Goal: Task Accomplishment & Management: Use online tool/utility

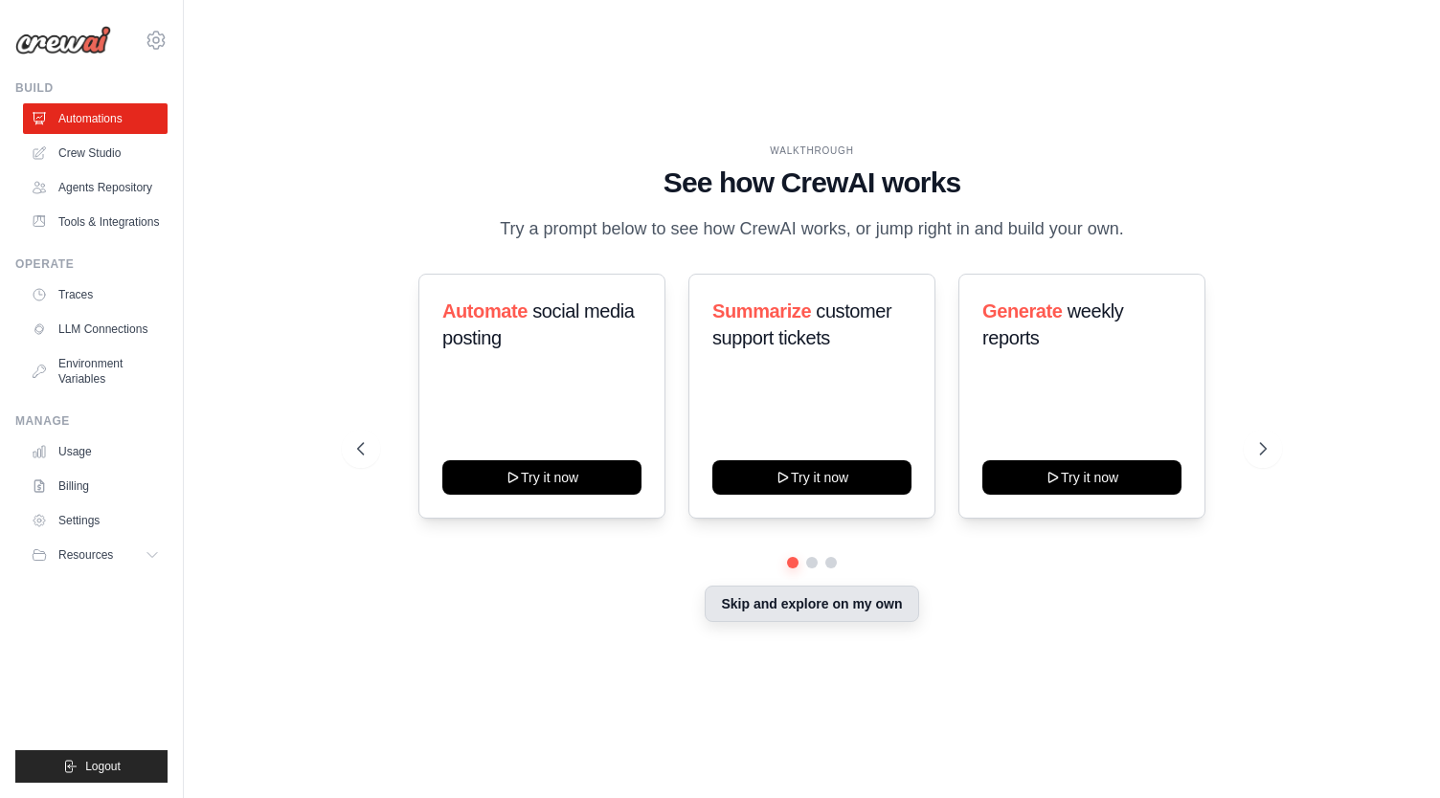
click at [747, 621] on button "Skip and explore on my own" at bounding box center [810, 604] width 213 height 36
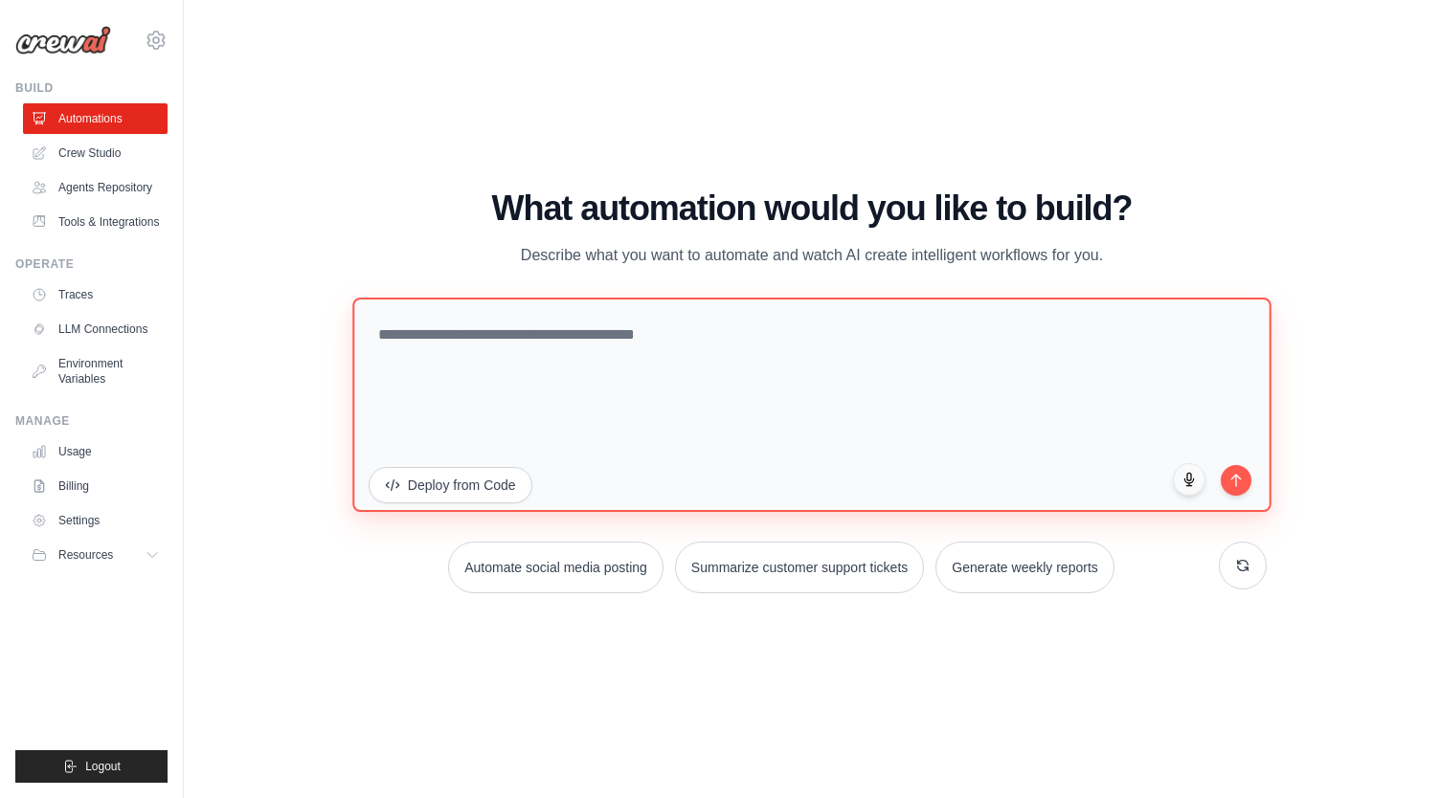
click at [666, 384] on textarea at bounding box center [811, 405] width 919 height 214
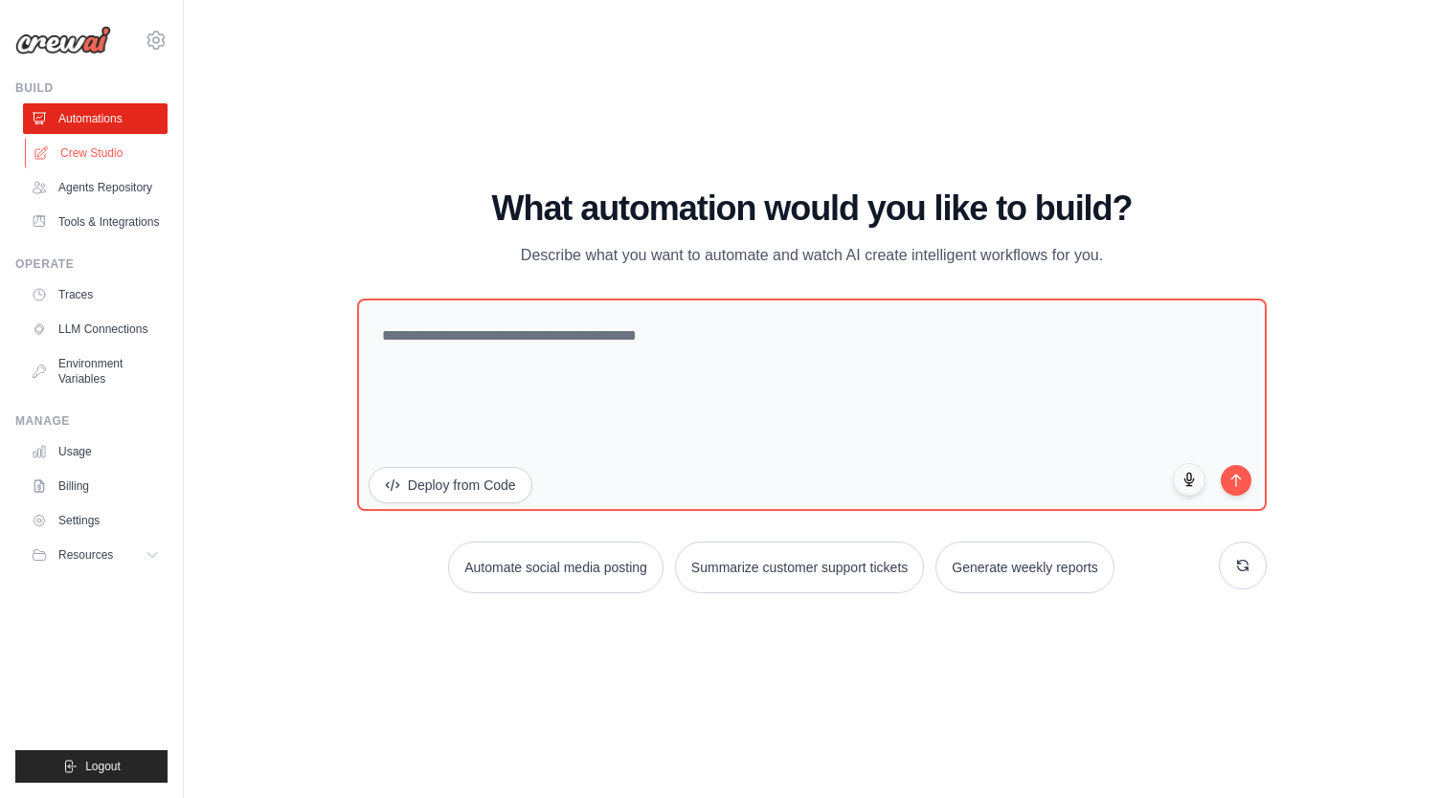
click at [139, 148] on link "Crew Studio" at bounding box center [97, 153] width 145 height 31
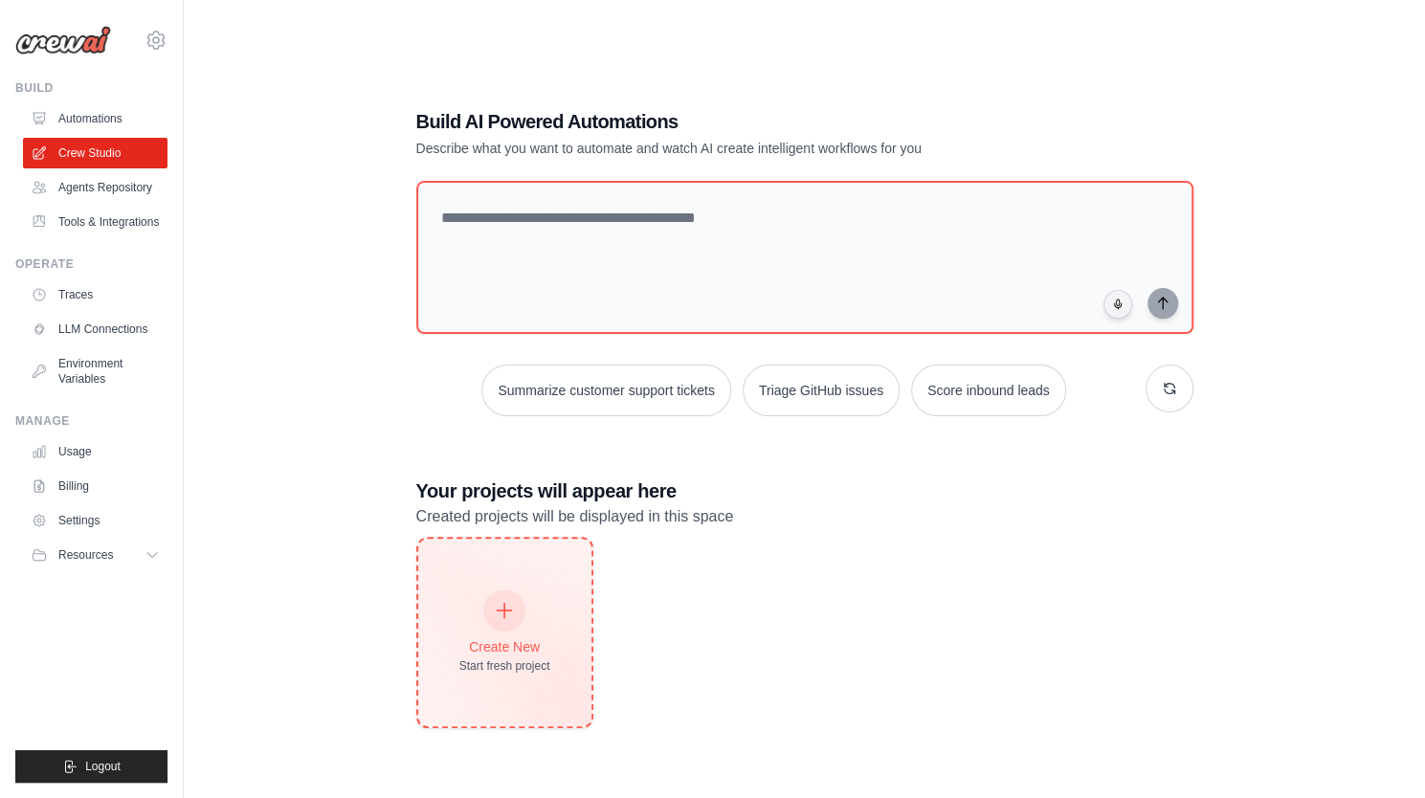
click at [471, 654] on div "Create New Start fresh project" at bounding box center [504, 633] width 91 height 82
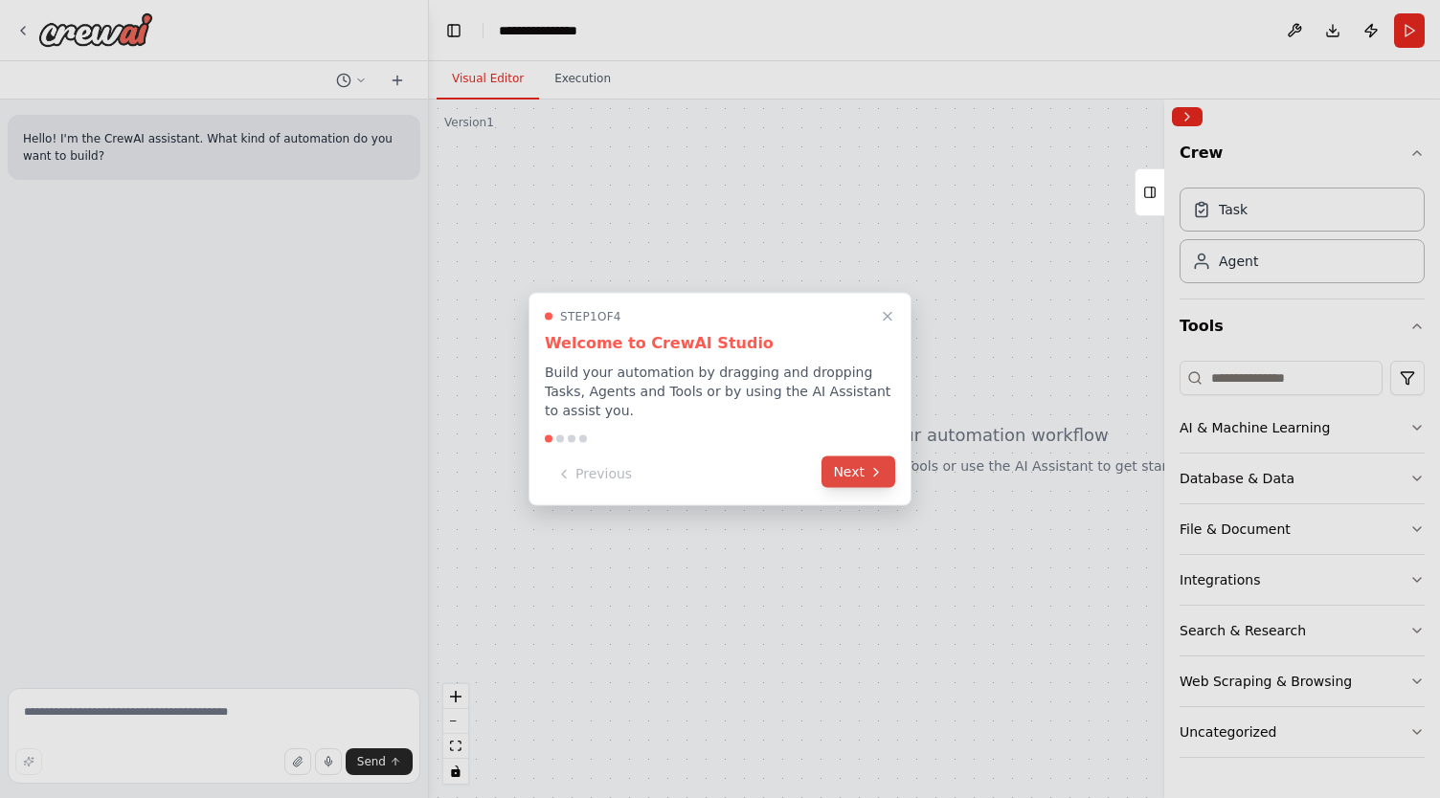
click at [853, 468] on button "Next" at bounding box center [858, 473] width 74 height 32
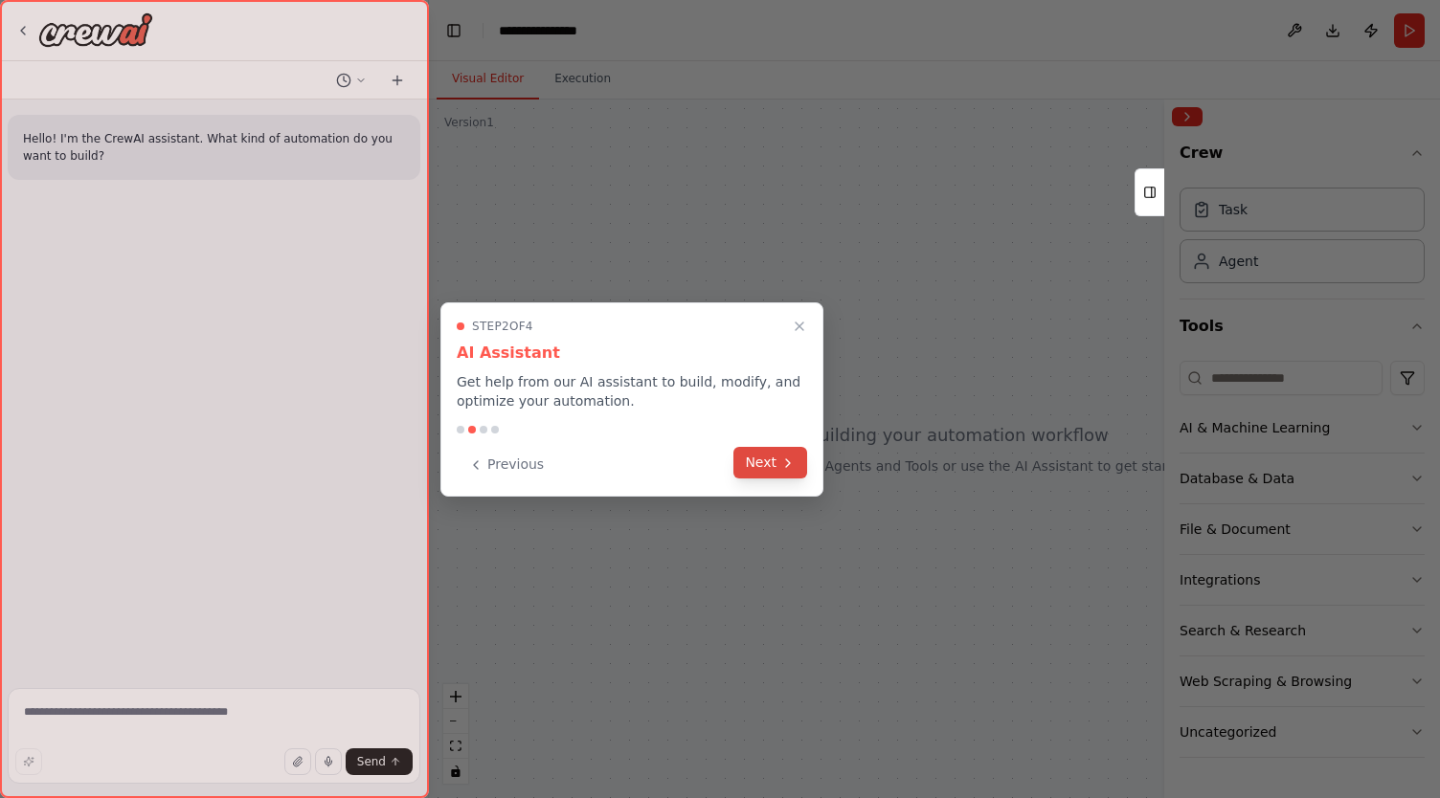
click at [776, 460] on button "Next" at bounding box center [770, 463] width 74 height 32
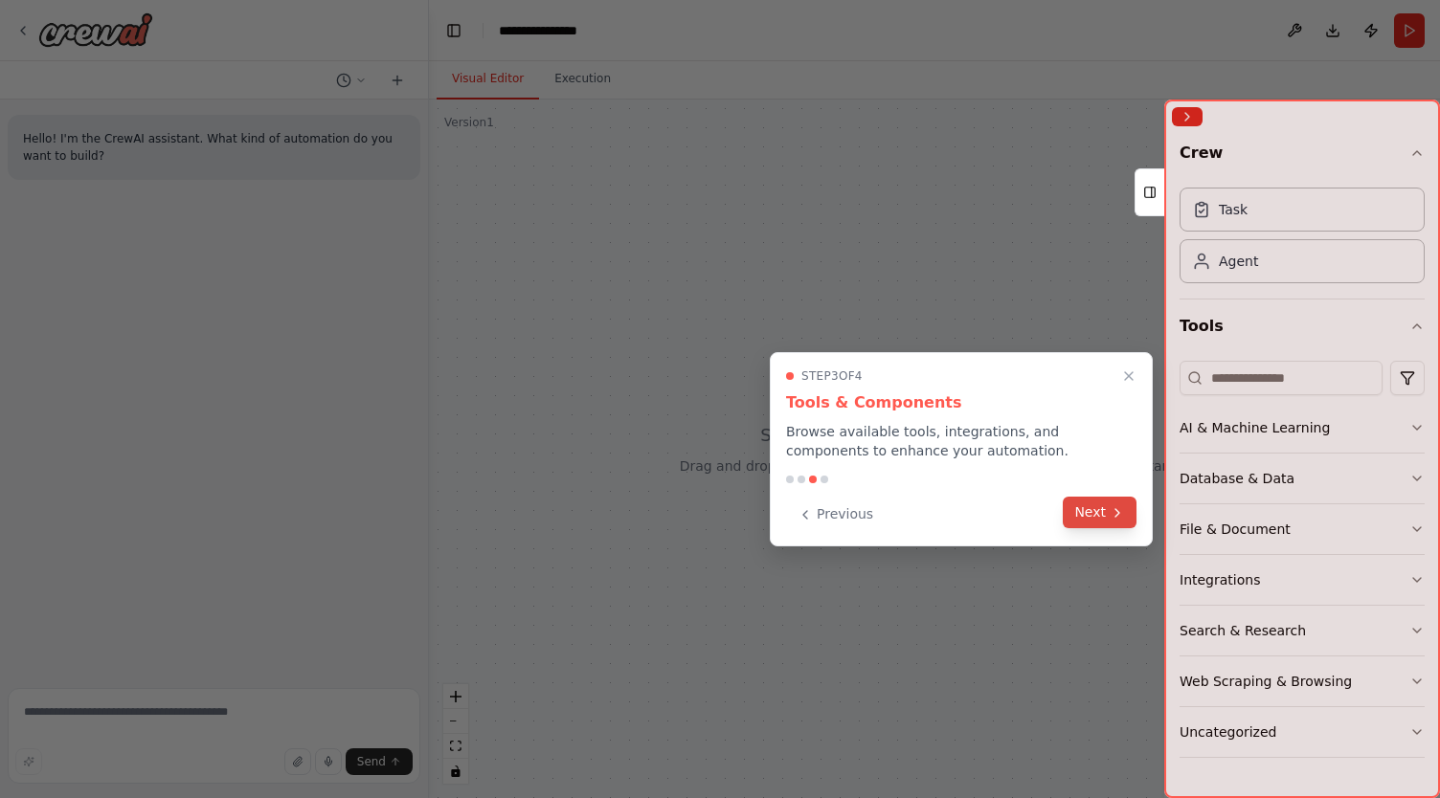
click at [1110, 521] on button "Next" at bounding box center [1099, 513] width 74 height 32
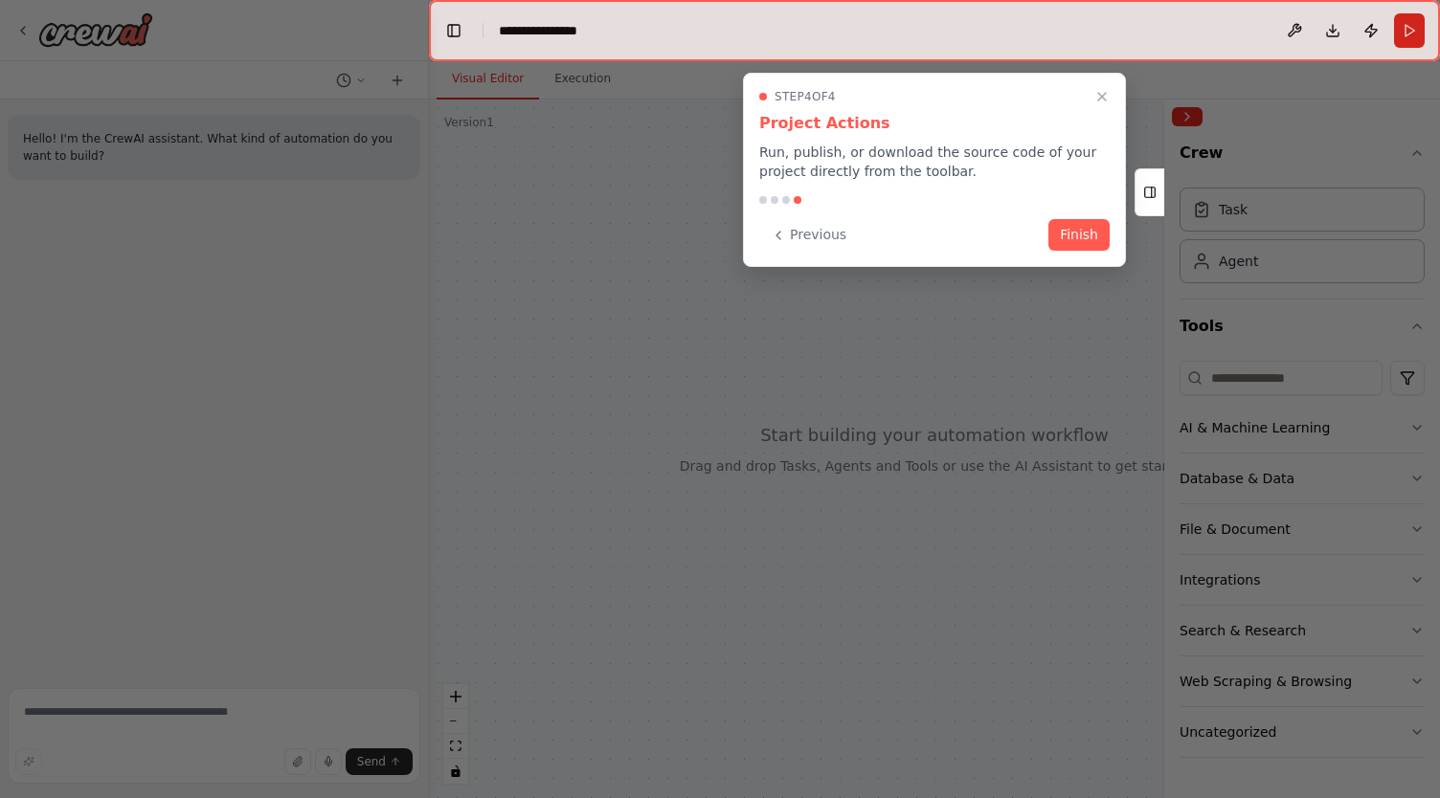
click at [1065, 253] on div "Step 4 of 4 Project Actions Run, publish, or download the source code of your p…" at bounding box center [934, 170] width 383 height 194
click at [1068, 248] on div "Previous Finish" at bounding box center [934, 235] width 350 height 32
click at [1078, 237] on button "Finish" at bounding box center [1078, 233] width 61 height 32
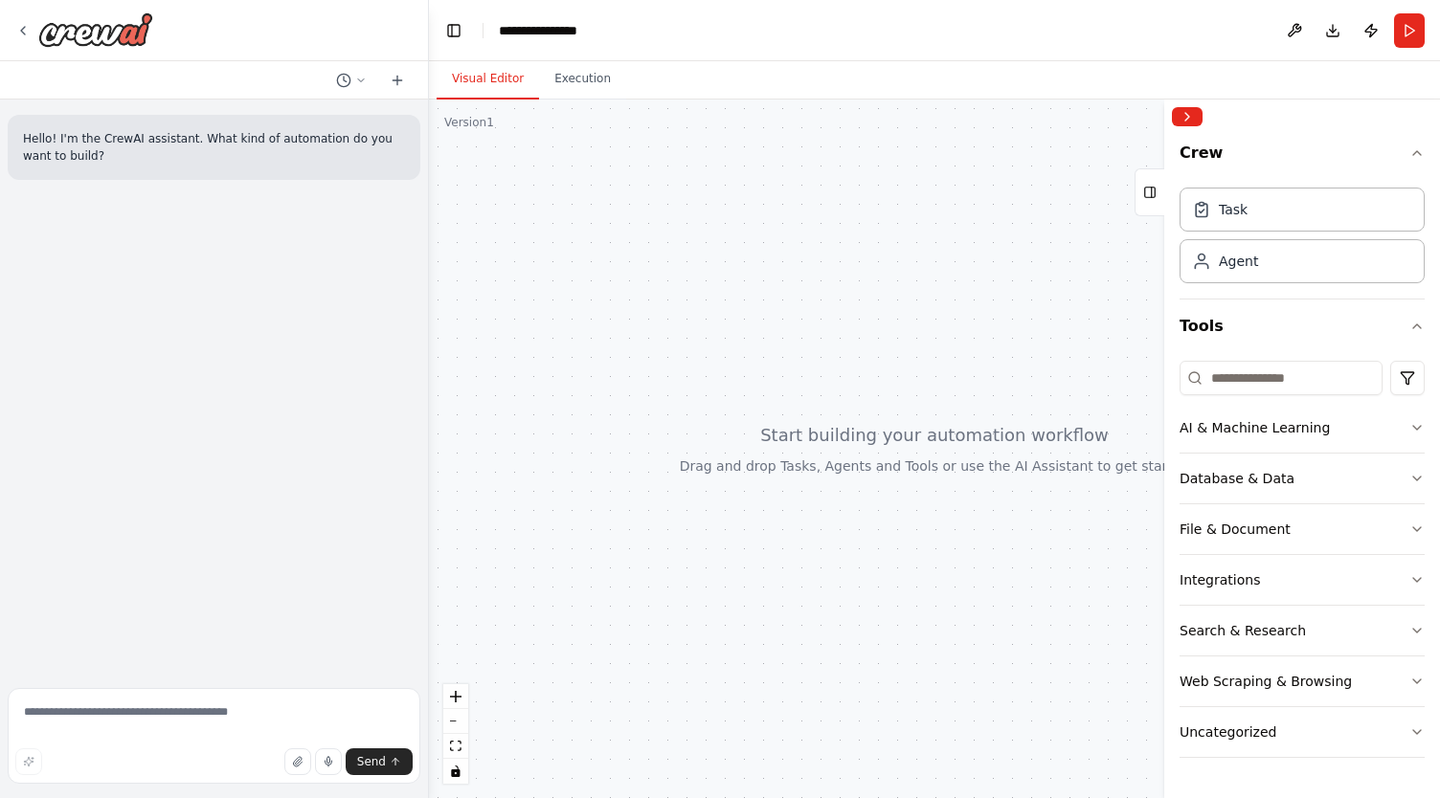
click at [749, 342] on div at bounding box center [934, 449] width 1011 height 699
drag, startPoint x: 925, startPoint y: 346, endPoint x: 815, endPoint y: 238, distance: 153.0
click at [815, 238] on div at bounding box center [934, 449] width 1011 height 699
click at [1239, 434] on div "AI & Machine Learning" at bounding box center [1254, 427] width 150 height 19
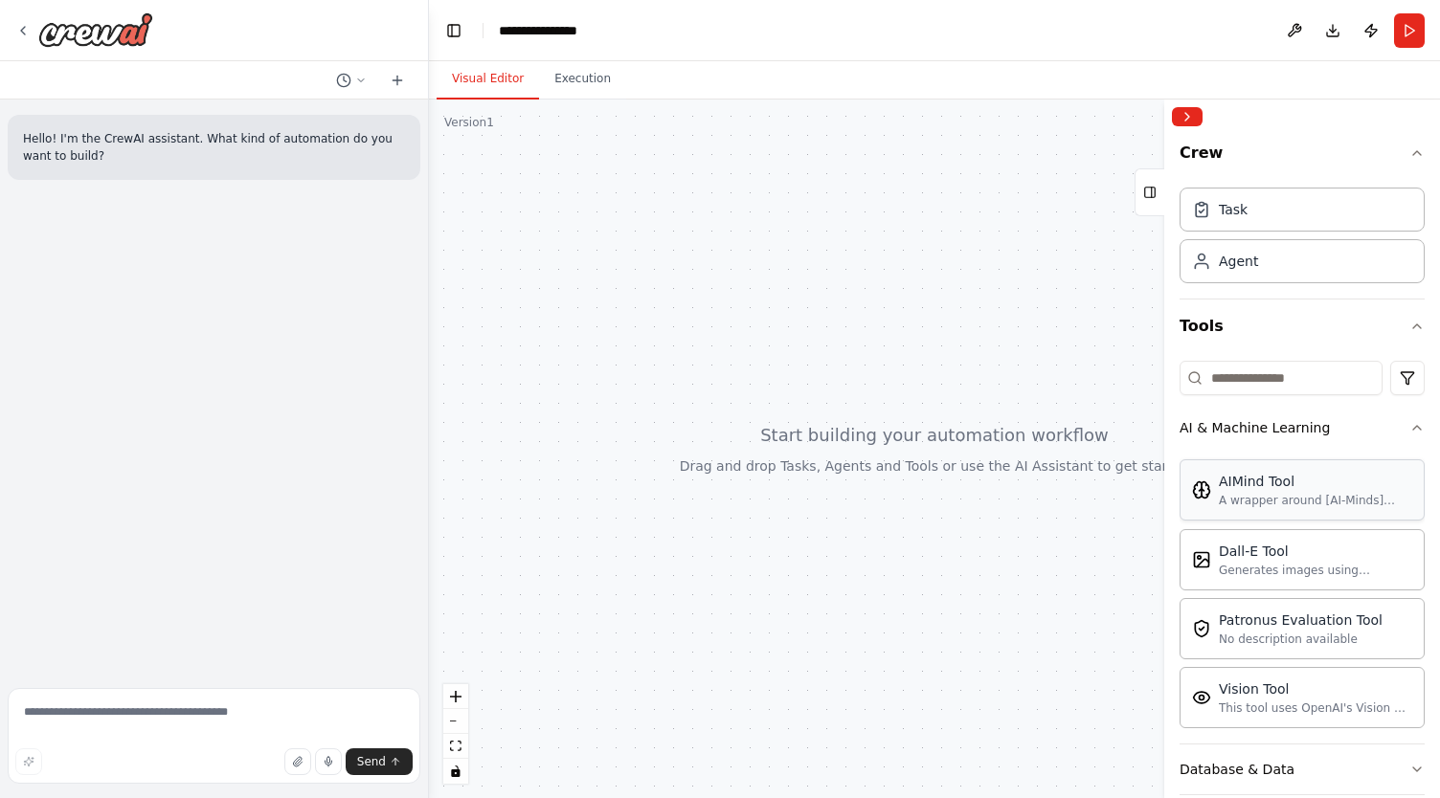
click at [1315, 518] on div "AIMind Tool A wrapper around [AI-Minds](https://mindsdb.com/minds). Useful for …" at bounding box center [1301, 489] width 245 height 61
click at [1217, 480] on div "AIMind Tool A wrapper around [AI-Minds](https://mindsdb.com/minds). Useful for …" at bounding box center [1302, 490] width 220 height 36
click at [1280, 268] on div "Agent" at bounding box center [1301, 260] width 245 height 44
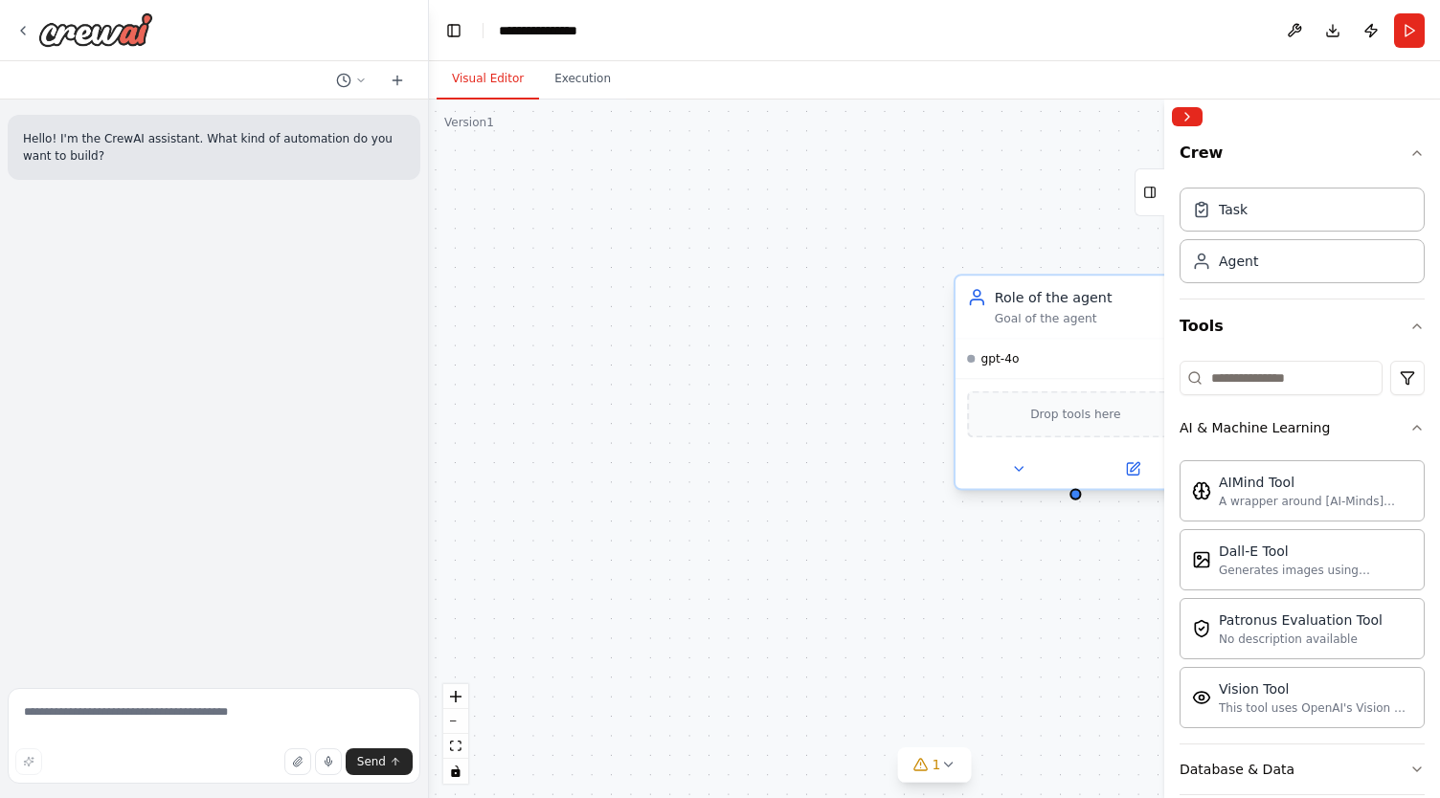
click at [1065, 373] on div "gpt-4o" at bounding box center [1075, 358] width 240 height 39
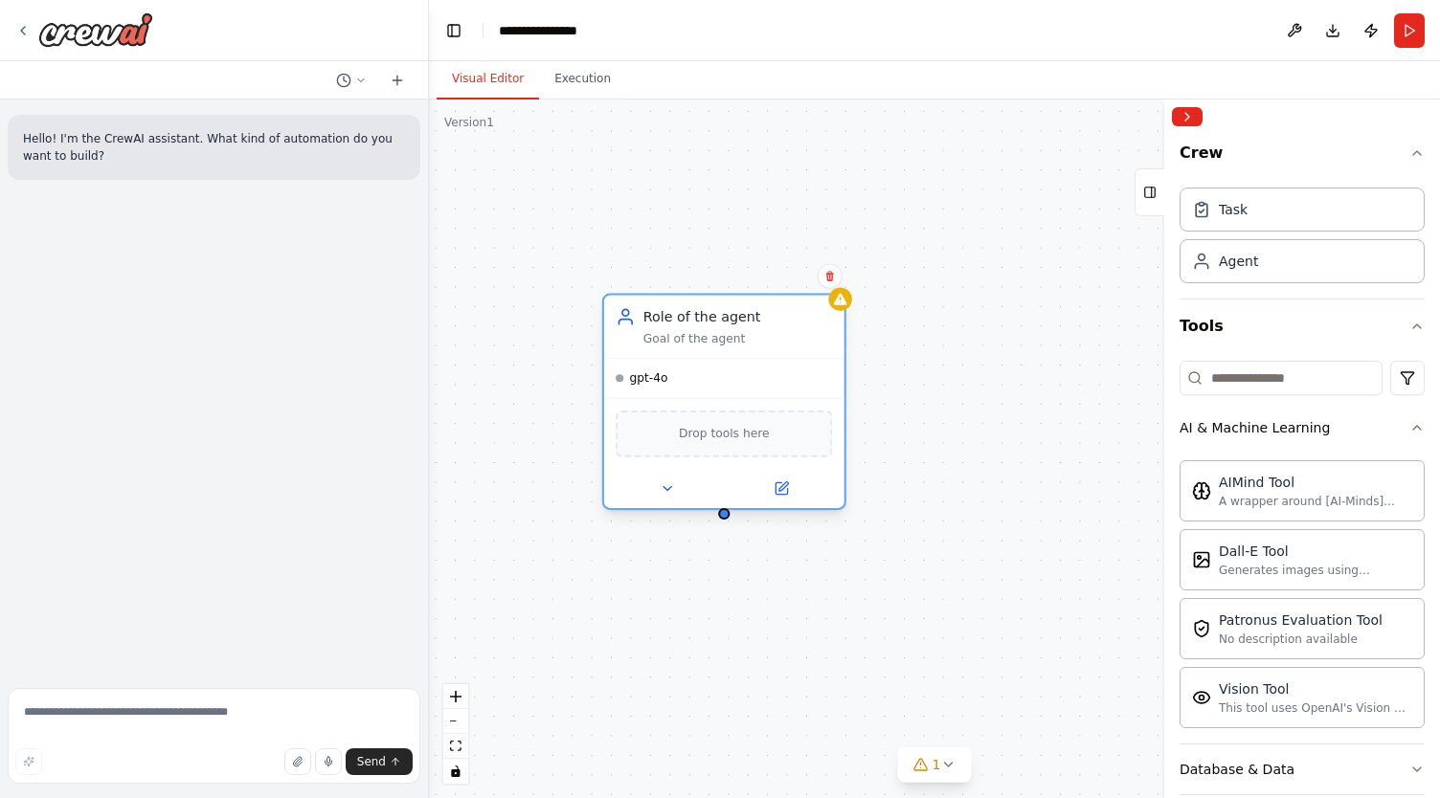
drag, startPoint x: 1091, startPoint y: 367, endPoint x: 726, endPoint y: 382, distance: 365.9
click at [726, 382] on div "gpt-4o" at bounding box center [724, 378] width 240 height 39
click at [664, 499] on button at bounding box center [667, 488] width 110 height 23
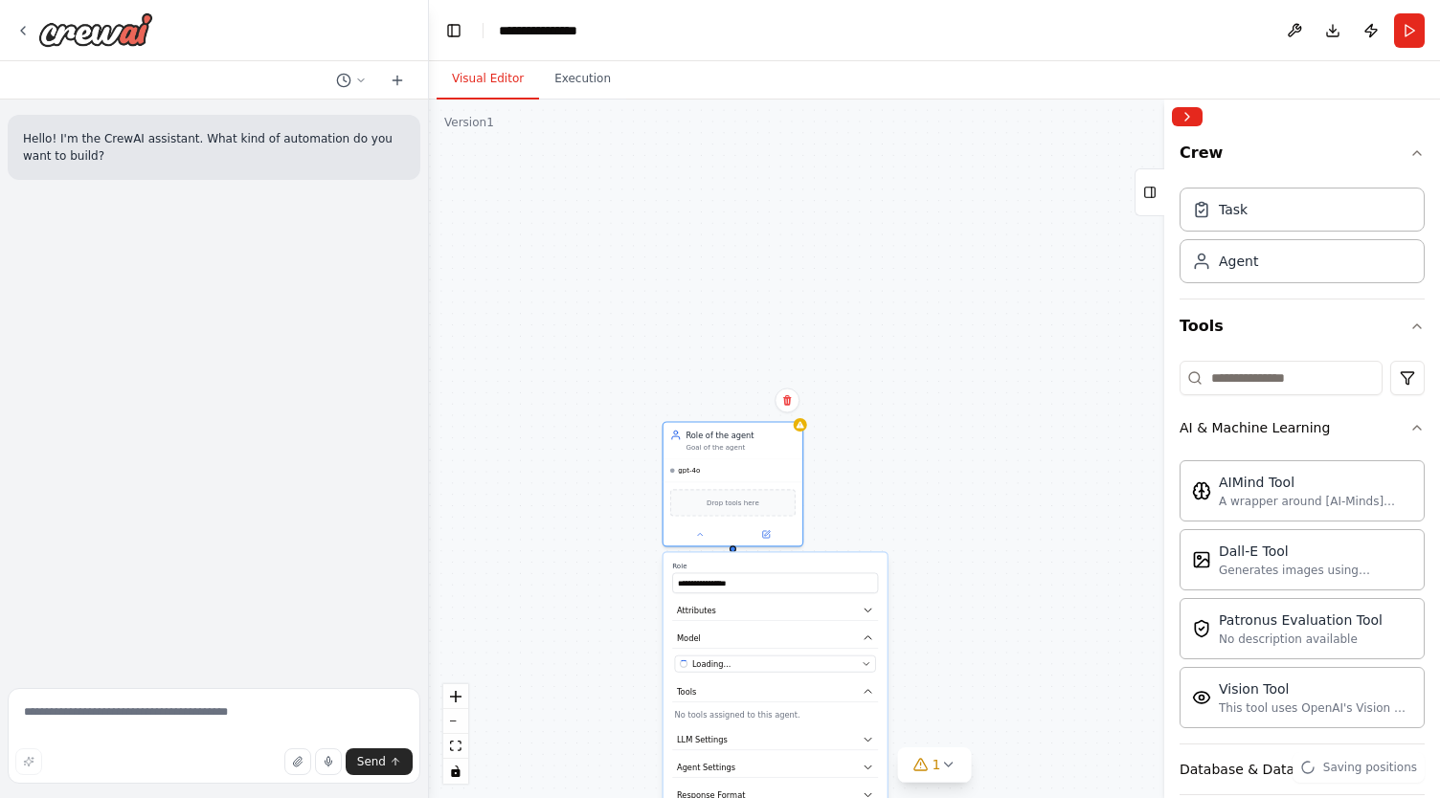
click at [882, 658] on div "**********" at bounding box center [775, 696] width 224 height 289
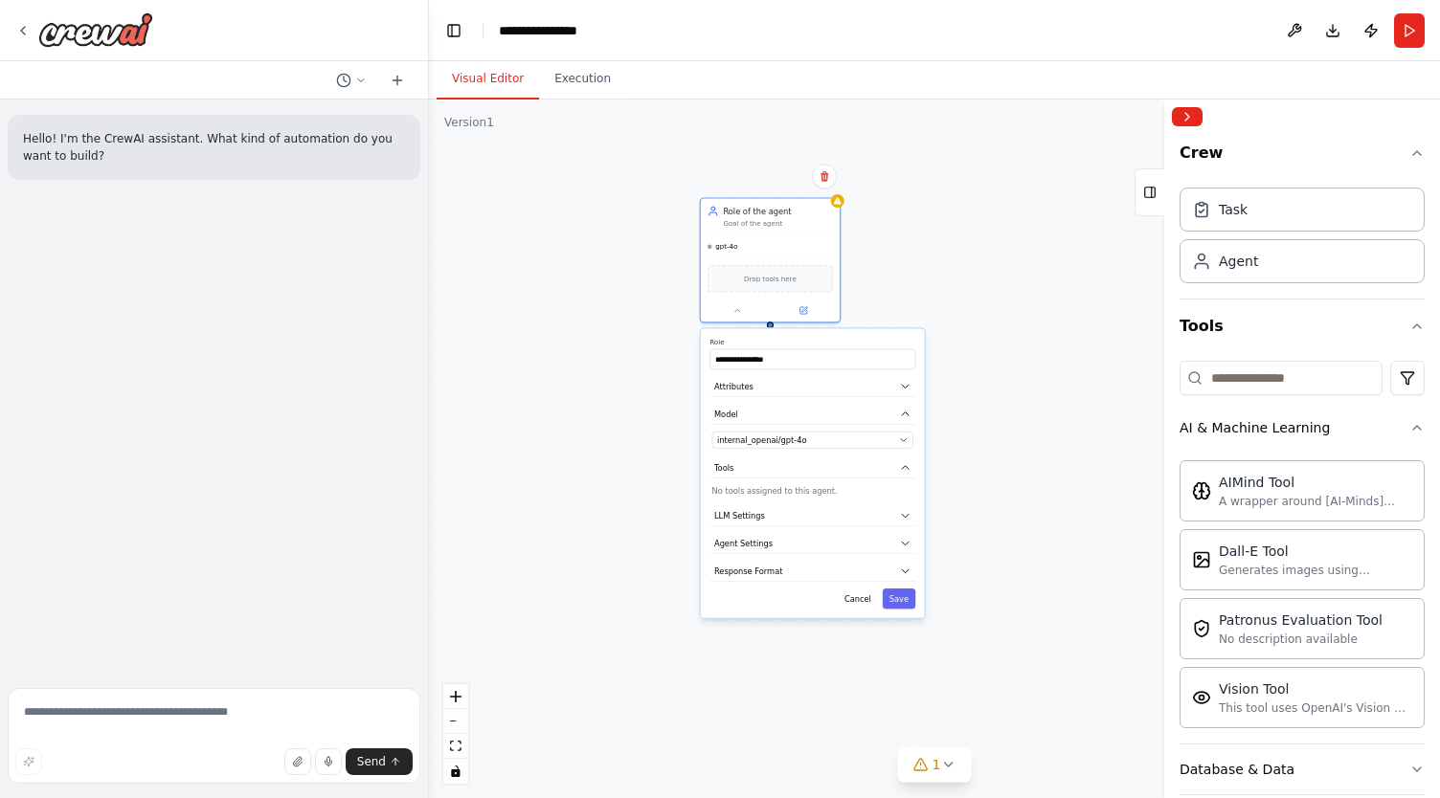
drag, startPoint x: 893, startPoint y: 401, endPoint x: 929, endPoint y: 169, distance: 234.5
click at [929, 169] on div "**********" at bounding box center [934, 449] width 1011 height 699
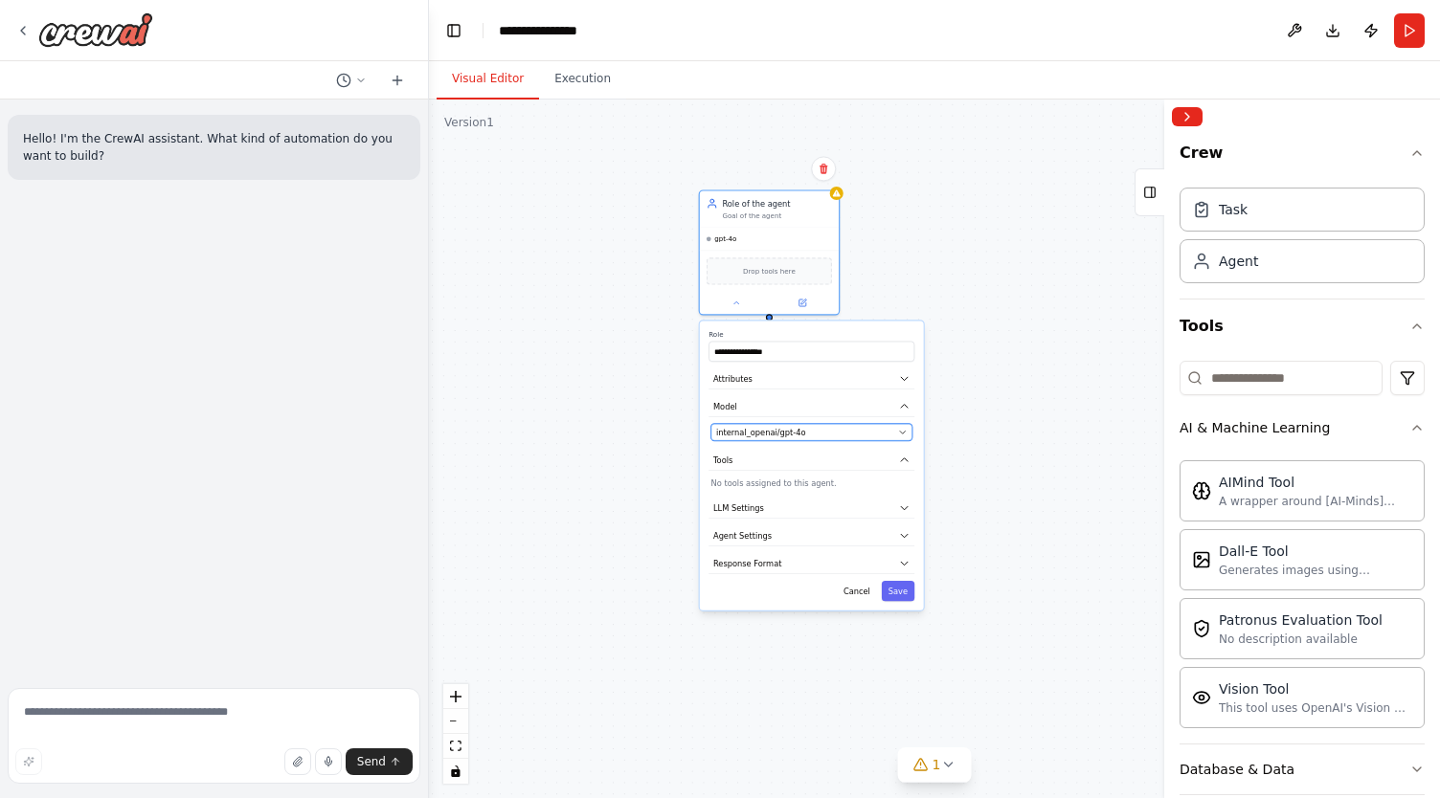
click at [860, 432] on div "internal_openai/gpt-4o" at bounding box center [804, 432] width 177 height 11
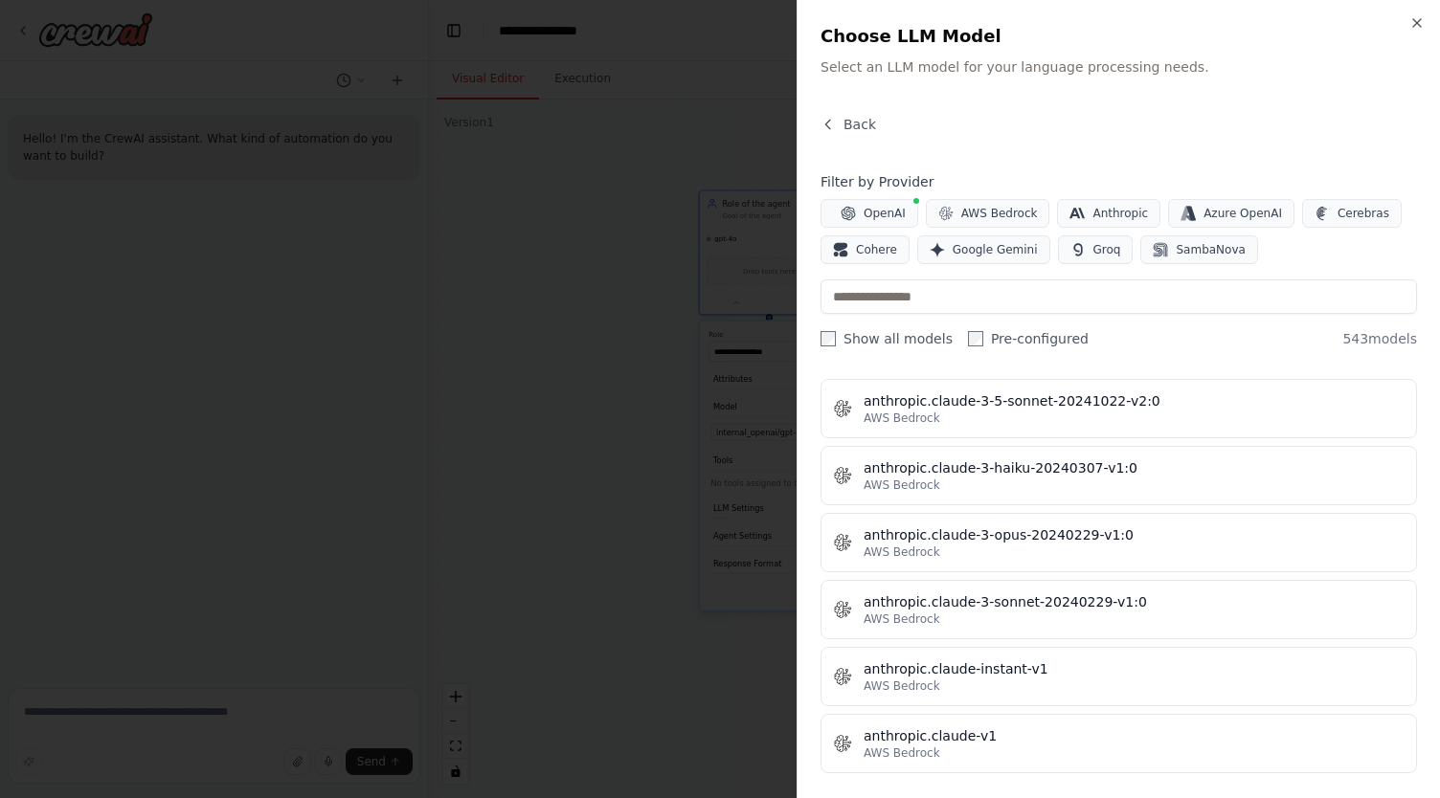
scroll to position [2080, 0]
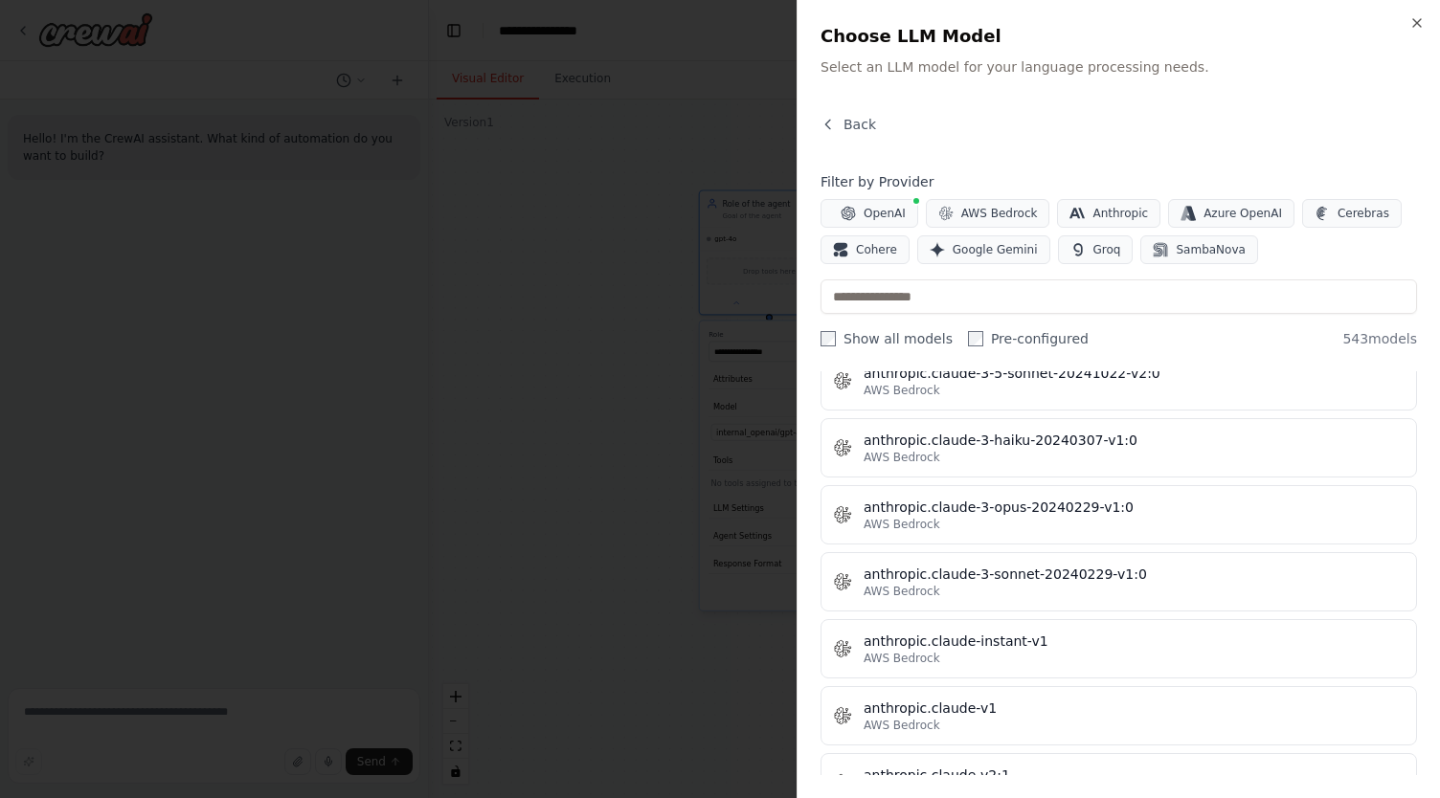
click at [1419, 11] on div "Close Choose LLM Model Select an LLM model for your language processing needs. …" at bounding box center [1117, 399] width 643 height 798
click at [1419, 18] on icon "button" at bounding box center [1416, 22] width 15 height 15
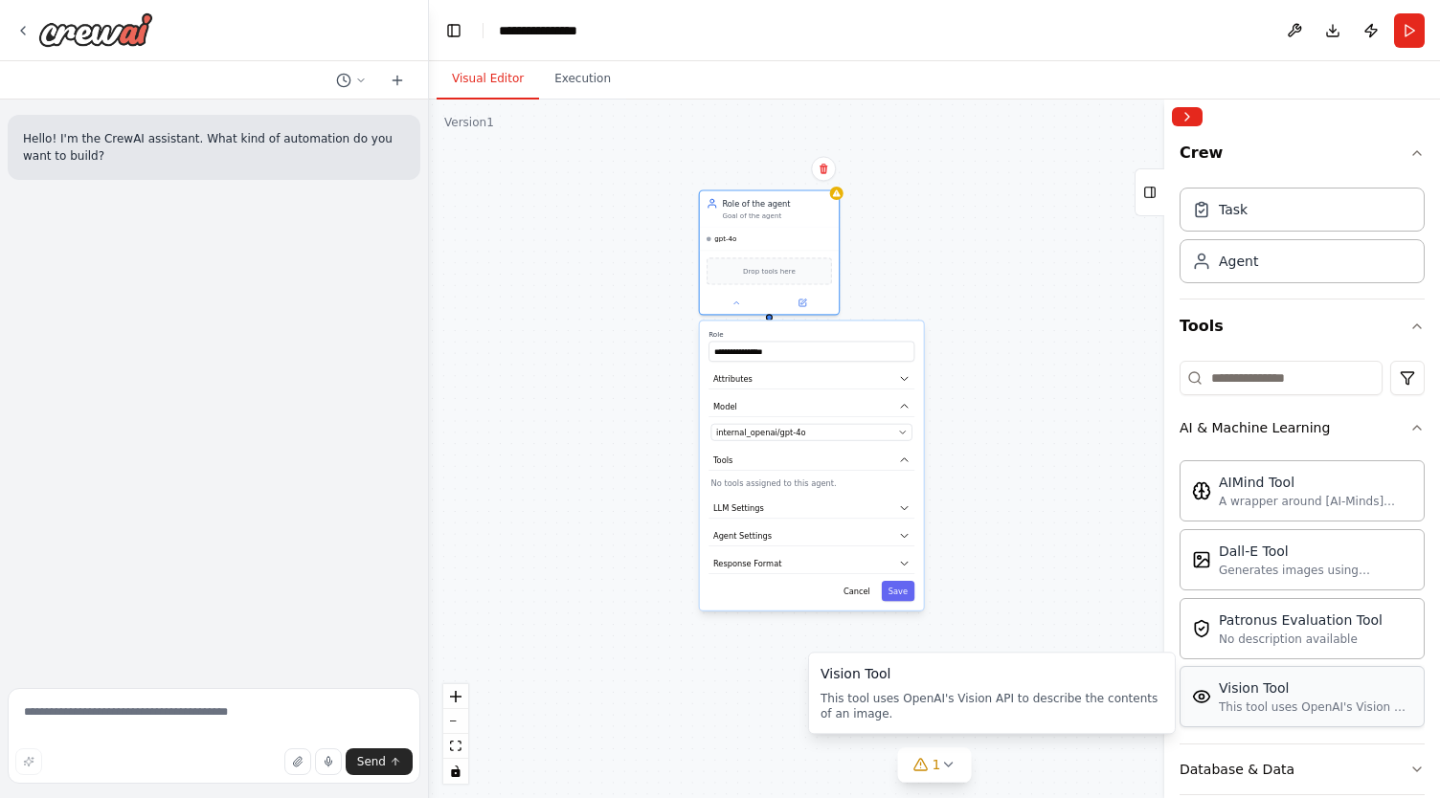
click at [1223, 684] on div "Vision Tool" at bounding box center [1314, 688] width 193 height 19
click at [1256, 716] on div "Vision Tool This tool uses OpenAI's Vision API to describe the contents of an i…" at bounding box center [1301, 696] width 245 height 61
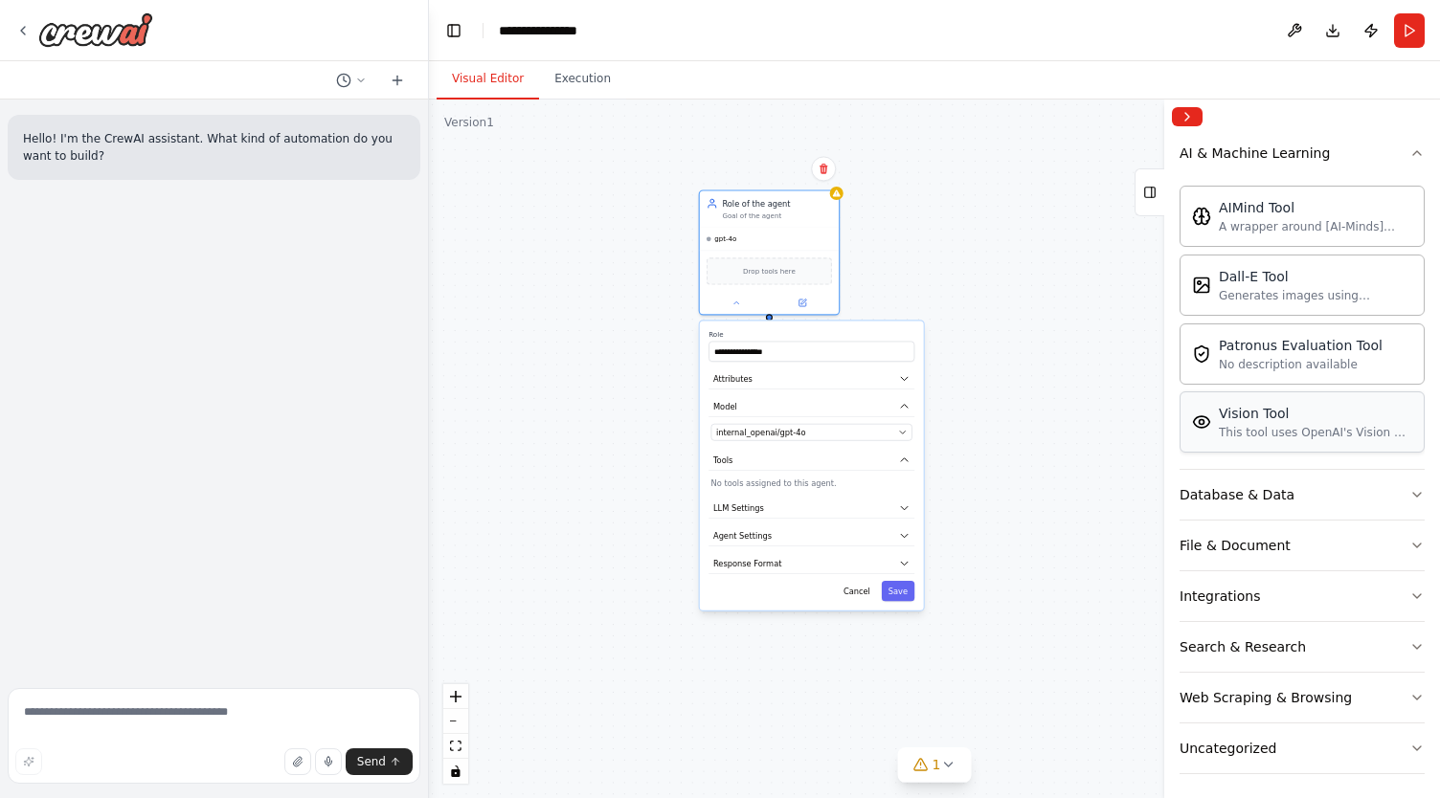
scroll to position [272, 0]
click at [1332, 495] on button "Database & Data" at bounding box center [1301, 498] width 245 height 50
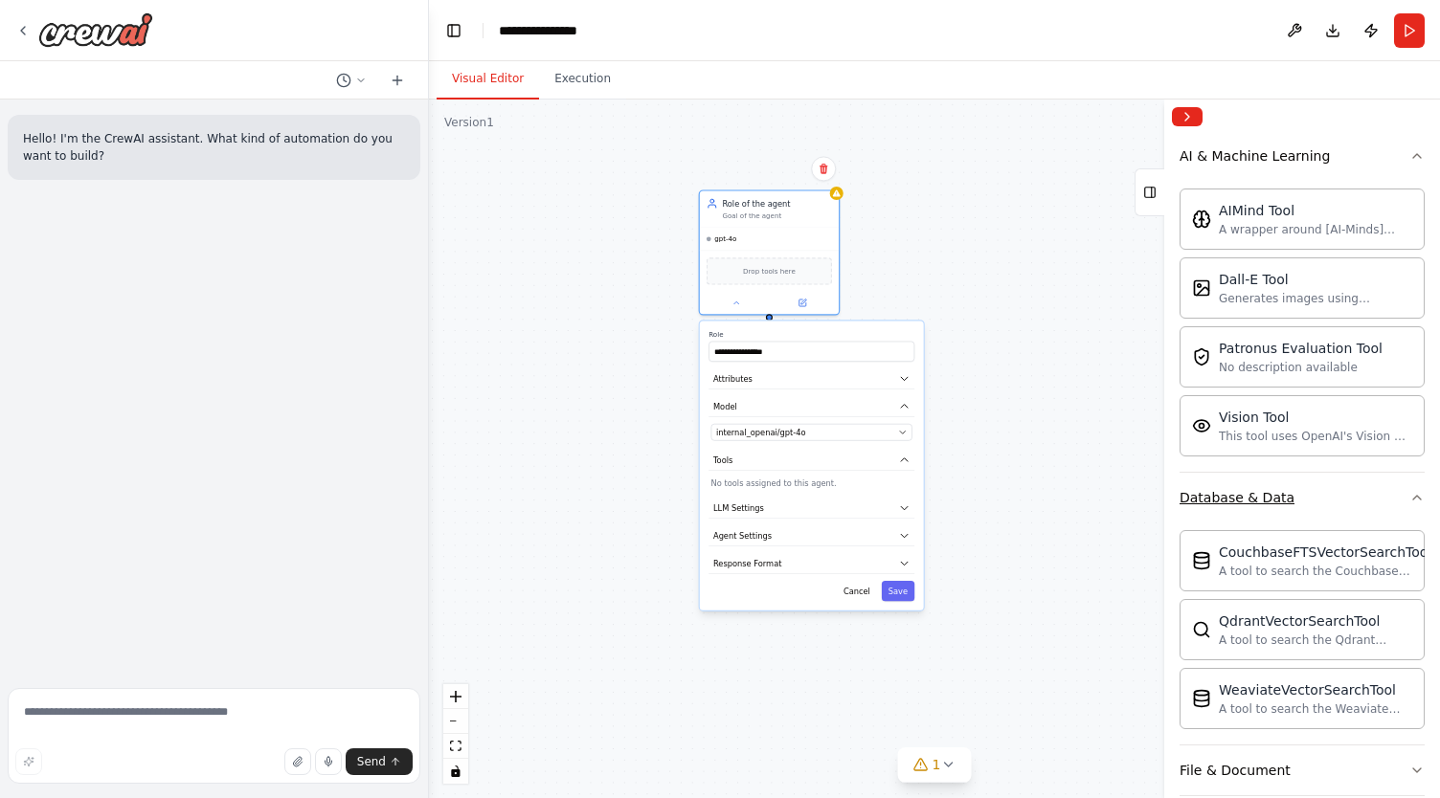
click at [1332, 495] on button "Database & Data" at bounding box center [1301, 498] width 245 height 50
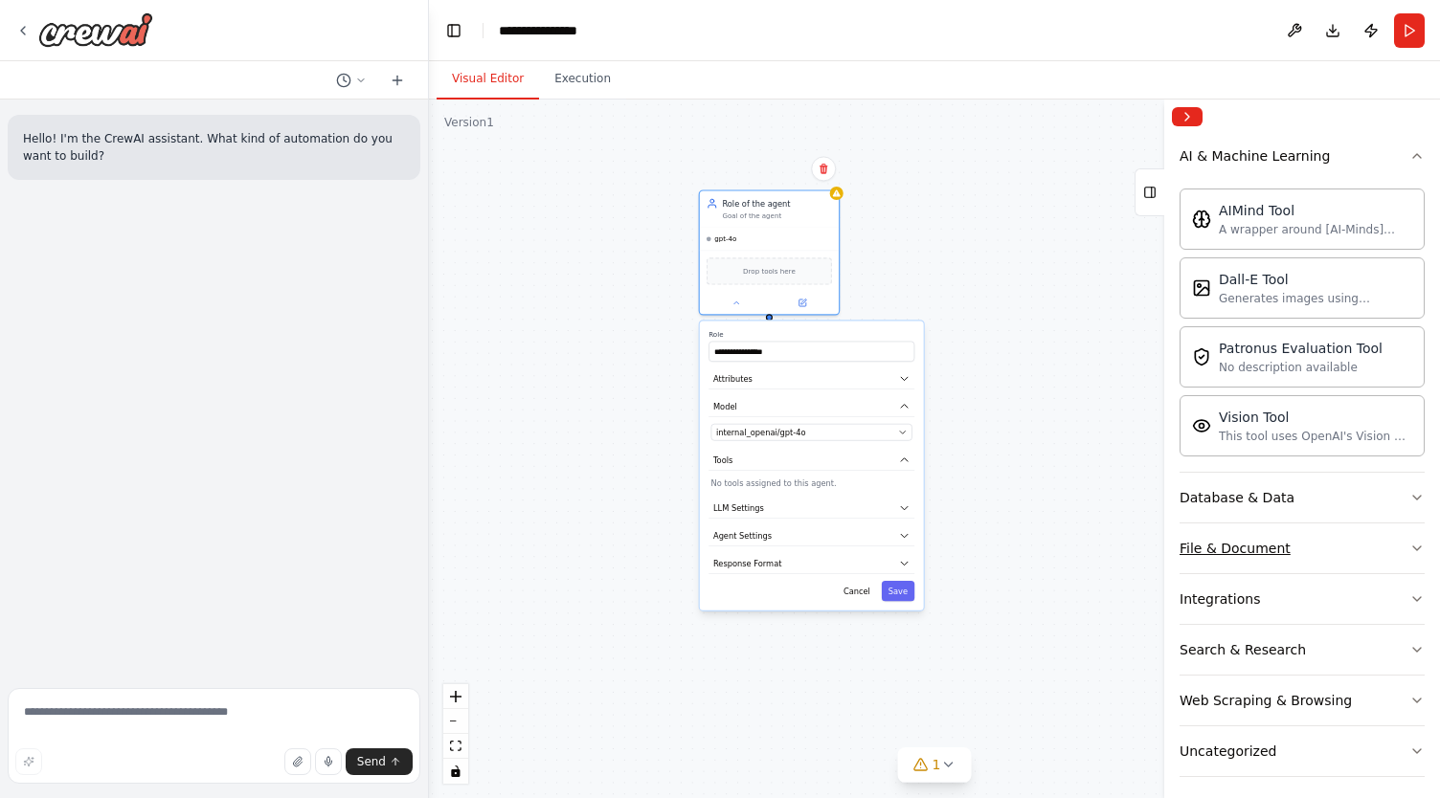
click at [1326, 545] on button "File & Document" at bounding box center [1301, 549] width 245 height 50
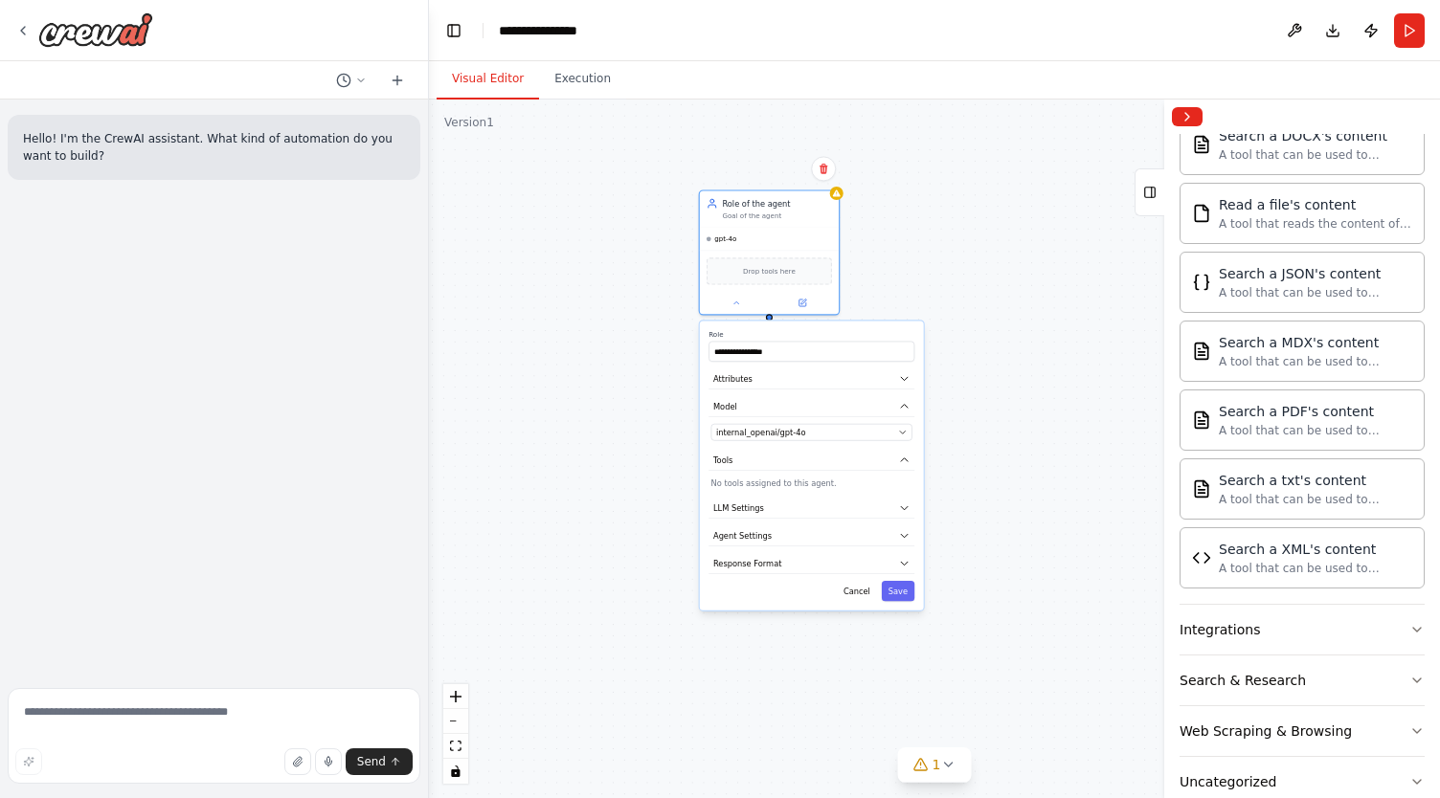
scroll to position [808, 0]
click at [1335, 607] on button "Integrations" at bounding box center [1301, 630] width 245 height 50
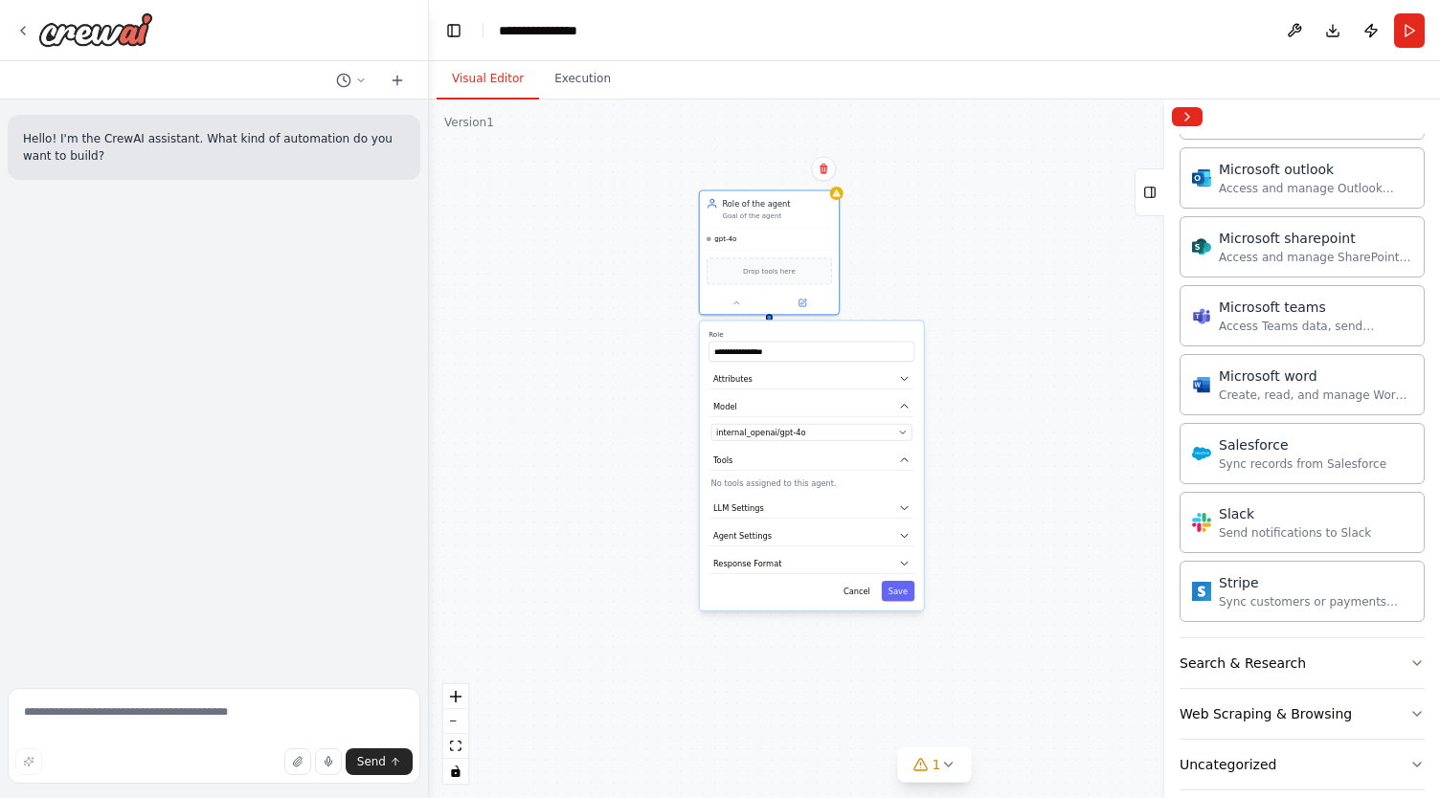
scroll to position [2012, 0]
drag, startPoint x: 1365, startPoint y: 640, endPoint x: 1382, endPoint y: 619, distance: 27.2
click at [1382, 638] on button "Search & Research" at bounding box center [1301, 663] width 245 height 50
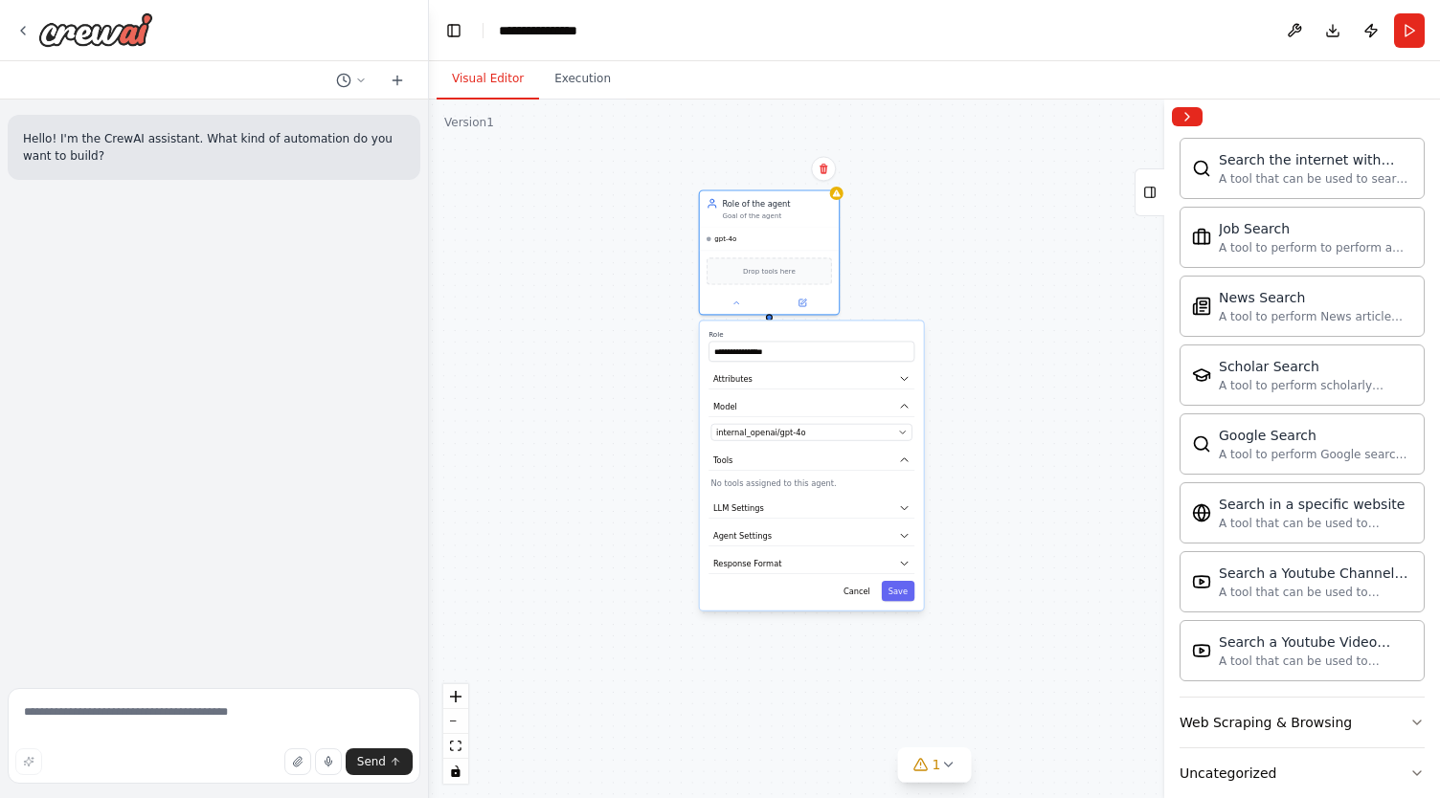
scroll to position [2983, 0]
click at [1383, 707] on button "Web Scraping & Browsing" at bounding box center [1301, 723] width 245 height 50
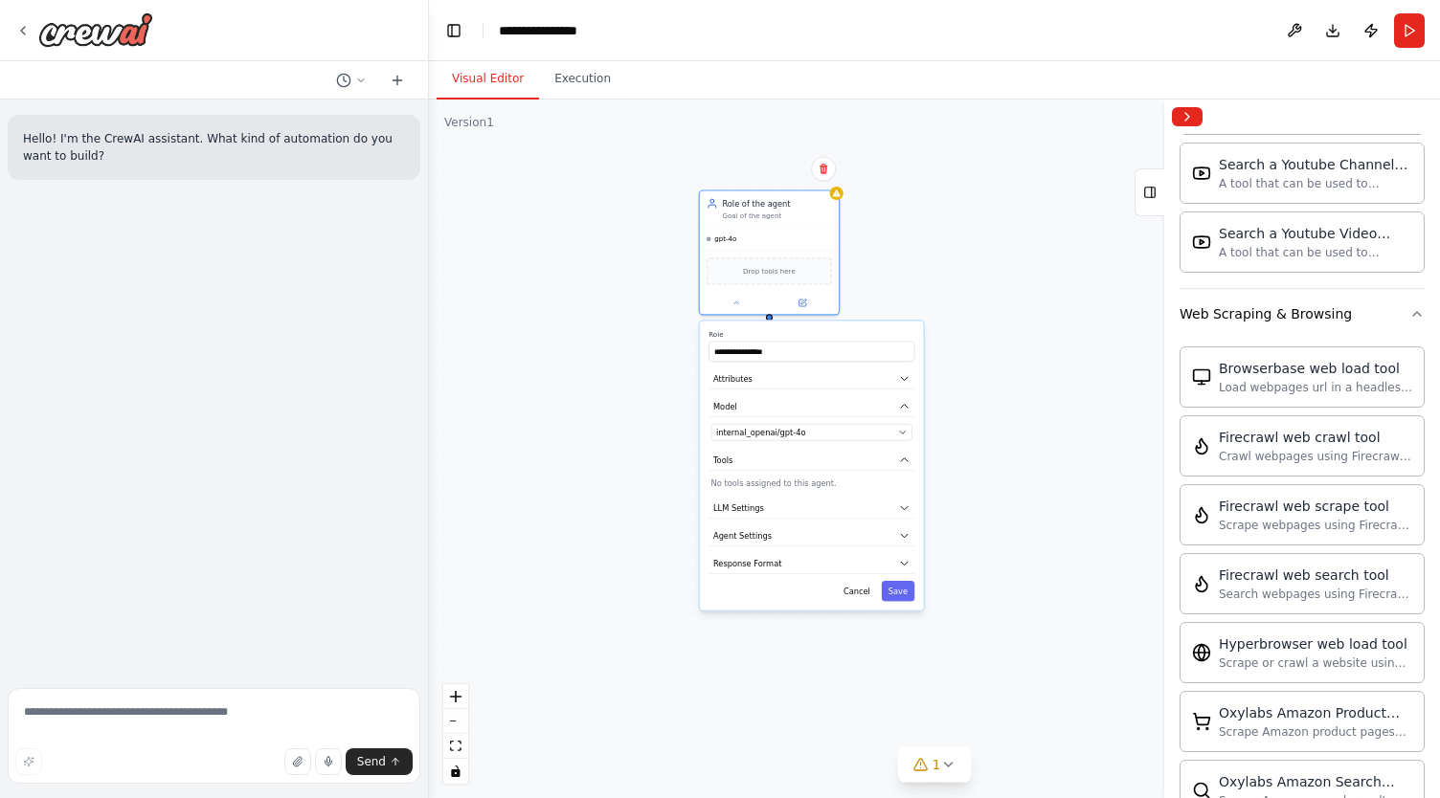
scroll to position [4023, 0]
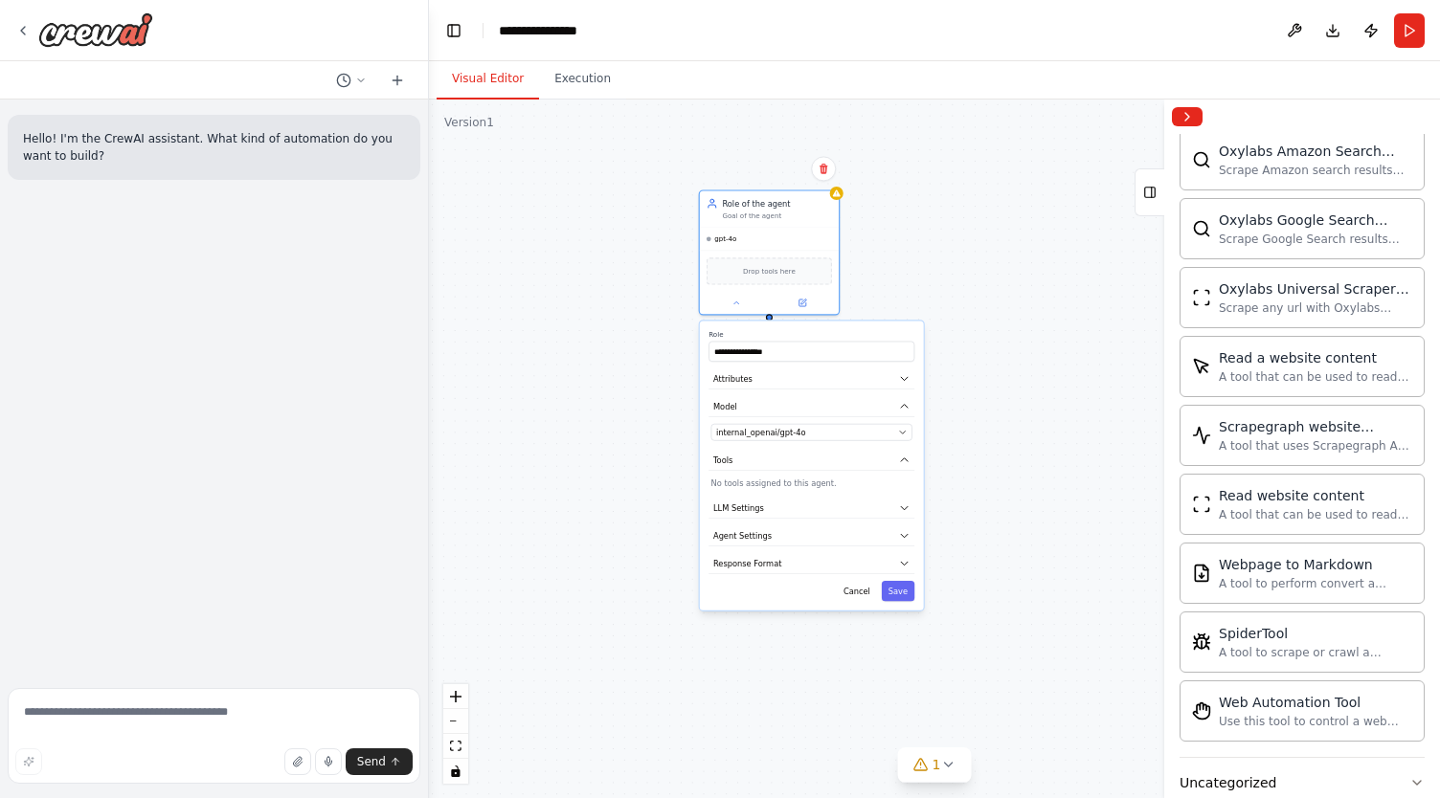
click at [634, 162] on div "**********" at bounding box center [934, 449] width 1011 height 699
click at [601, 89] on button "Execution" at bounding box center [582, 79] width 87 height 40
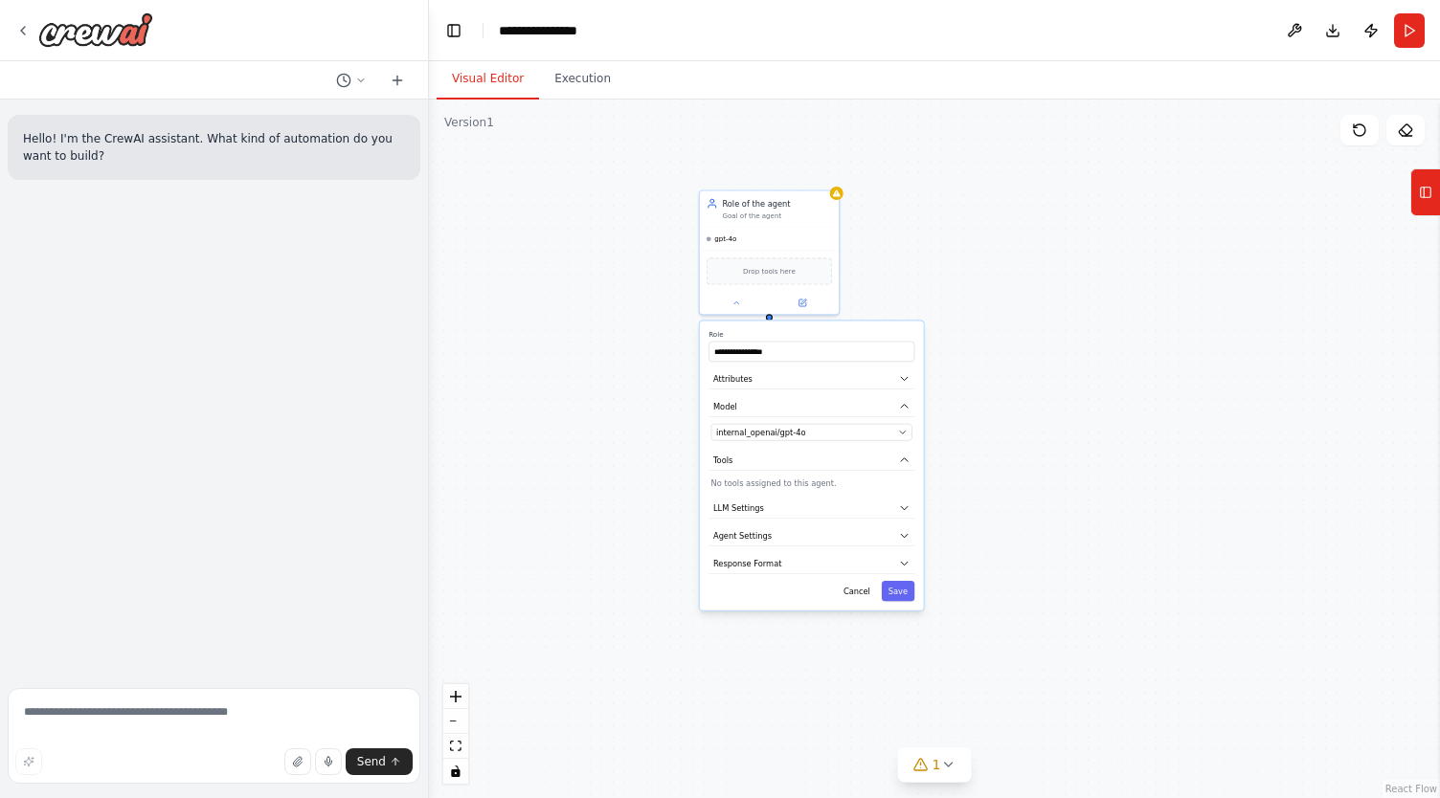
click at [492, 85] on button "Visual Editor" at bounding box center [487, 79] width 102 height 40
click at [466, 25] on button "Toggle Left Sidebar" at bounding box center [453, 30] width 27 height 27
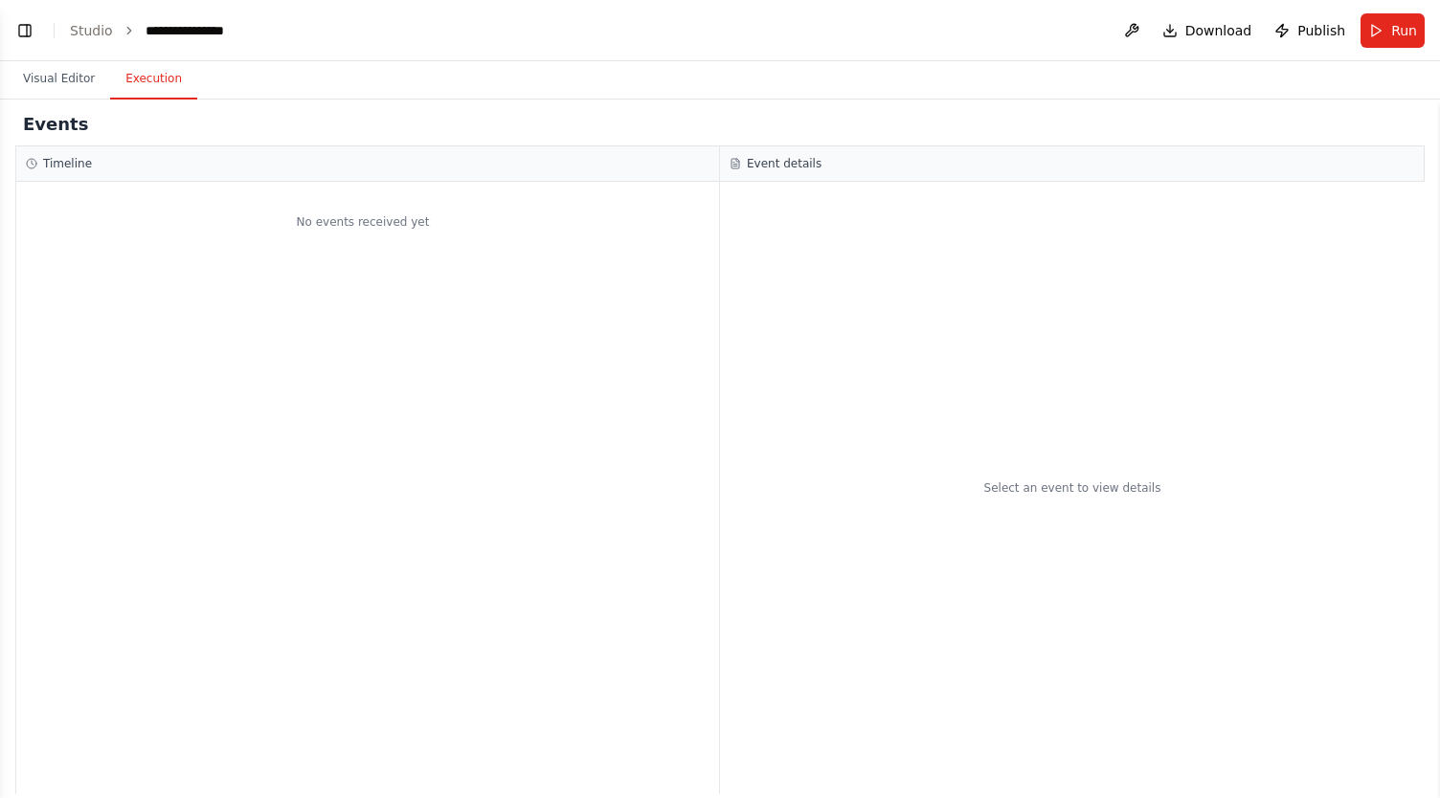
click at [134, 74] on button "Execution" at bounding box center [153, 79] width 87 height 40
click at [1147, 43] on button at bounding box center [1131, 30] width 31 height 34
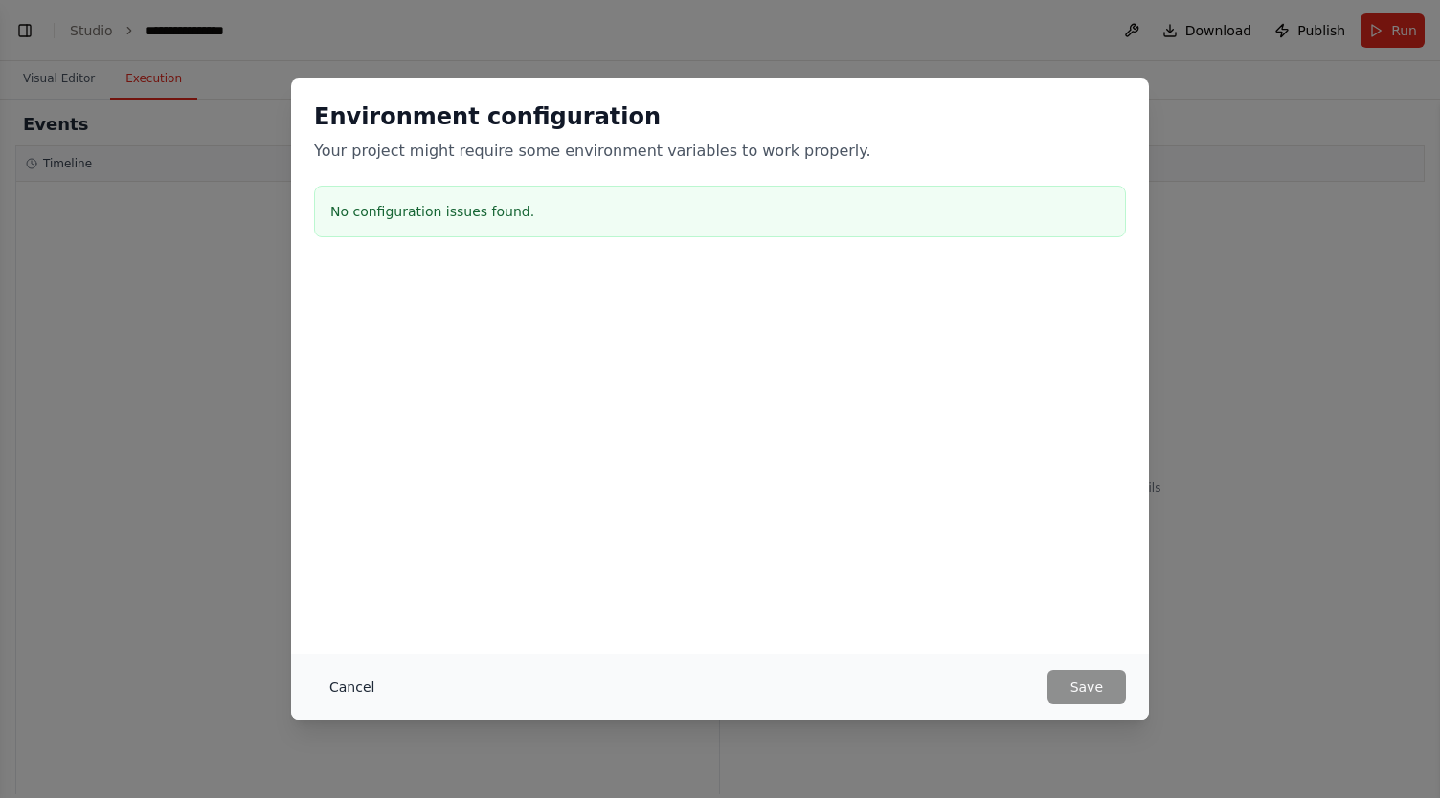
click at [347, 692] on button "Cancel" at bounding box center [352, 687] width 76 height 34
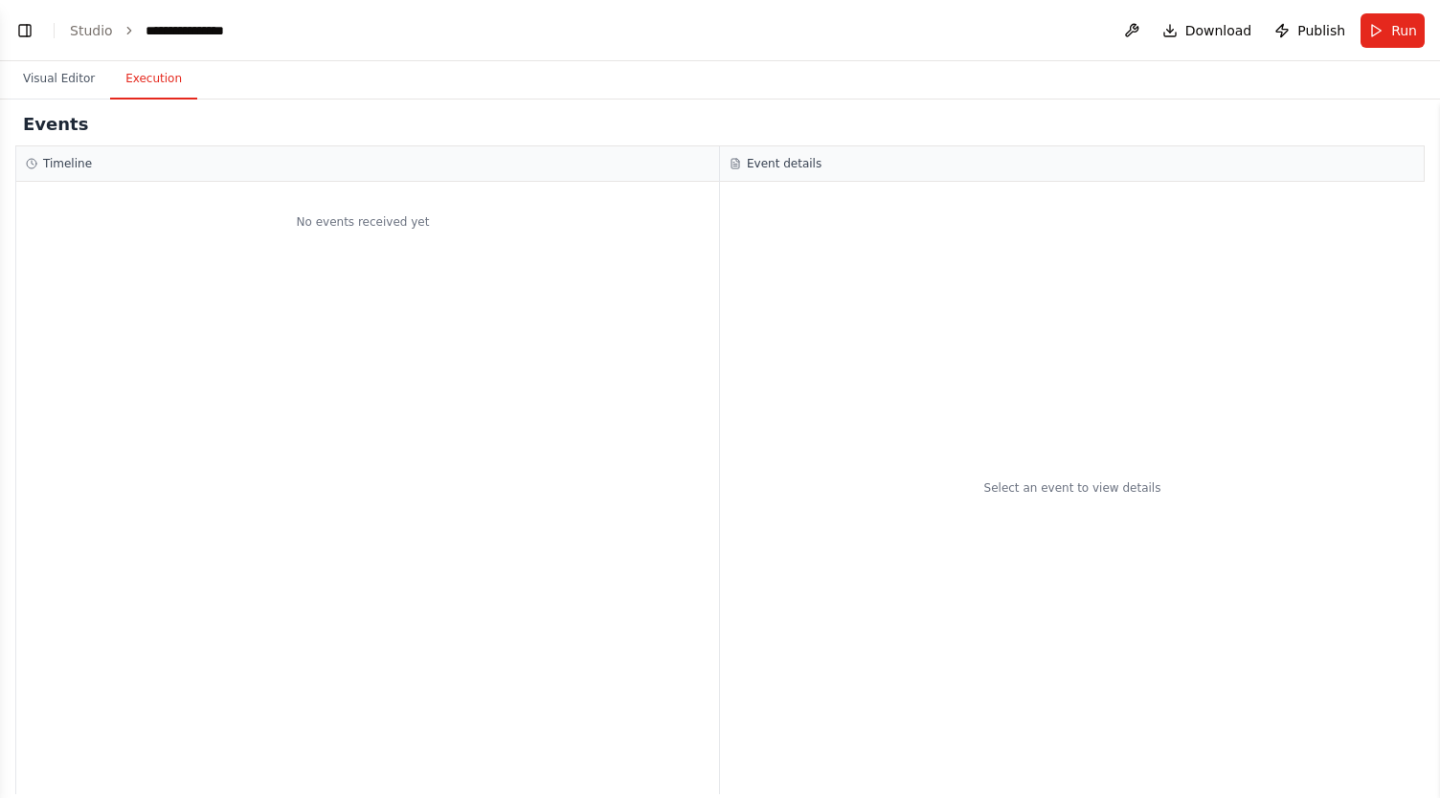
click at [101, 21] on li "Studio" at bounding box center [91, 30] width 43 height 19
click at [97, 28] on link "Studio" at bounding box center [91, 30] width 43 height 15
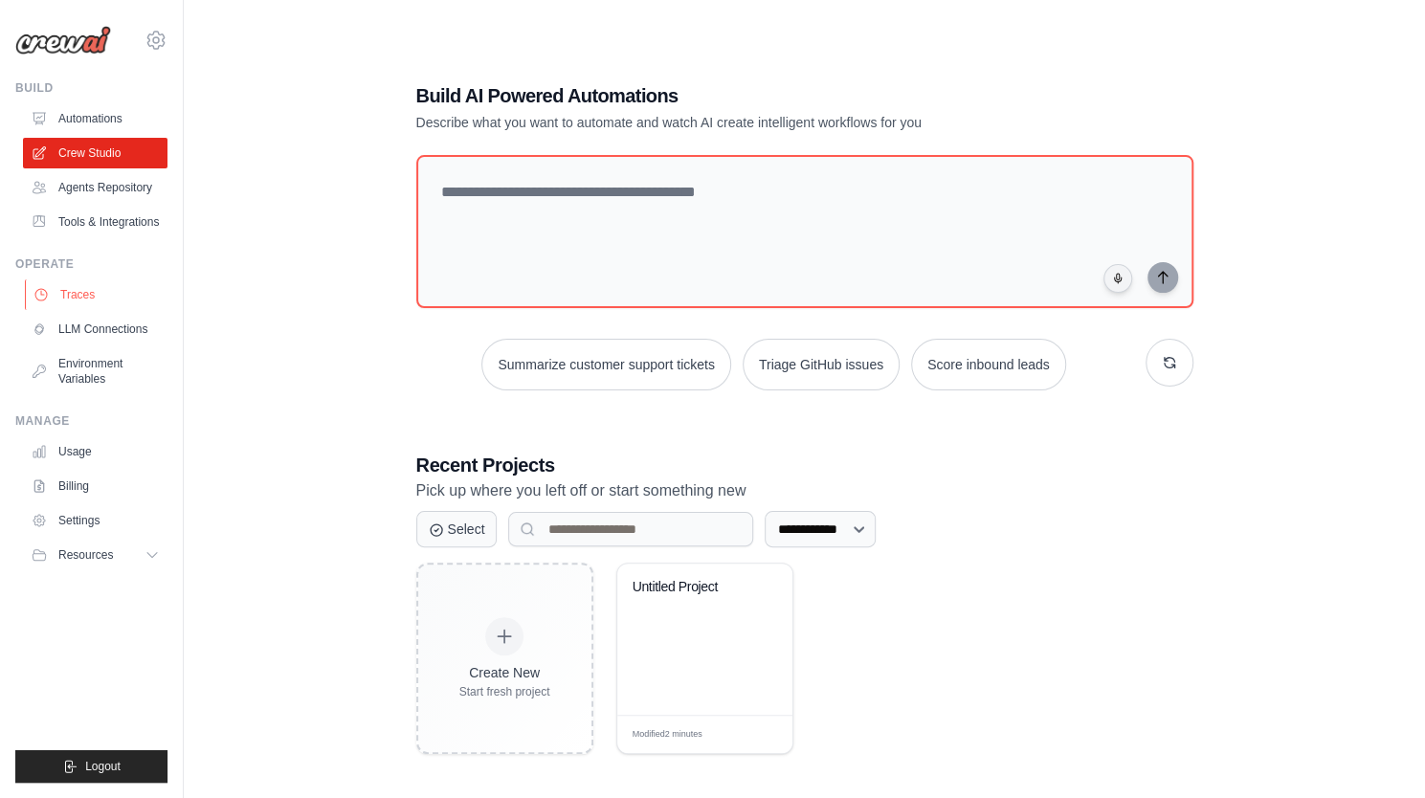
click at [110, 292] on link "Traces" at bounding box center [97, 294] width 145 height 31
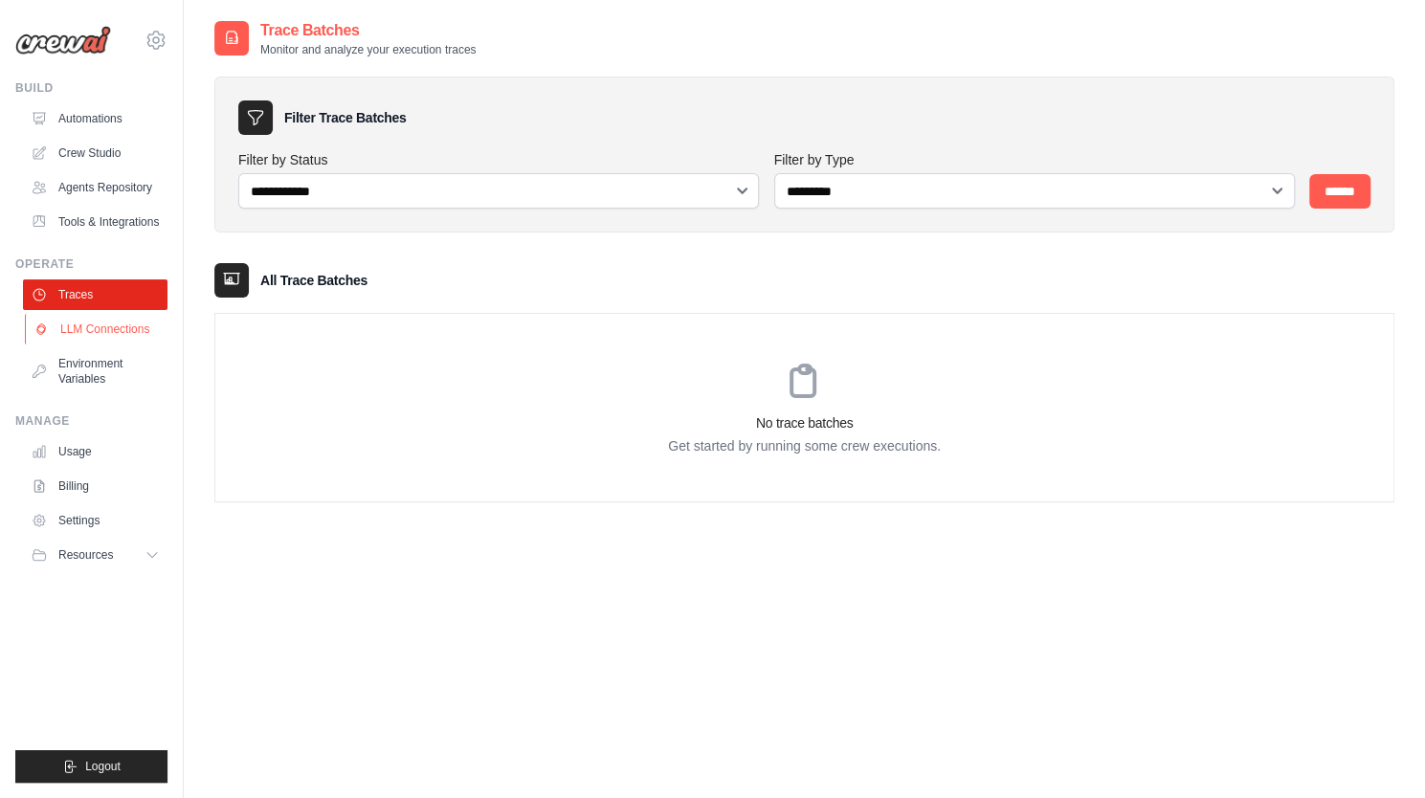
click at [114, 341] on link "LLM Connections" at bounding box center [97, 329] width 145 height 31
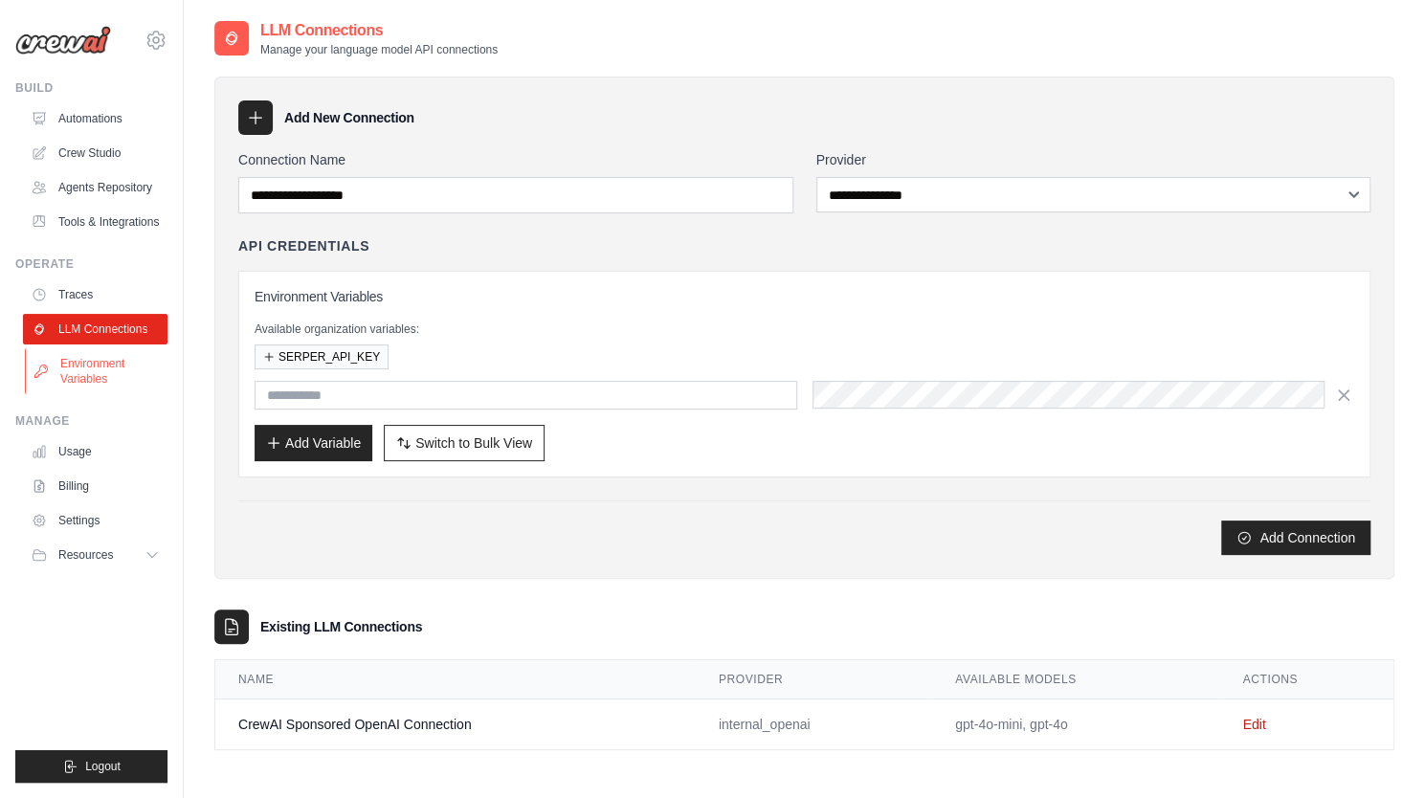
click at [103, 353] on link "Environment Variables" at bounding box center [97, 371] width 145 height 46
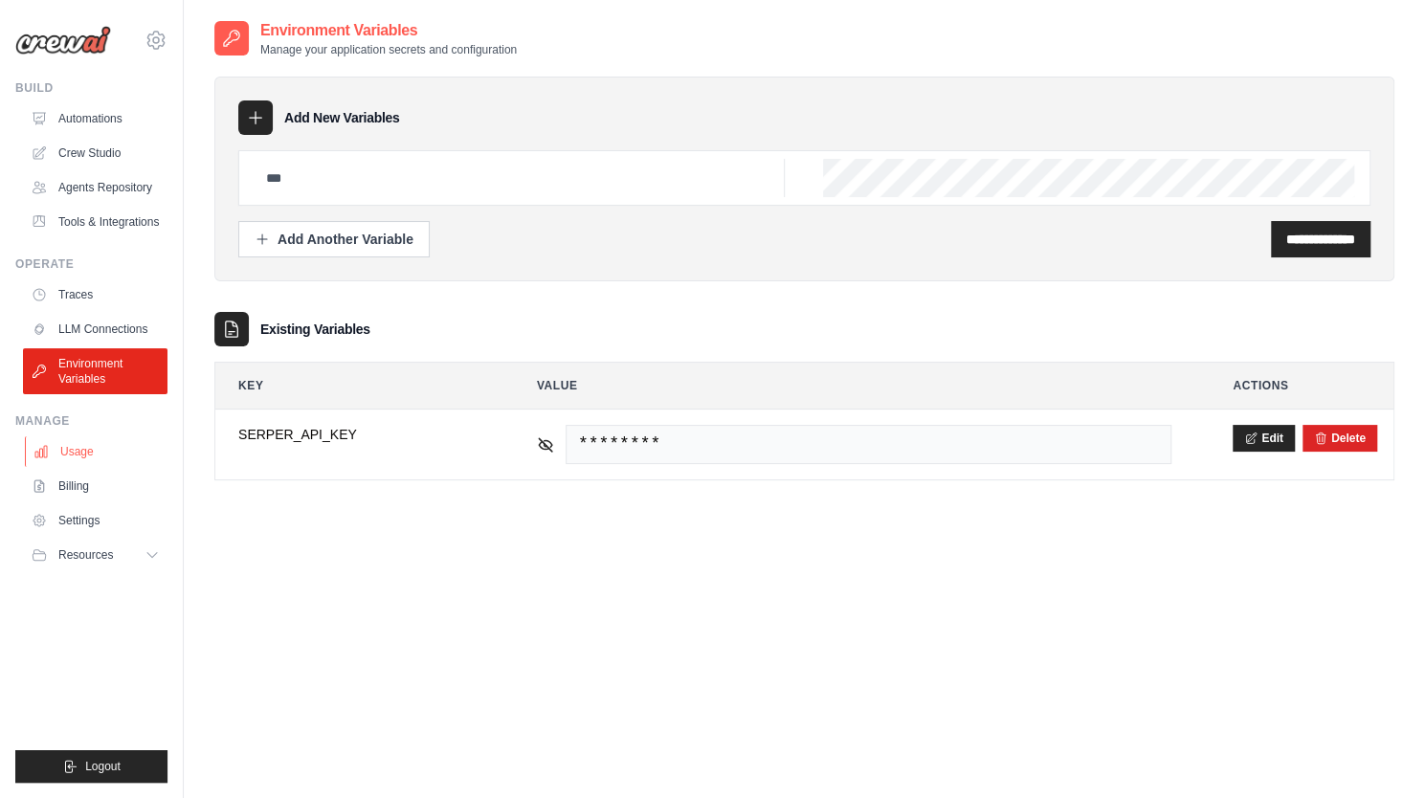
click at [69, 454] on link "Usage" at bounding box center [97, 451] width 145 height 31
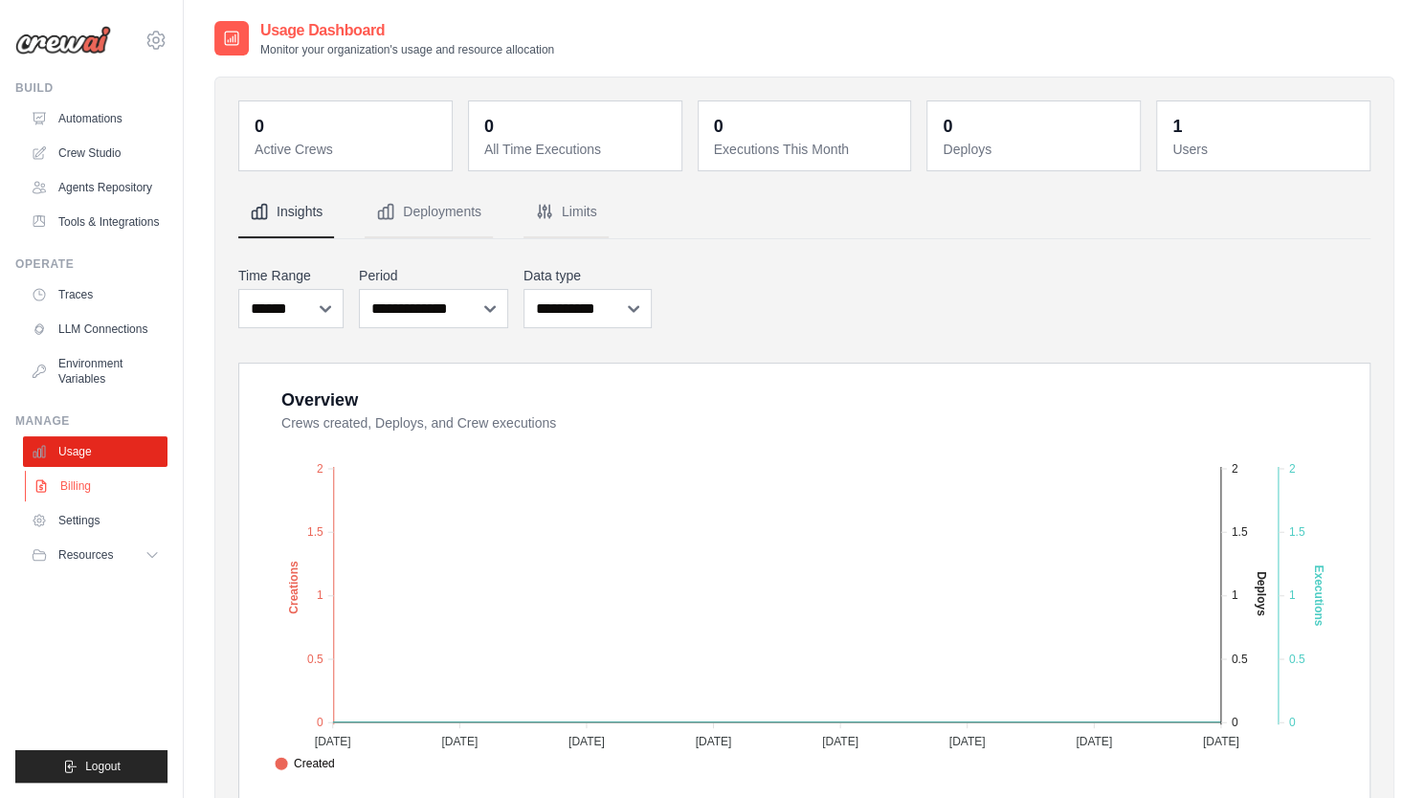
click at [78, 488] on link "Billing" at bounding box center [97, 486] width 145 height 31
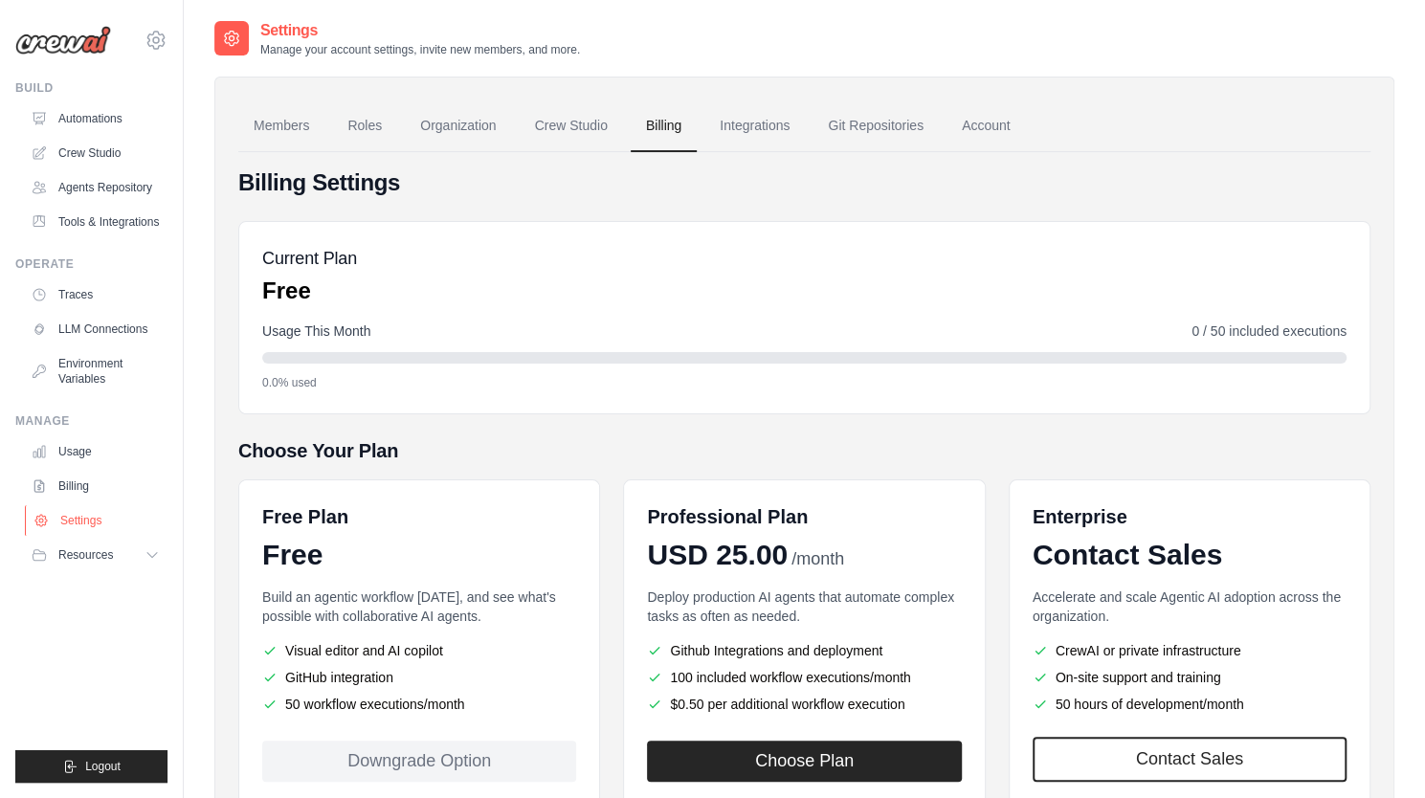
click at [81, 517] on link "Settings" at bounding box center [97, 520] width 145 height 31
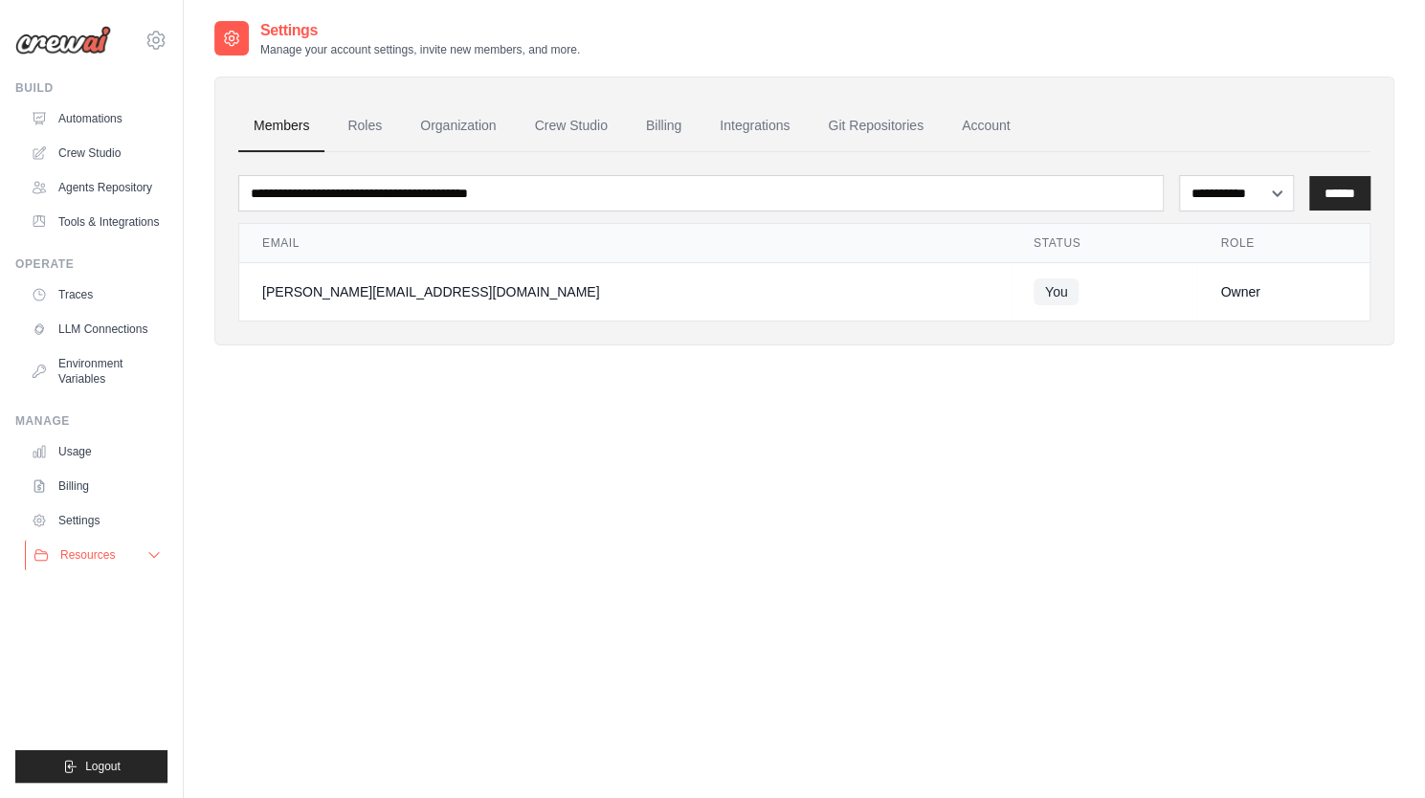
click at [91, 546] on button "Resources" at bounding box center [97, 555] width 145 height 31
click at [123, 110] on link "Automations" at bounding box center [97, 118] width 145 height 31
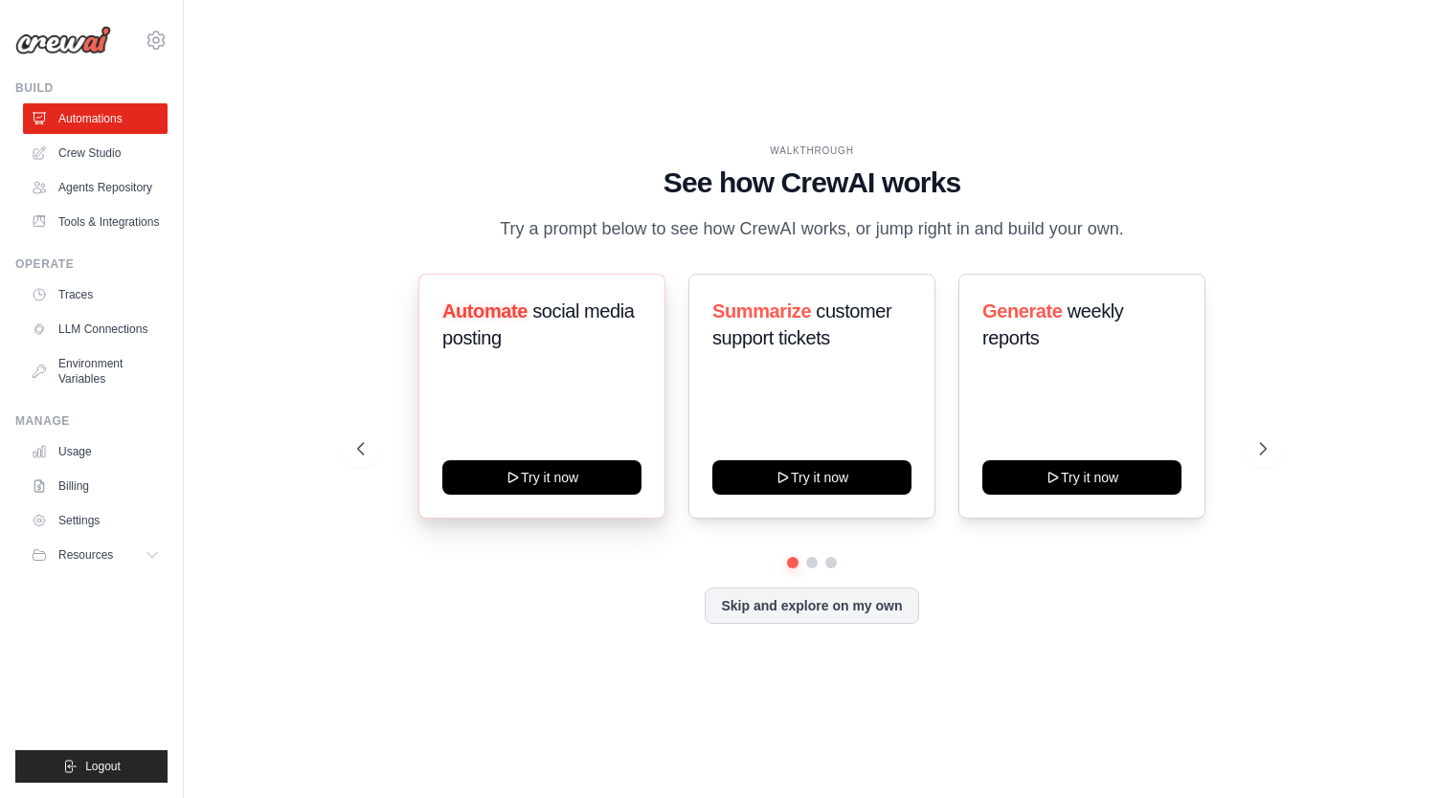
click at [576, 504] on div "Automate social media posting Try it now" at bounding box center [541, 396] width 247 height 245
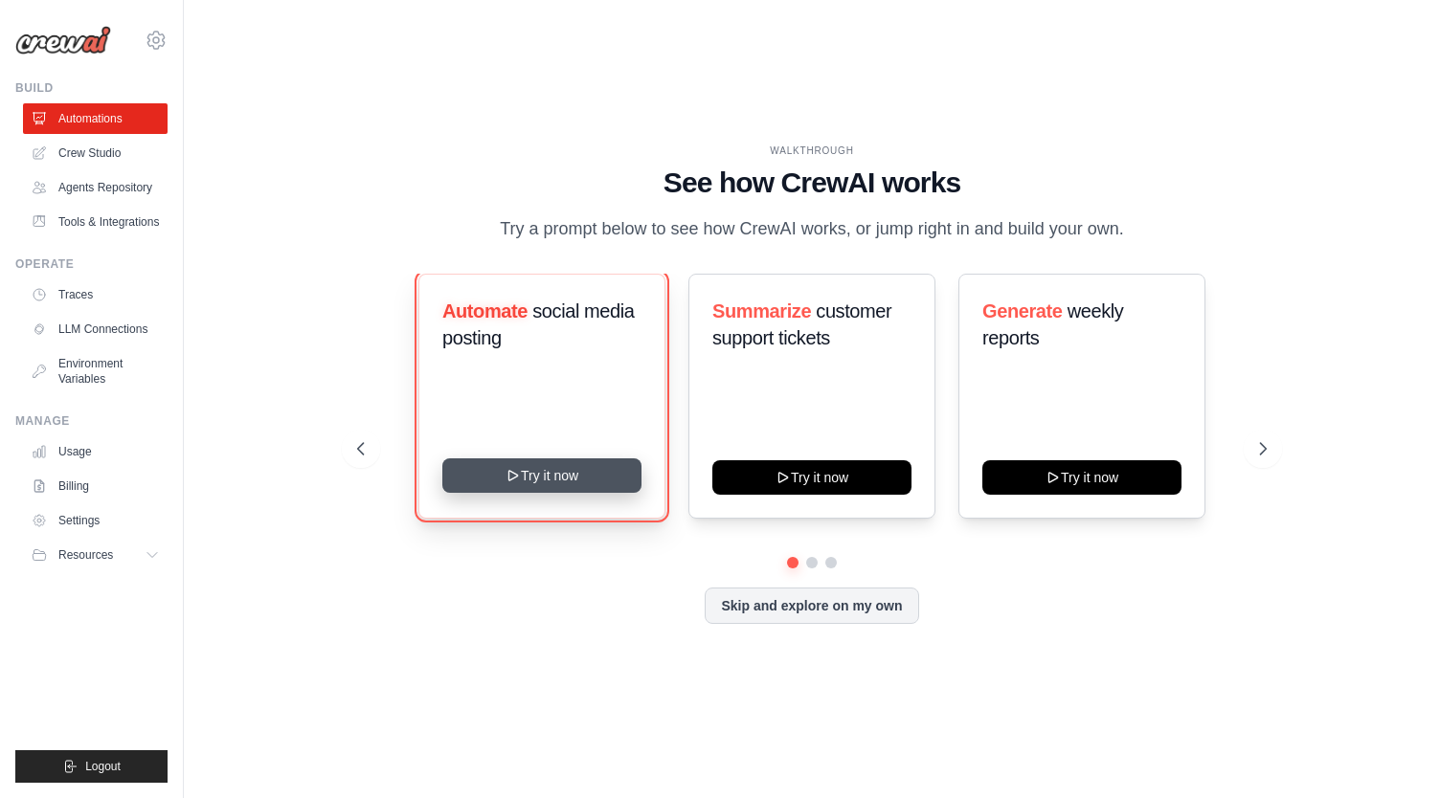
click at [607, 481] on button "Try it now" at bounding box center [541, 475] width 199 height 34
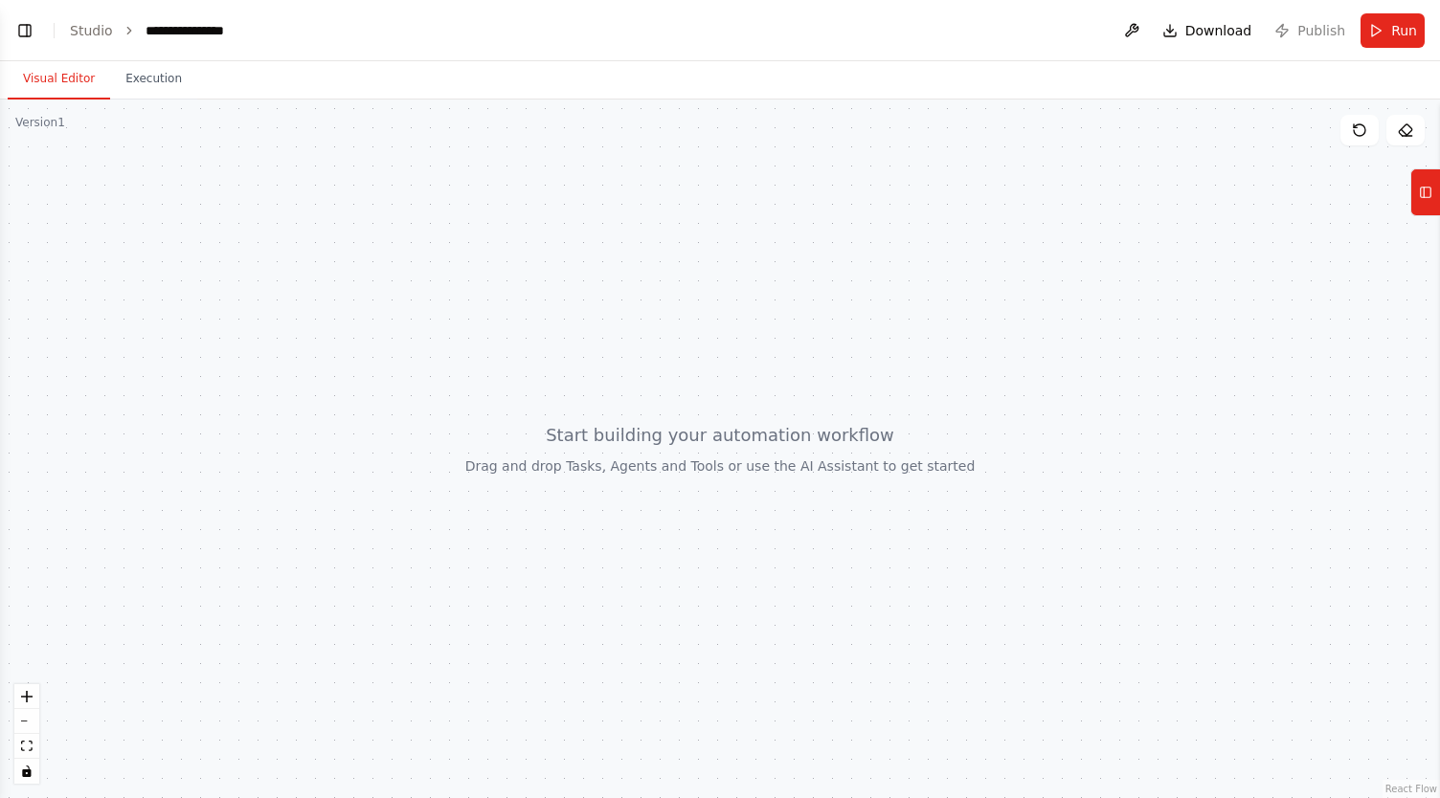
click at [627, 437] on div at bounding box center [720, 449] width 1440 height 699
drag, startPoint x: 627, startPoint y: 437, endPoint x: 666, endPoint y: 258, distance: 183.2
click at [666, 258] on div at bounding box center [720, 449] width 1440 height 699
drag, startPoint x: 666, startPoint y: 258, endPoint x: 631, endPoint y: 294, distance: 50.1
click at [631, 294] on div at bounding box center [720, 449] width 1440 height 699
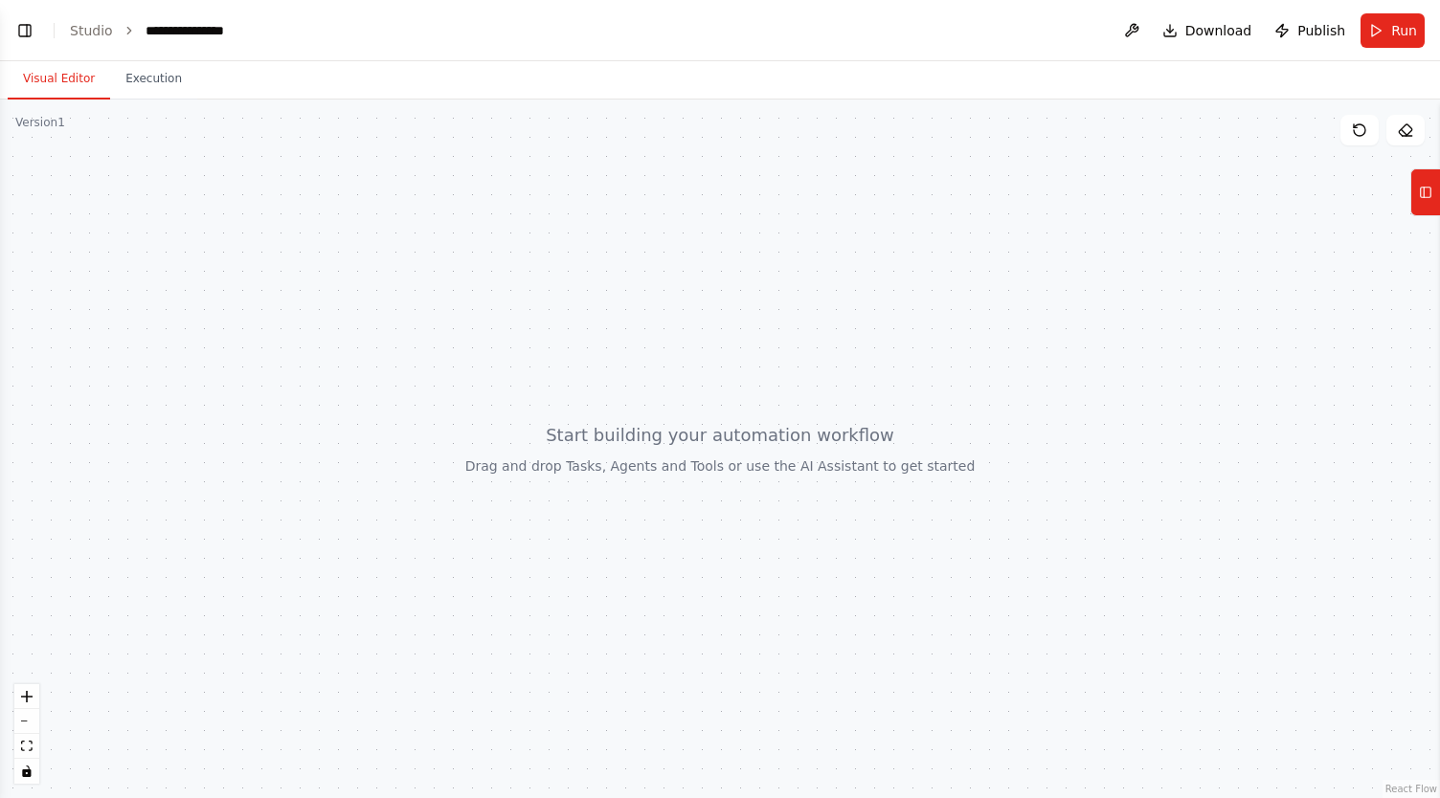
click at [84, 84] on button "Visual Editor" at bounding box center [59, 79] width 102 height 40
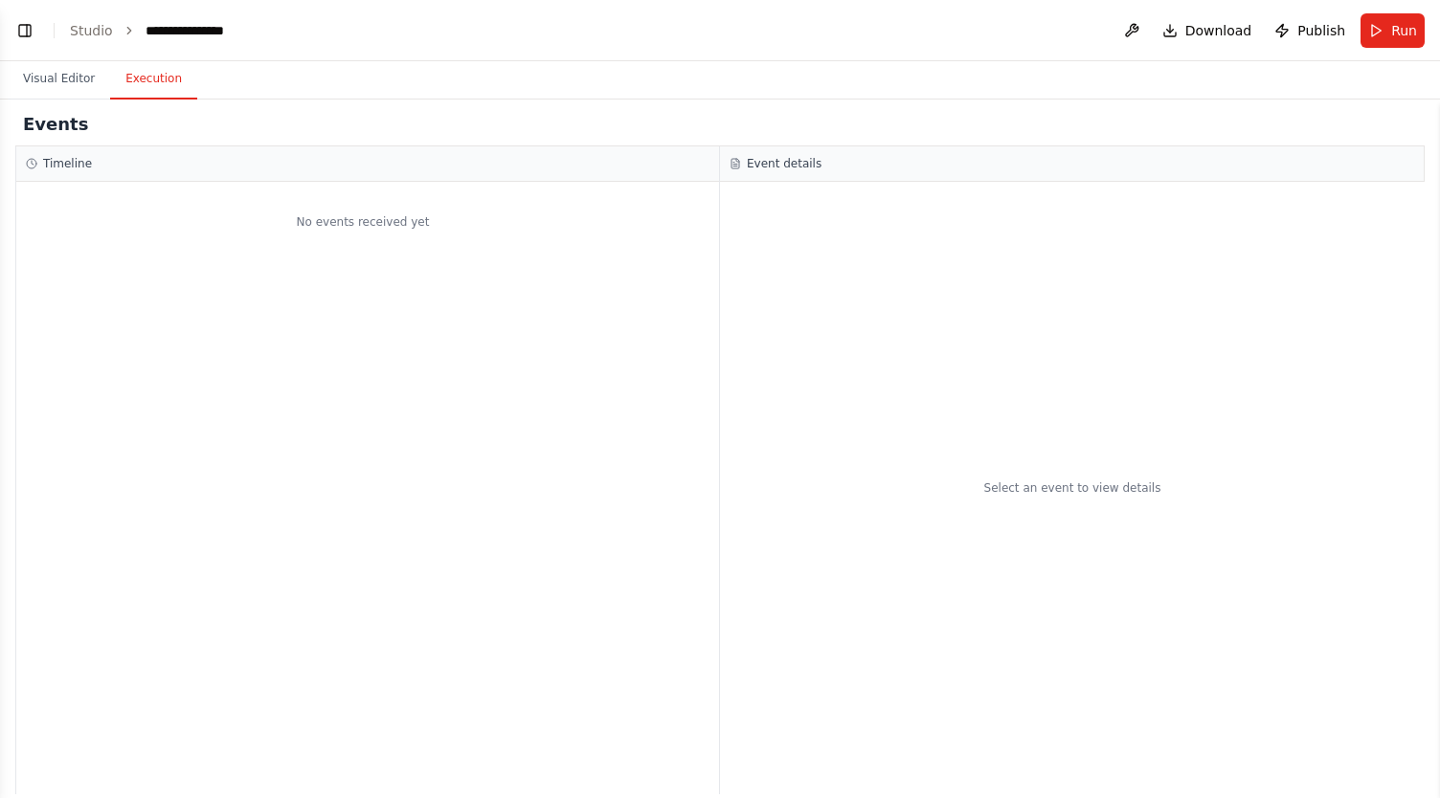
click at [147, 84] on button "Execution" at bounding box center [153, 79] width 87 height 40
click at [70, 85] on button "Visual Editor" at bounding box center [59, 79] width 102 height 40
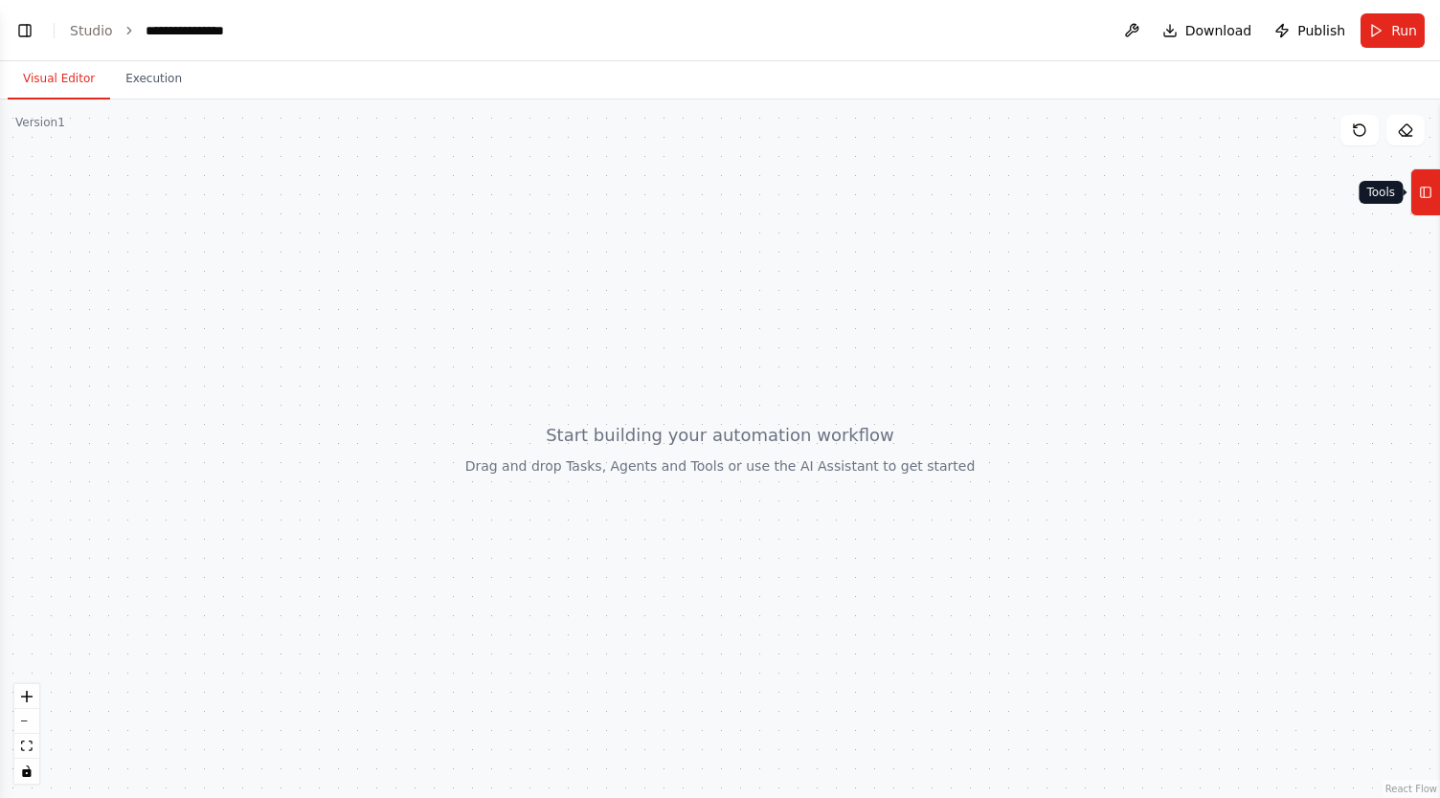
click at [1423, 186] on icon at bounding box center [1424, 192] width 13 height 31
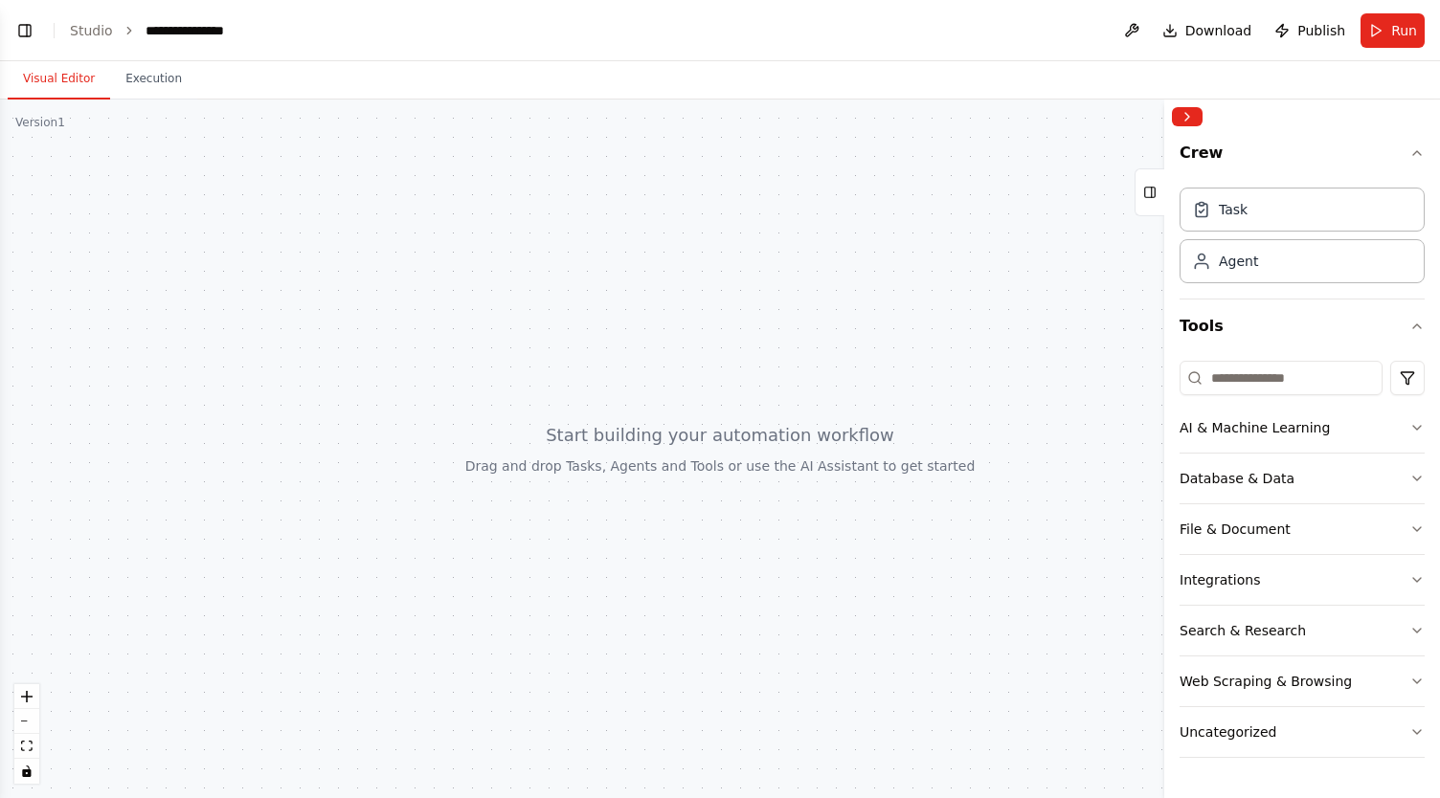
scroll to position [88, 0]
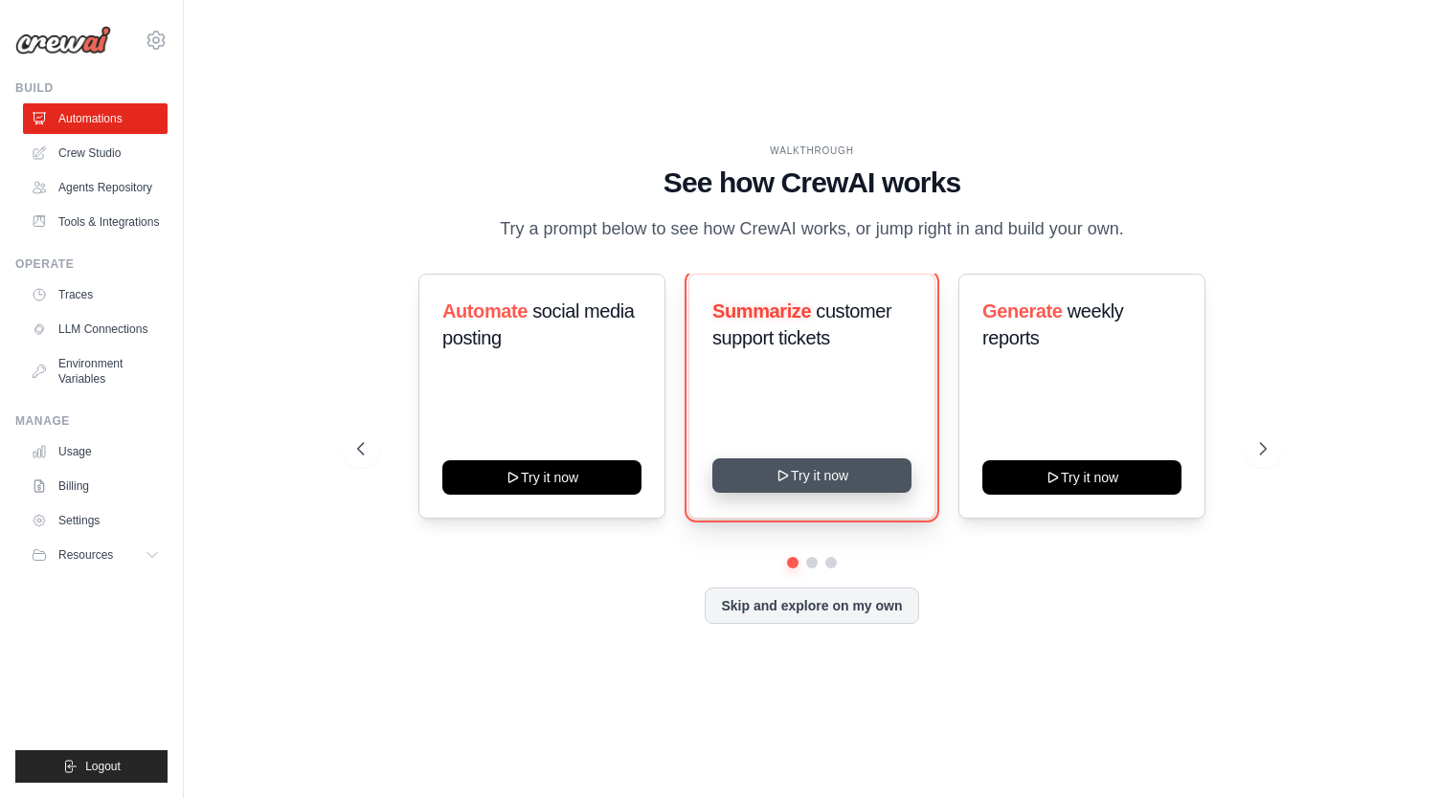
click at [783, 492] on button "Try it now" at bounding box center [811, 475] width 199 height 34
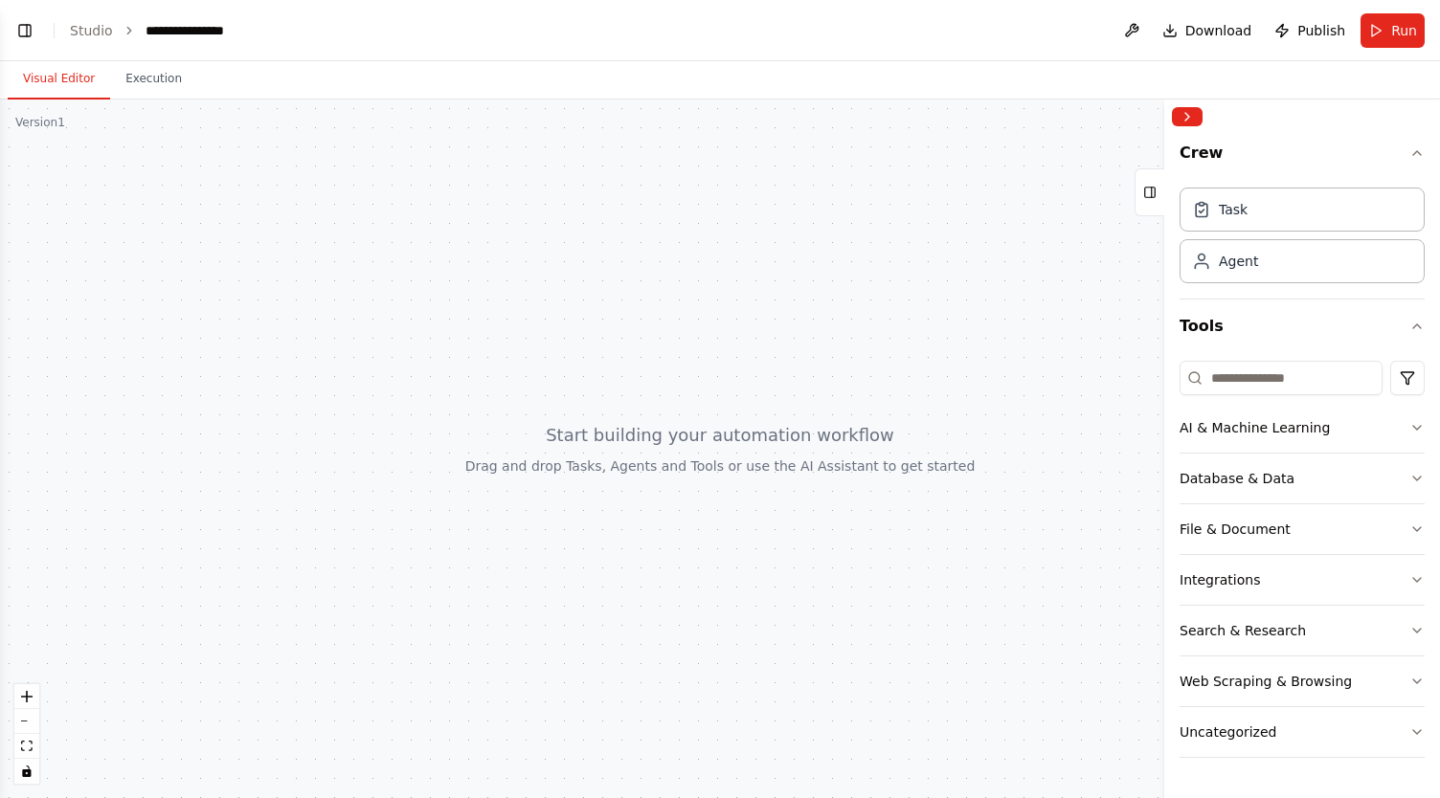
click at [185, 68] on div "Visual Editor Execution" at bounding box center [720, 80] width 1440 height 38
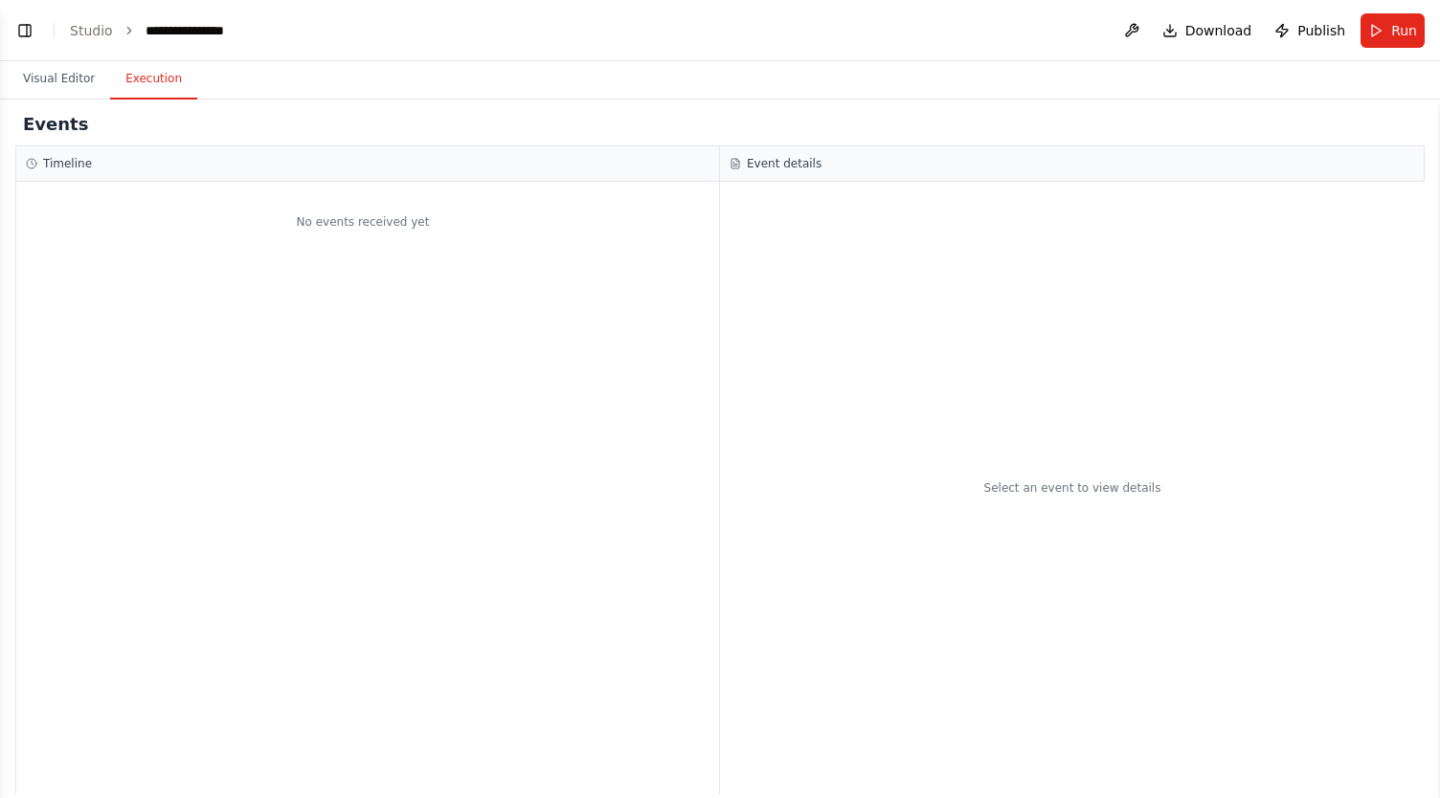
click at [130, 80] on button "Execution" at bounding box center [153, 79] width 87 height 40
click at [73, 84] on button "Visual Editor" at bounding box center [59, 79] width 102 height 40
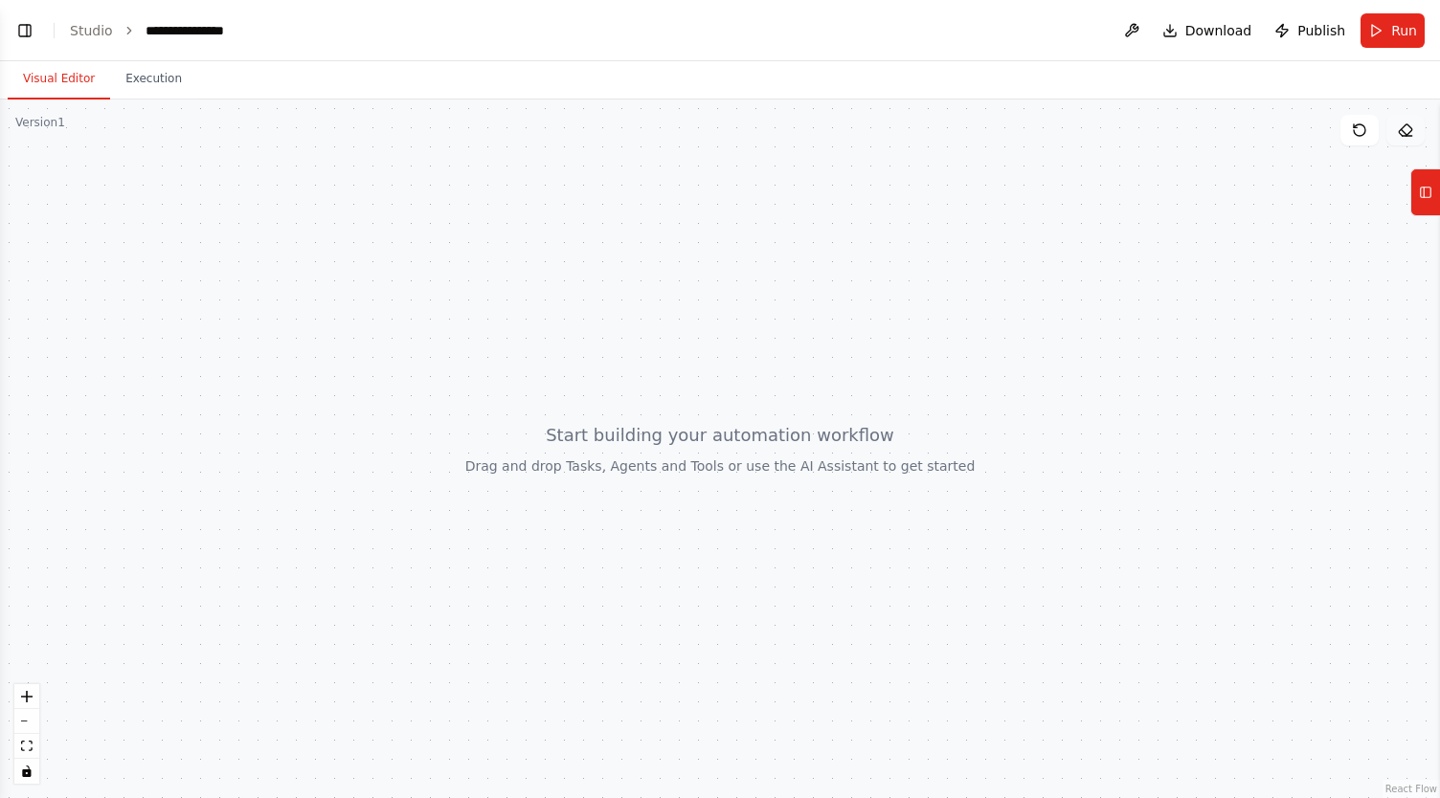
click at [1407, 129] on icon at bounding box center [1404, 130] width 15 height 15
click at [1434, 205] on button "Tools" at bounding box center [1425, 192] width 30 height 48
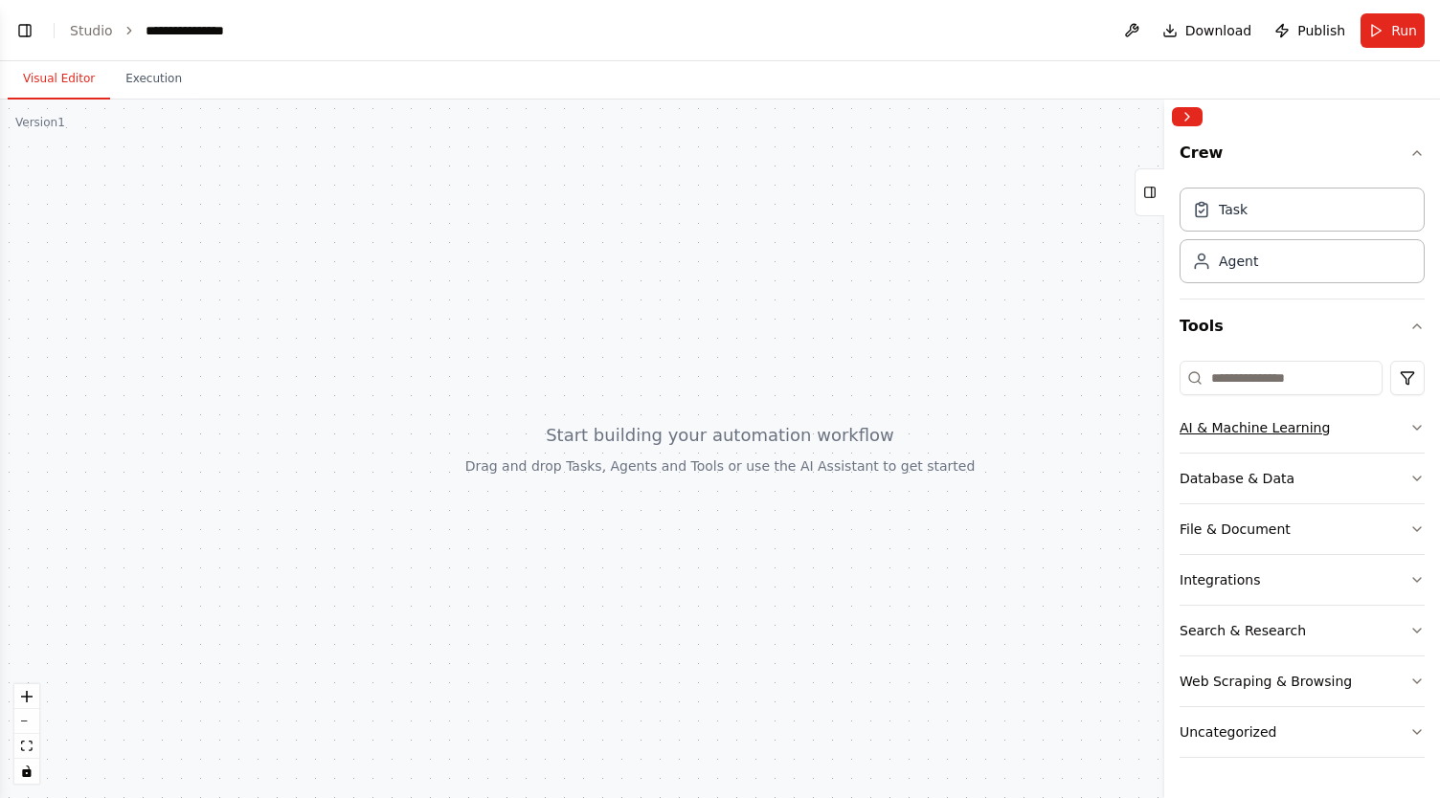
click at [1284, 434] on div "AI & Machine Learning" at bounding box center [1254, 427] width 150 height 19
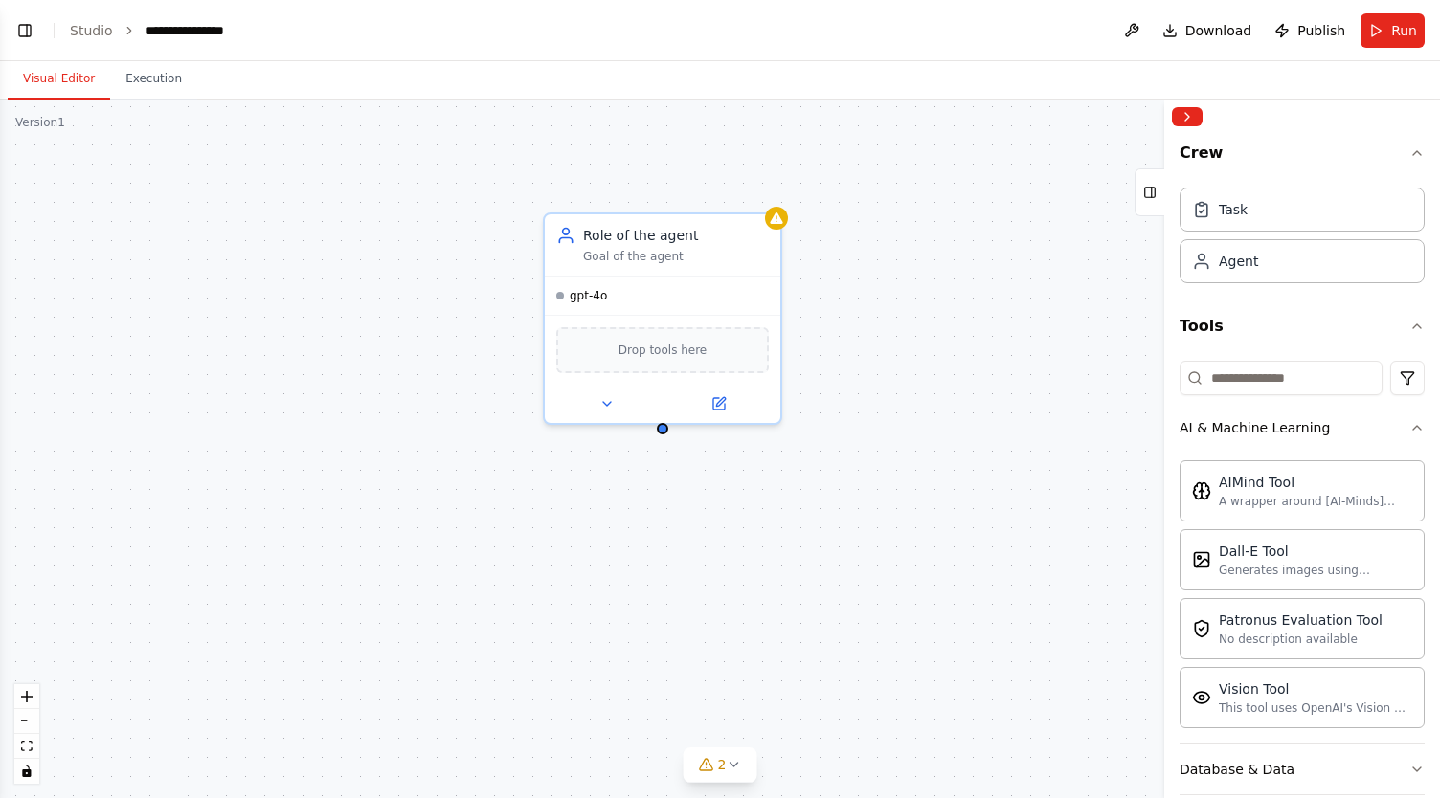
drag, startPoint x: 792, startPoint y: 661, endPoint x: 645, endPoint y: 420, distance: 282.2
click at [645, 420] on div "Role of the agent Goal of the agent gpt-4o Drop tools here" at bounding box center [720, 449] width 1440 height 699
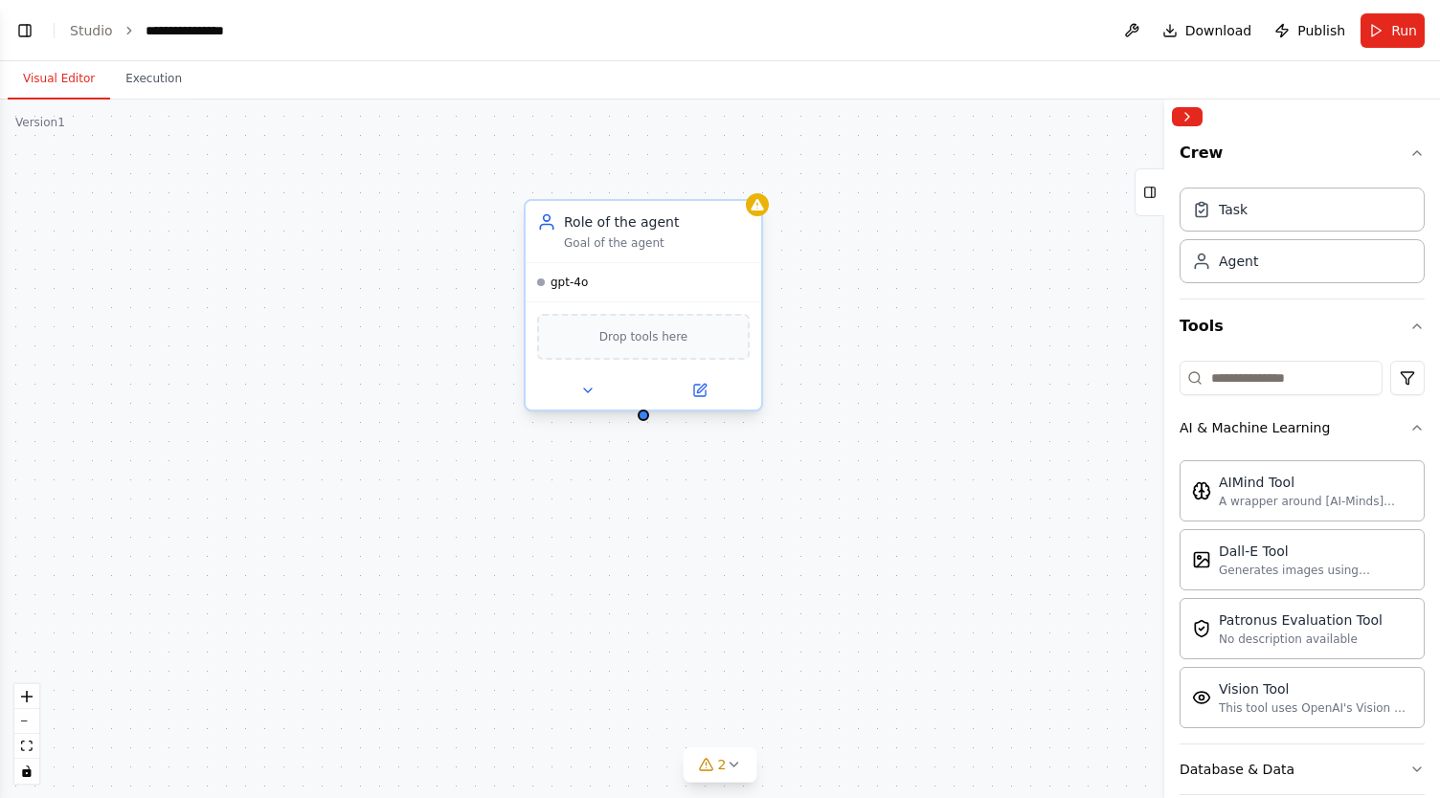
click at [653, 348] on div "Drop tools here" at bounding box center [643, 337] width 212 height 46
click at [683, 342] on div "Drop tools here" at bounding box center [643, 337] width 212 height 46
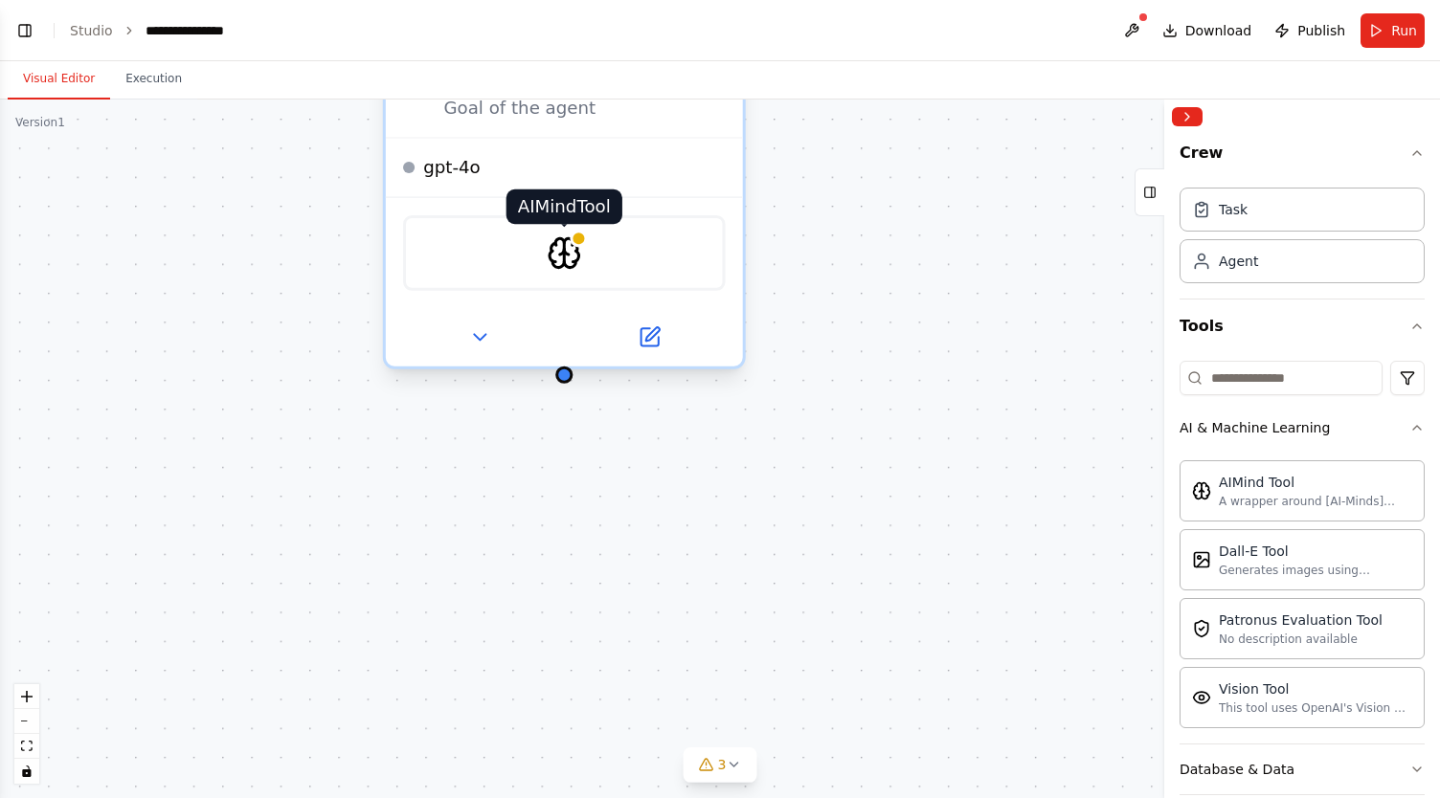
click at [576, 253] on img at bounding box center [564, 252] width 34 height 34
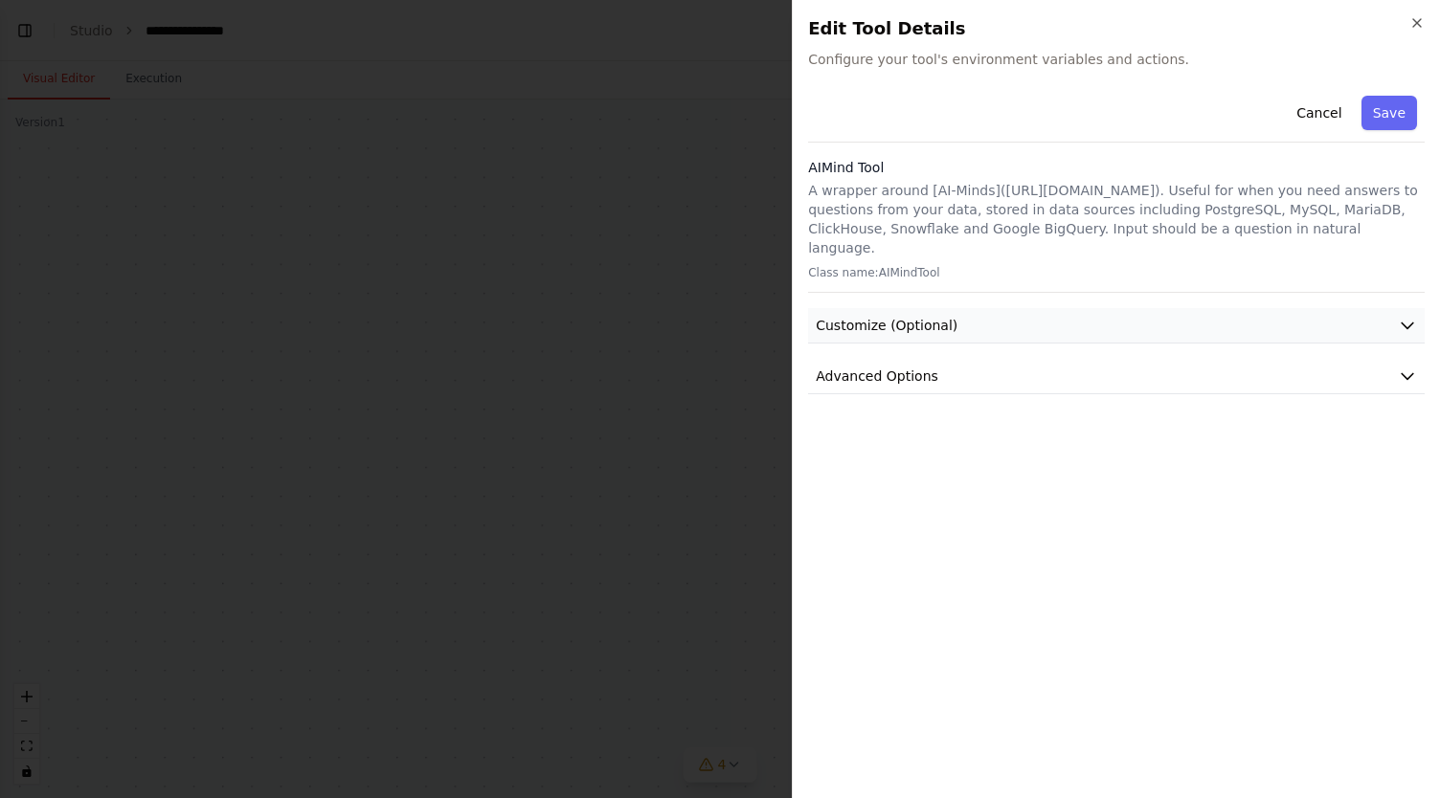
scroll to position [130, 0]
click at [980, 318] on button "Customize (Optional)" at bounding box center [1116, 325] width 616 height 35
click at [993, 308] on button "Customize (Optional)" at bounding box center [1116, 325] width 616 height 35
click at [983, 359] on button "Advanced Options" at bounding box center [1116, 376] width 616 height 35
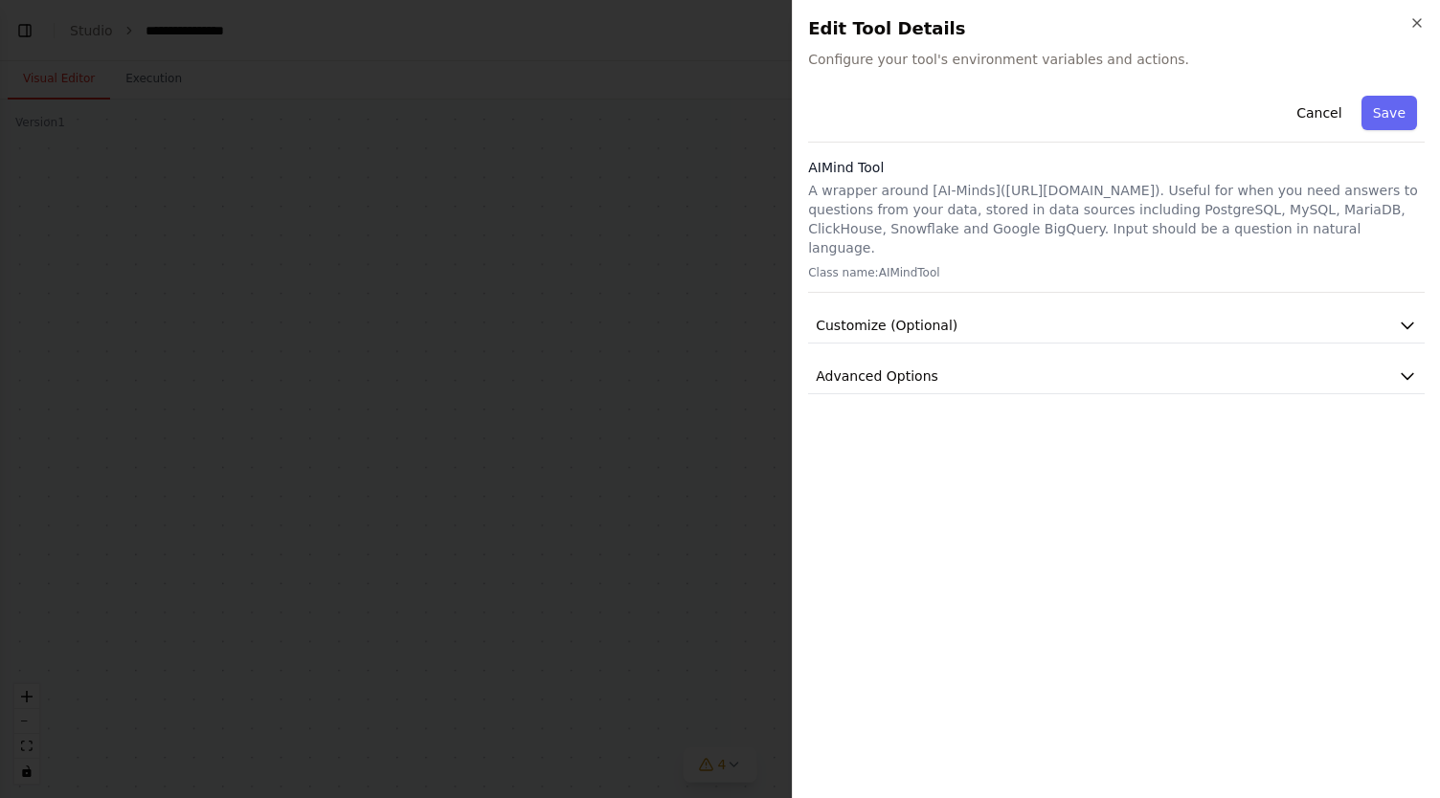
click at [1422, 12] on div "Close Edit Tool Details Configure your tool's environment variables and actions…" at bounding box center [1116, 399] width 648 height 798
click at [1422, 15] on icon "button" at bounding box center [1416, 22] width 15 height 15
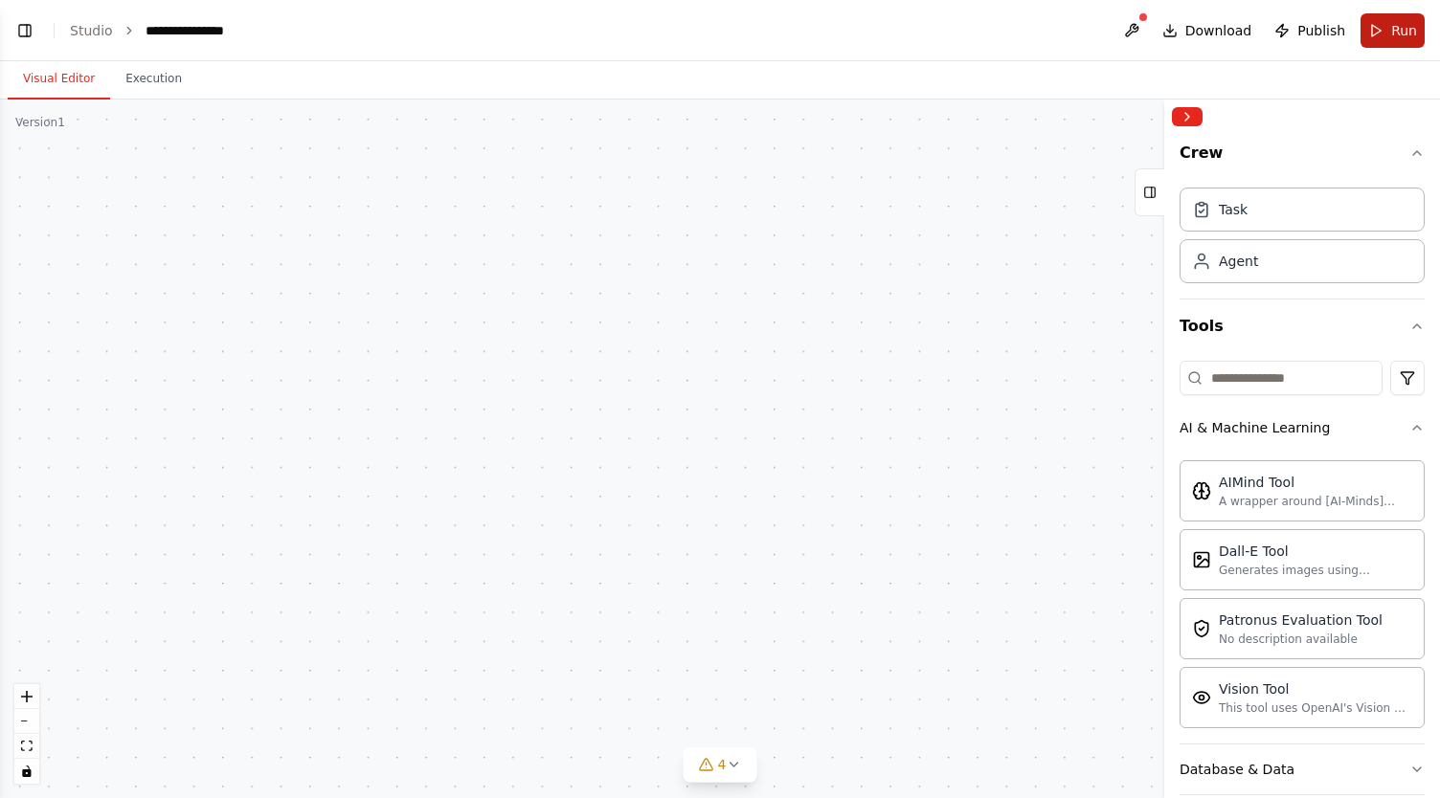
click at [1394, 32] on span "Run" at bounding box center [1404, 30] width 26 height 19
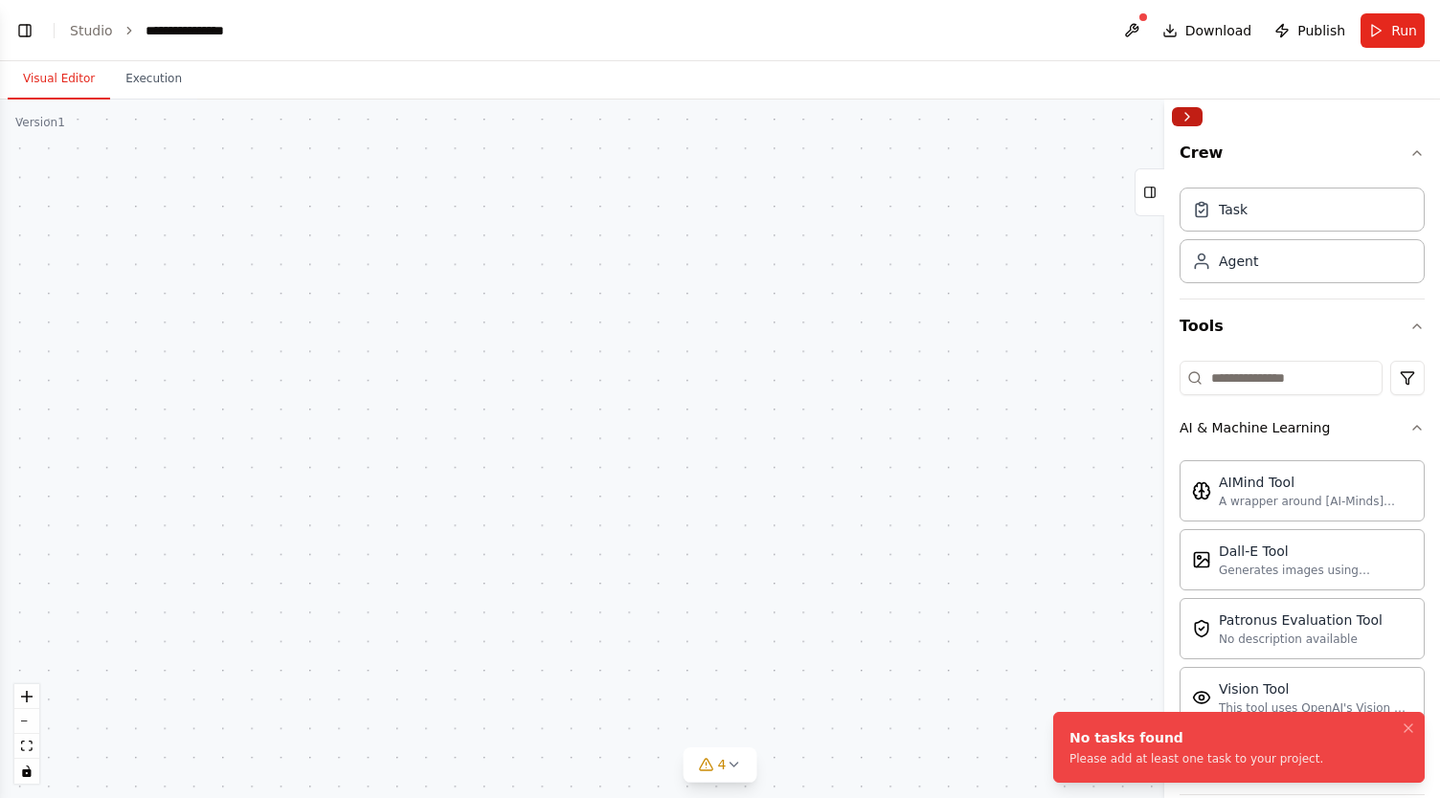
click at [1193, 120] on button "Collapse right sidebar" at bounding box center [1187, 116] width 31 height 19
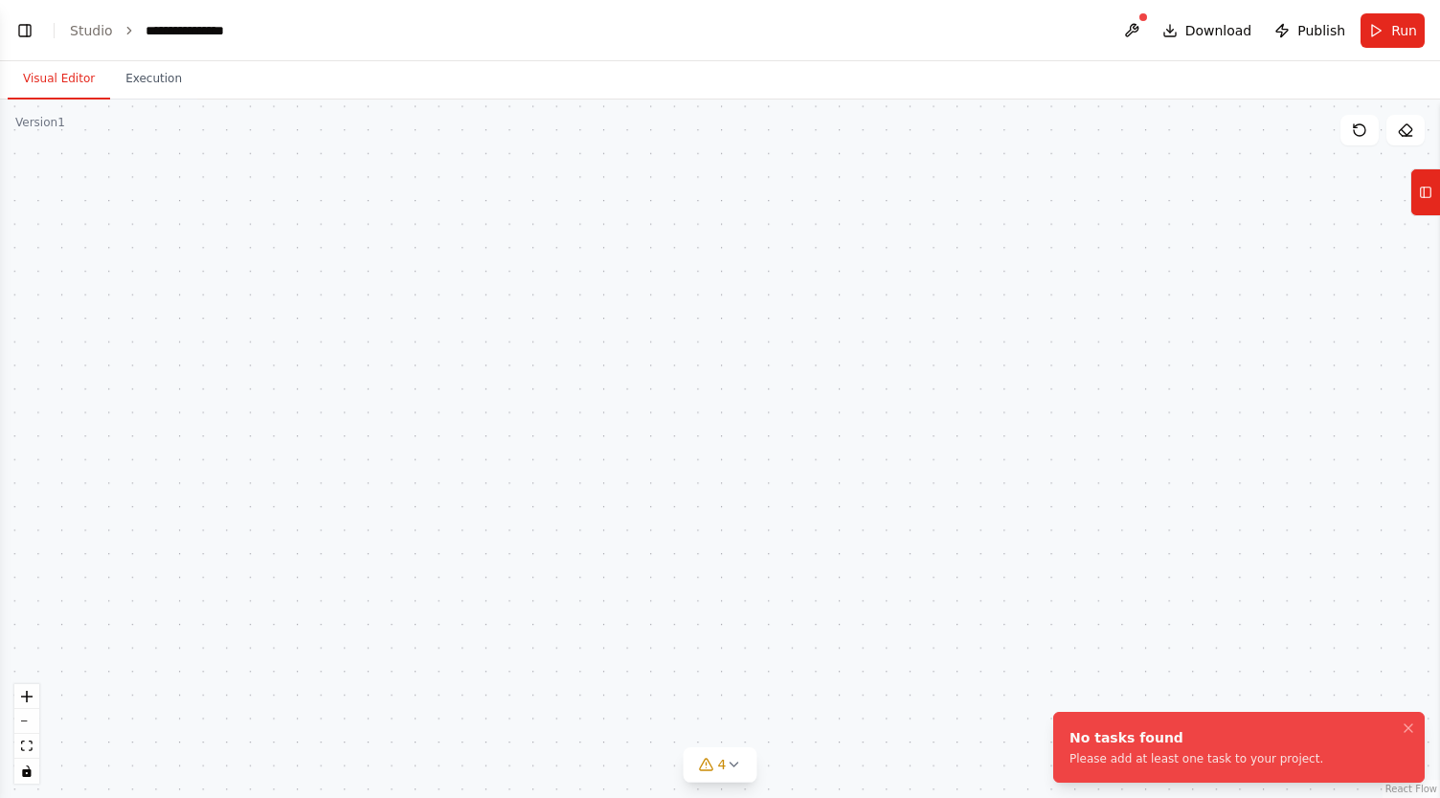
scroll to position [310, 0]
click at [735, 777] on button "6" at bounding box center [720, 765] width 74 height 35
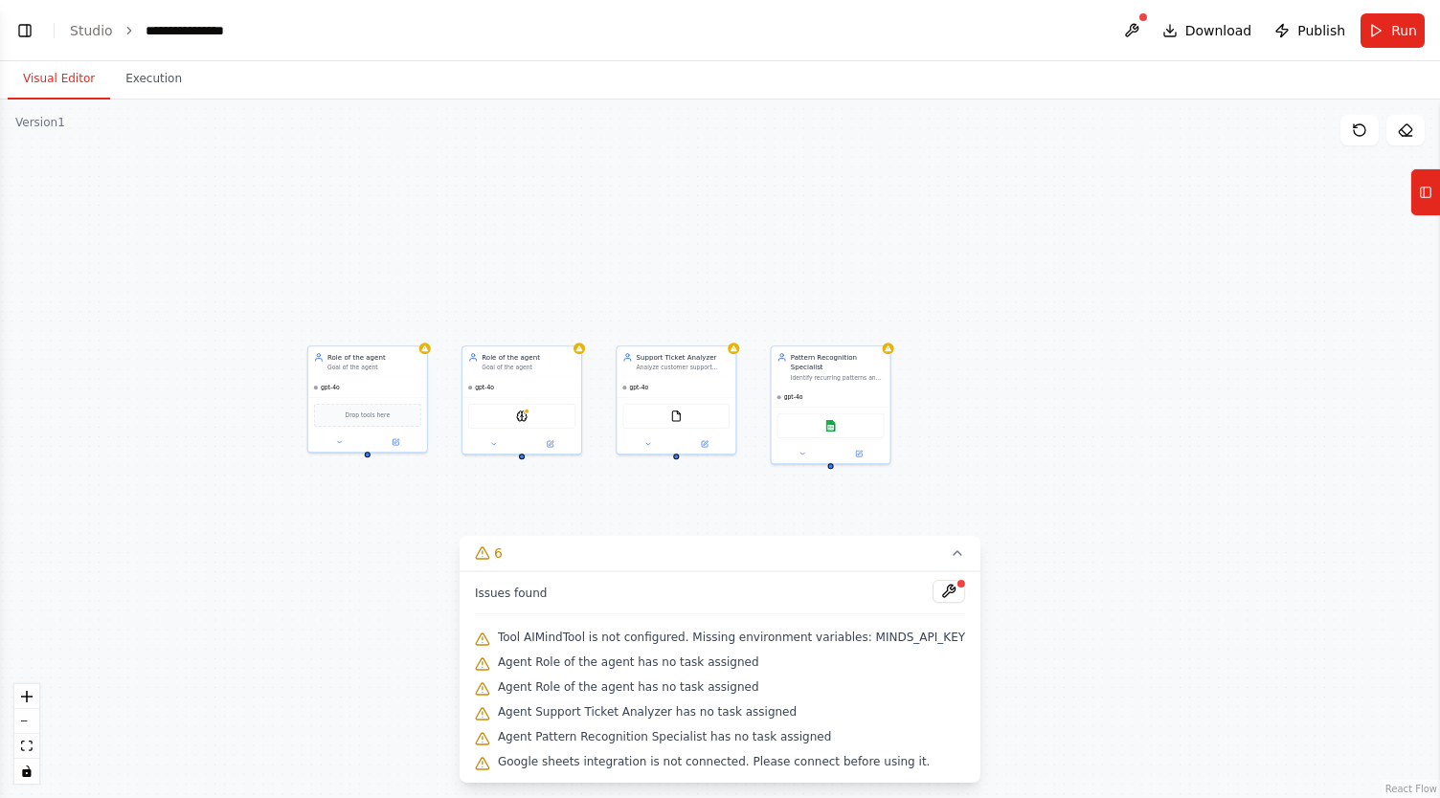
drag, startPoint x: 457, startPoint y: 279, endPoint x: 436, endPoint y: 525, distance: 247.8
click at [436, 525] on div "Role of the agent Goal of the agent gpt-4o Drop tools here Role of the agent Go…" at bounding box center [720, 449] width 1440 height 699
click at [808, 411] on div "Google sheets" at bounding box center [830, 423] width 107 height 25
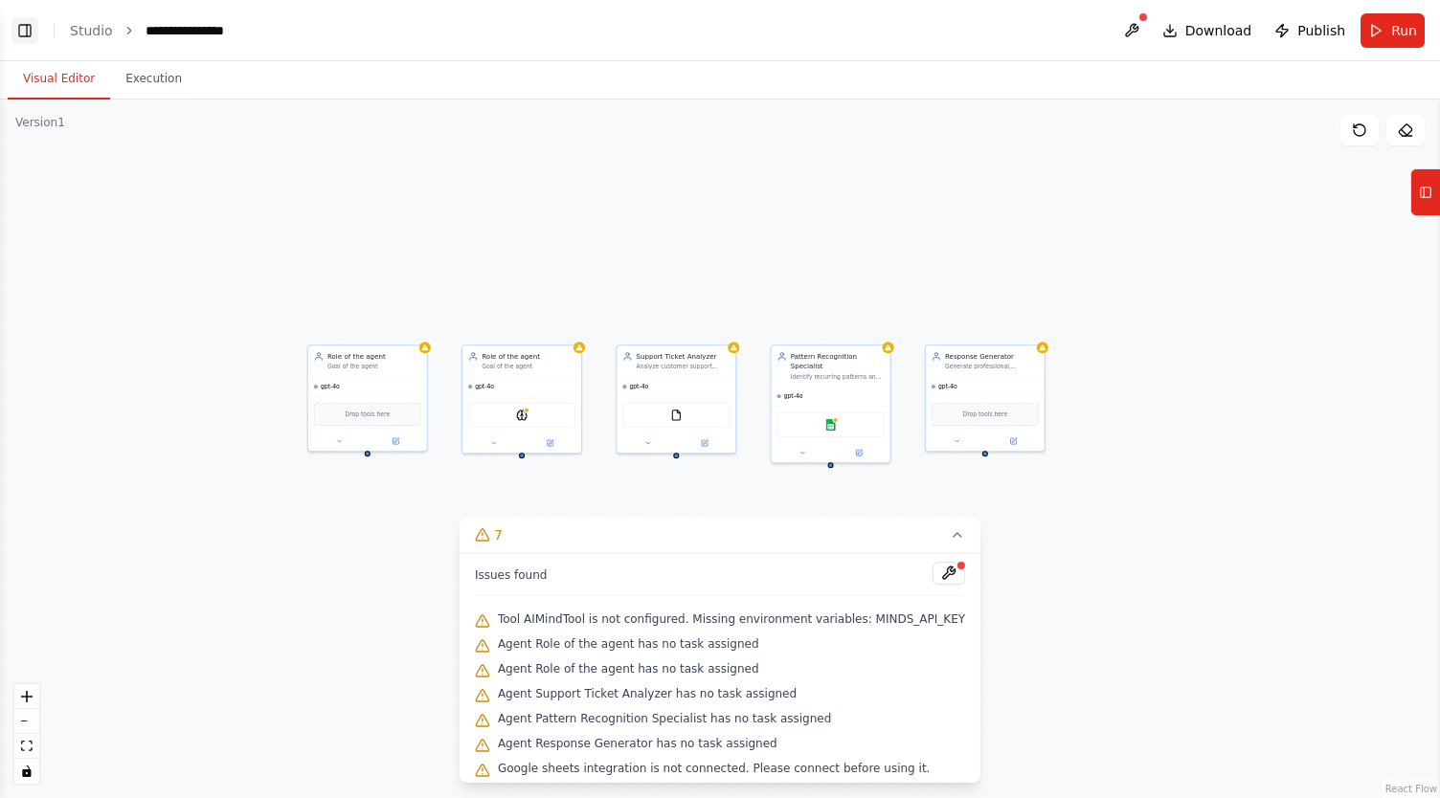
click at [25, 30] on button "Toggle Left Sidebar" at bounding box center [24, 30] width 27 height 27
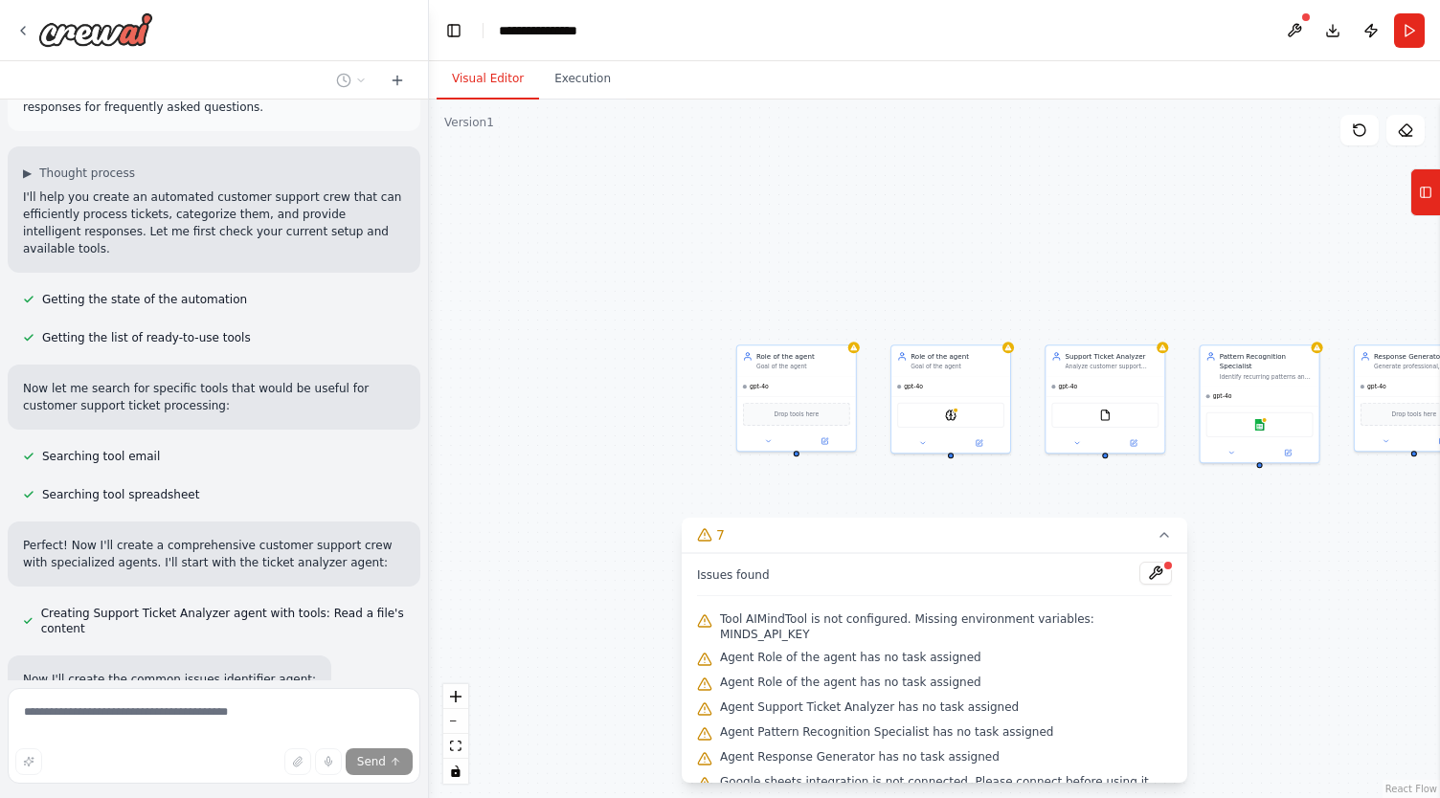
scroll to position [513, 0]
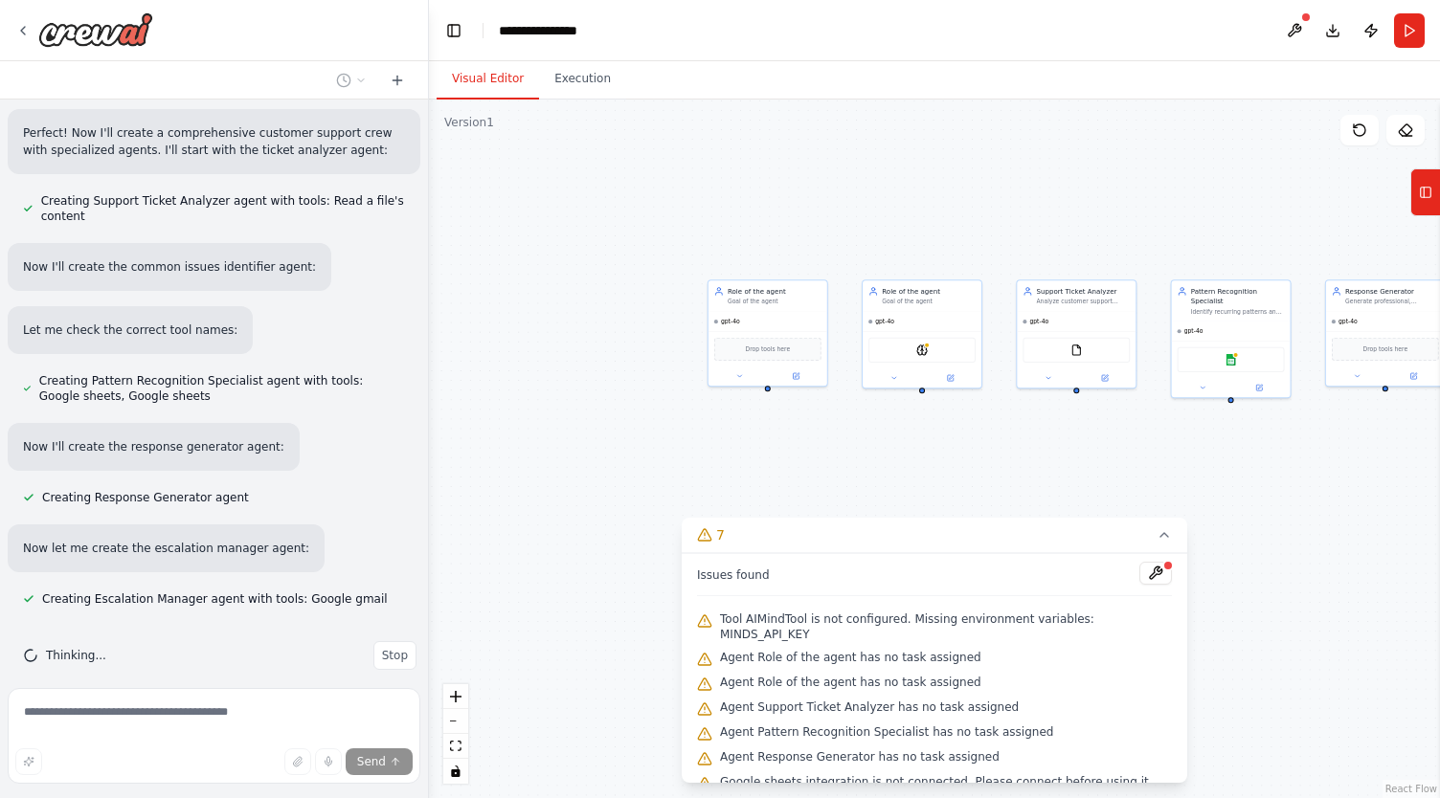
drag, startPoint x: 714, startPoint y: 504, endPoint x: 686, endPoint y: 439, distance: 70.8
click at [686, 439] on div "Role of the agent Goal of the agent gpt-4o Drop tools here Role of the agent Go…" at bounding box center [934, 449] width 1011 height 699
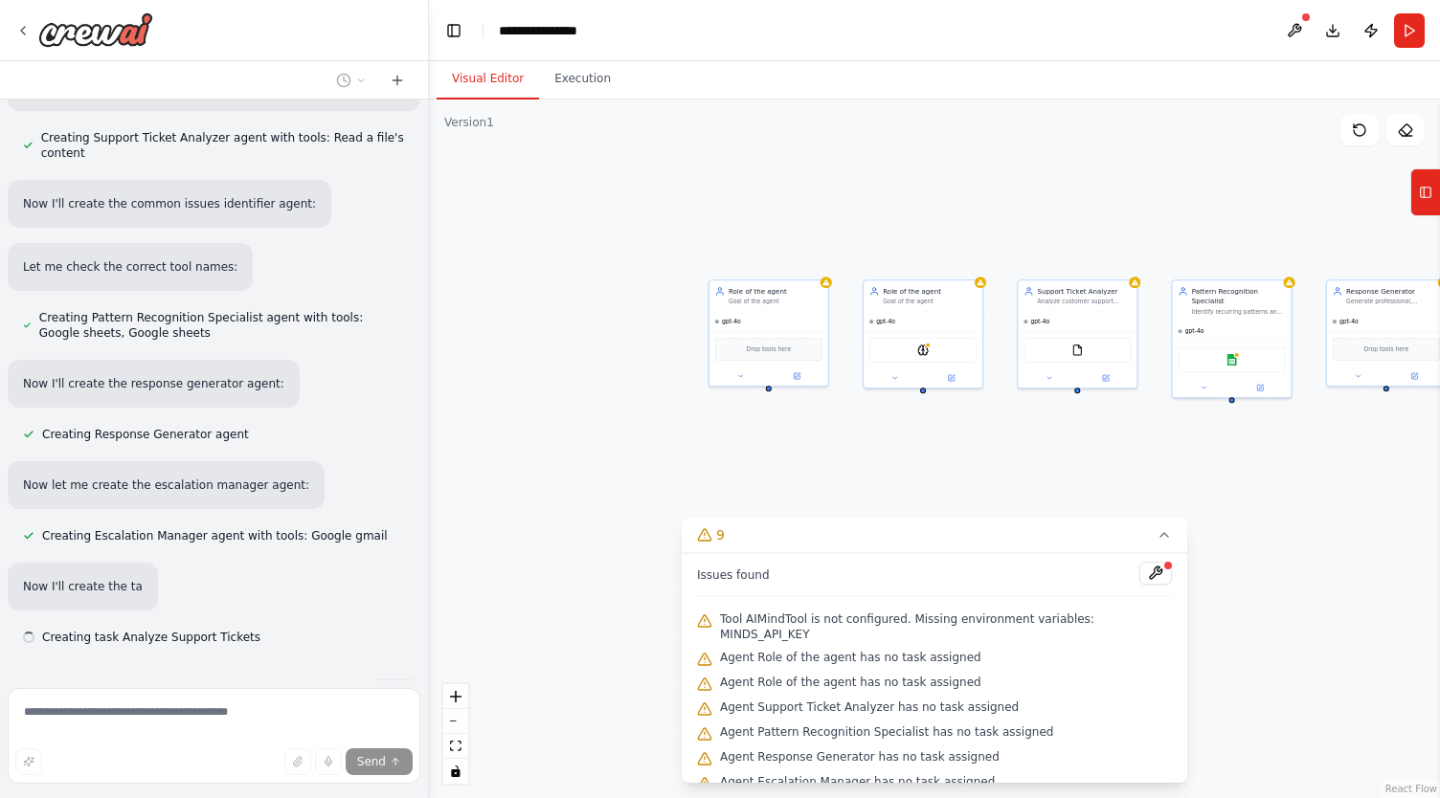
scroll to position [614, 0]
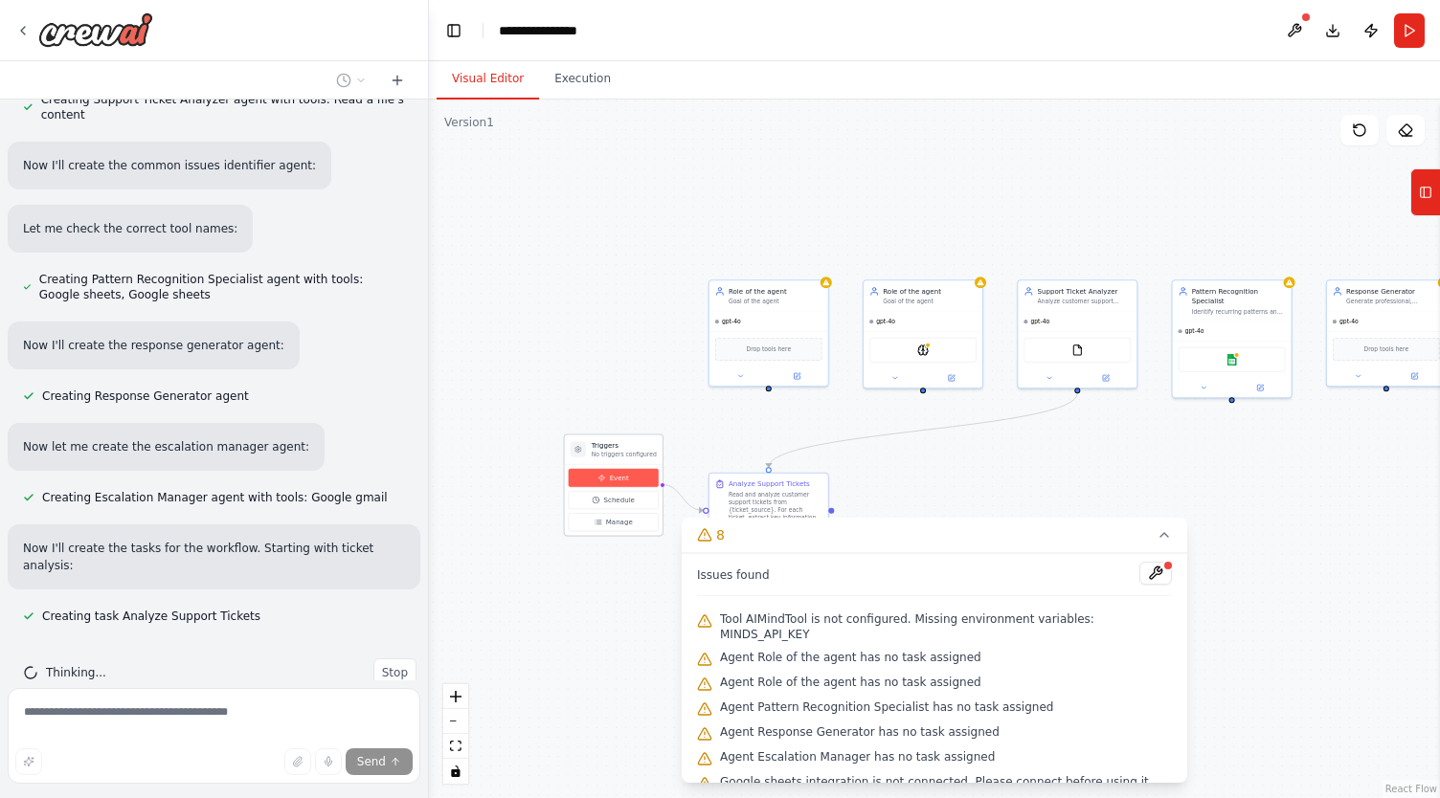
click at [611, 481] on span "Event" at bounding box center [619, 478] width 19 height 10
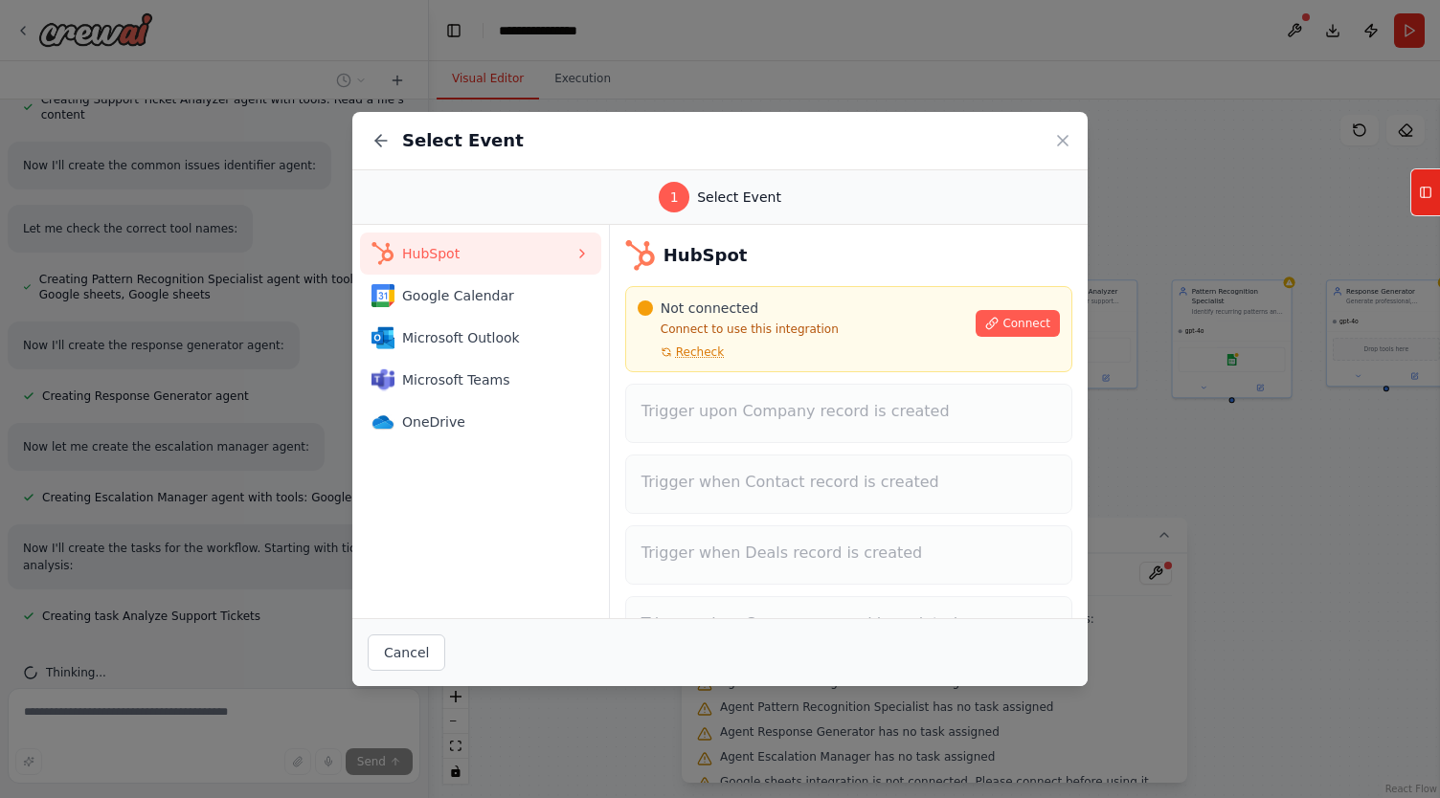
scroll to position [188, 0]
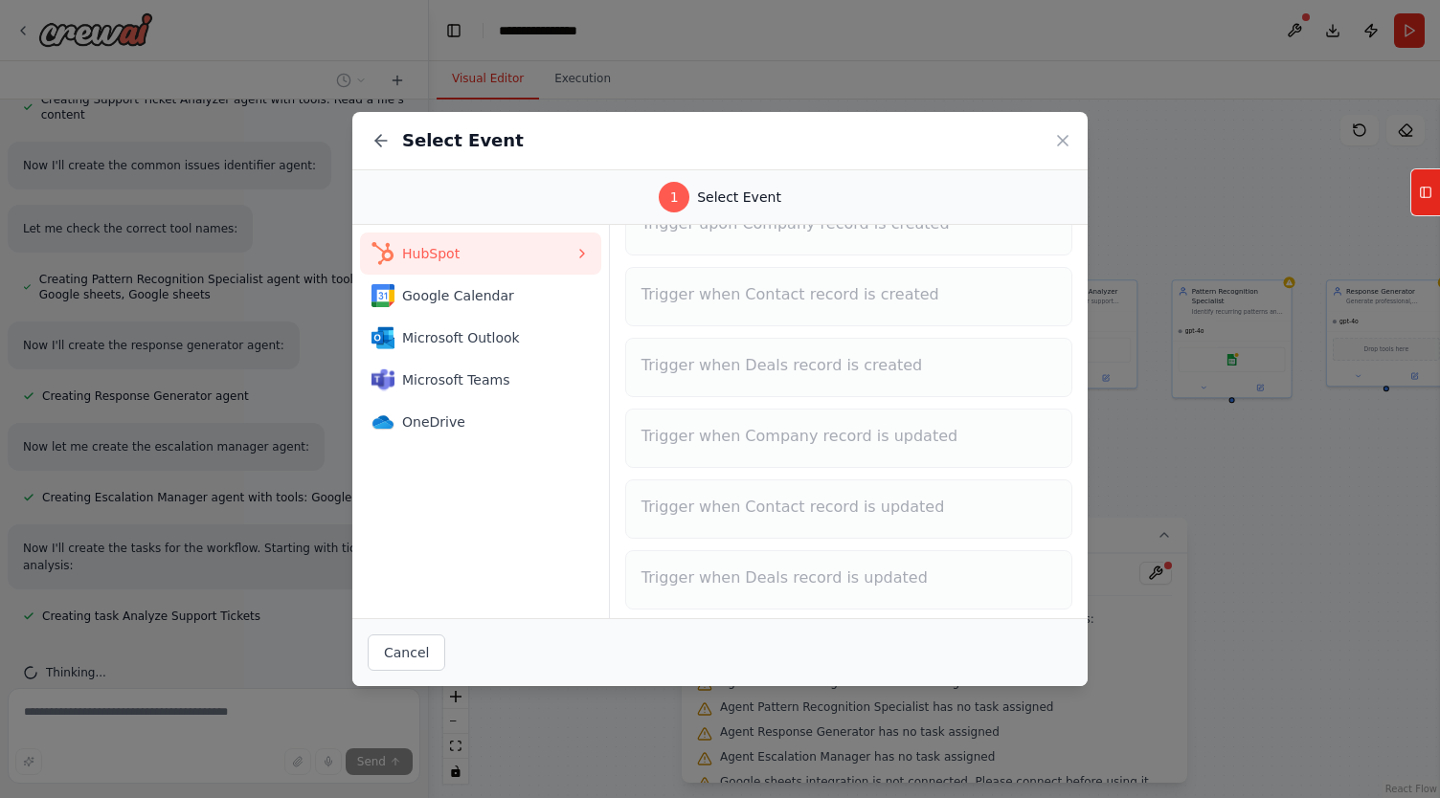
click at [366, 134] on div "Select Event" at bounding box center [719, 141] width 735 height 58
click at [377, 143] on icon at bounding box center [378, 140] width 6 height 11
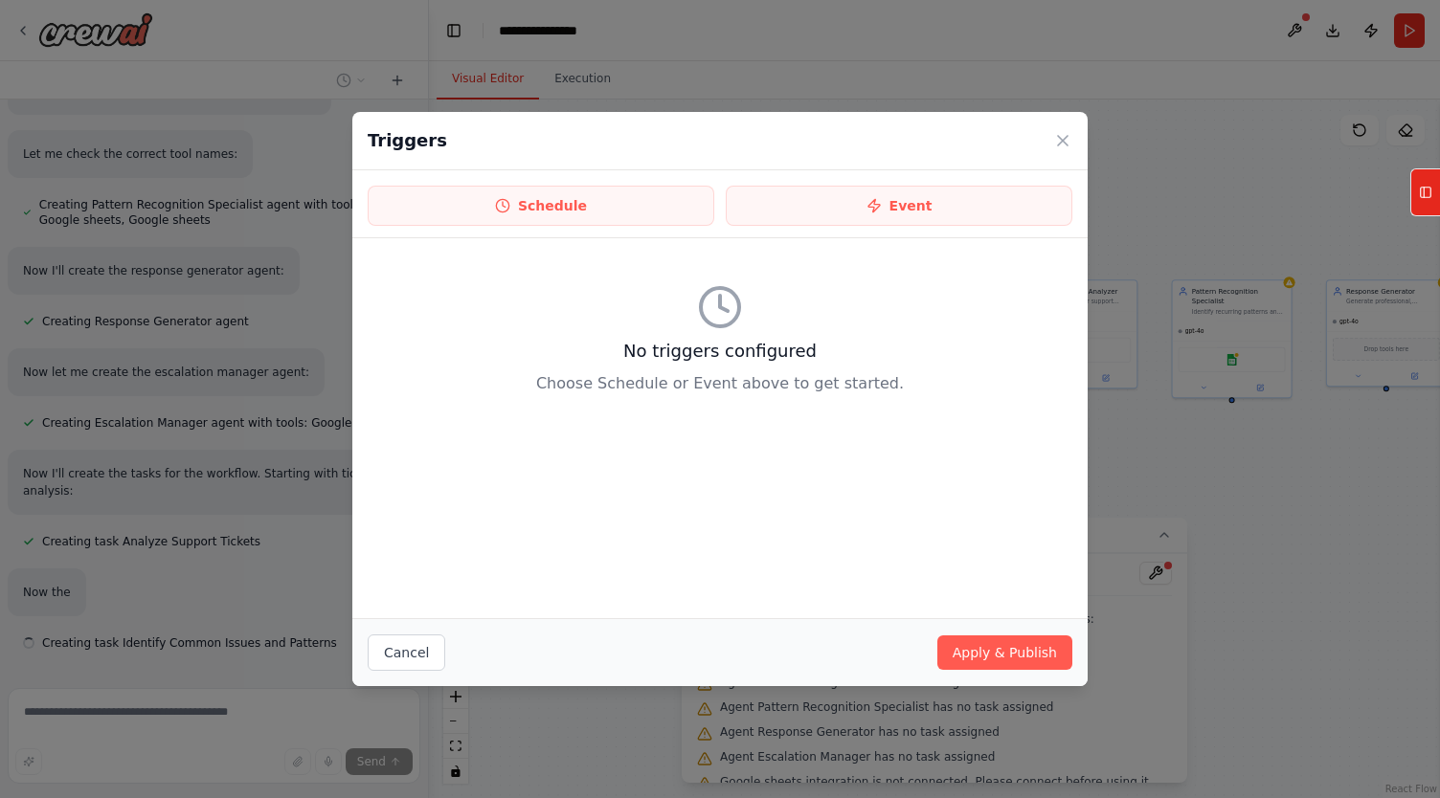
scroll to position [716, 0]
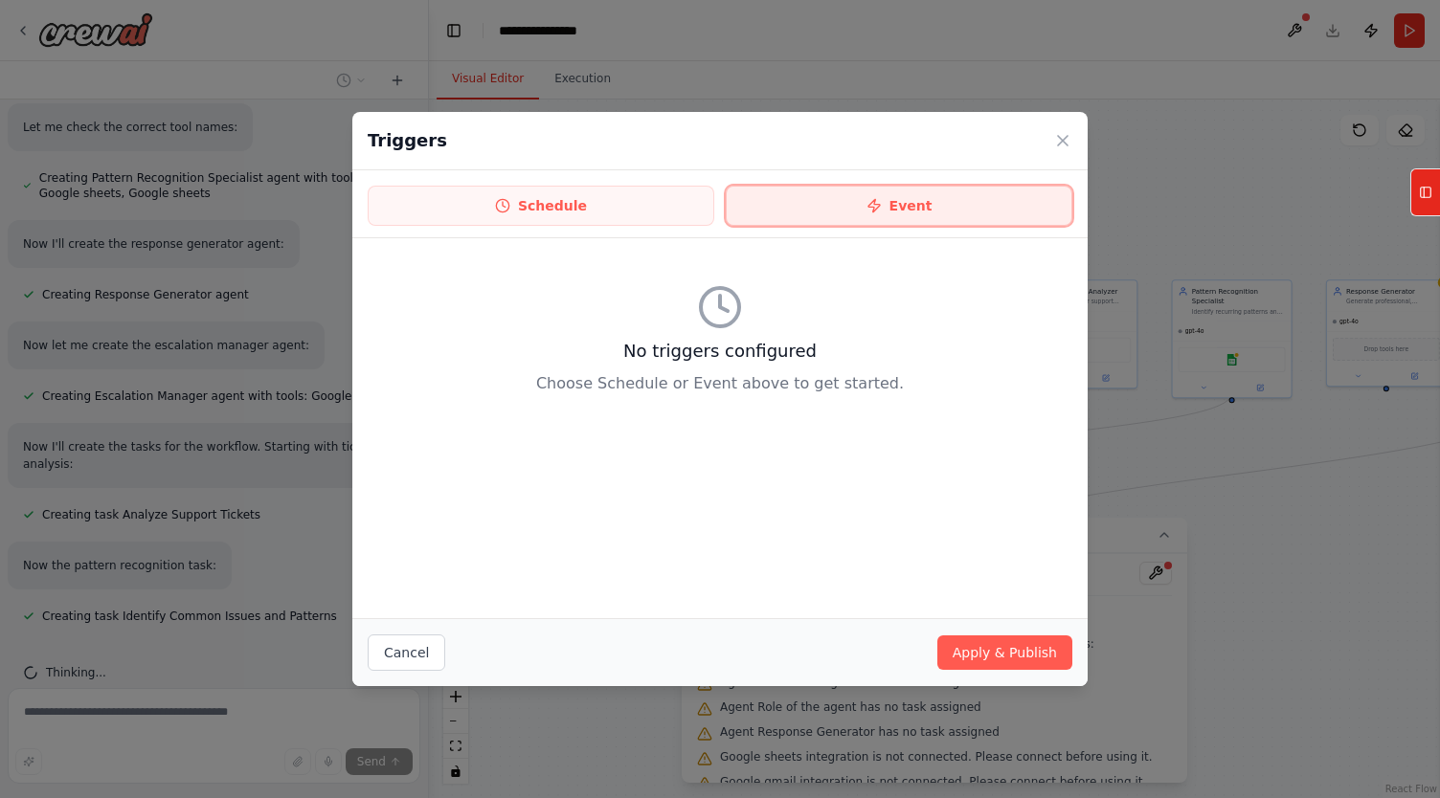
click at [841, 209] on button "Event" at bounding box center [899, 206] width 346 height 40
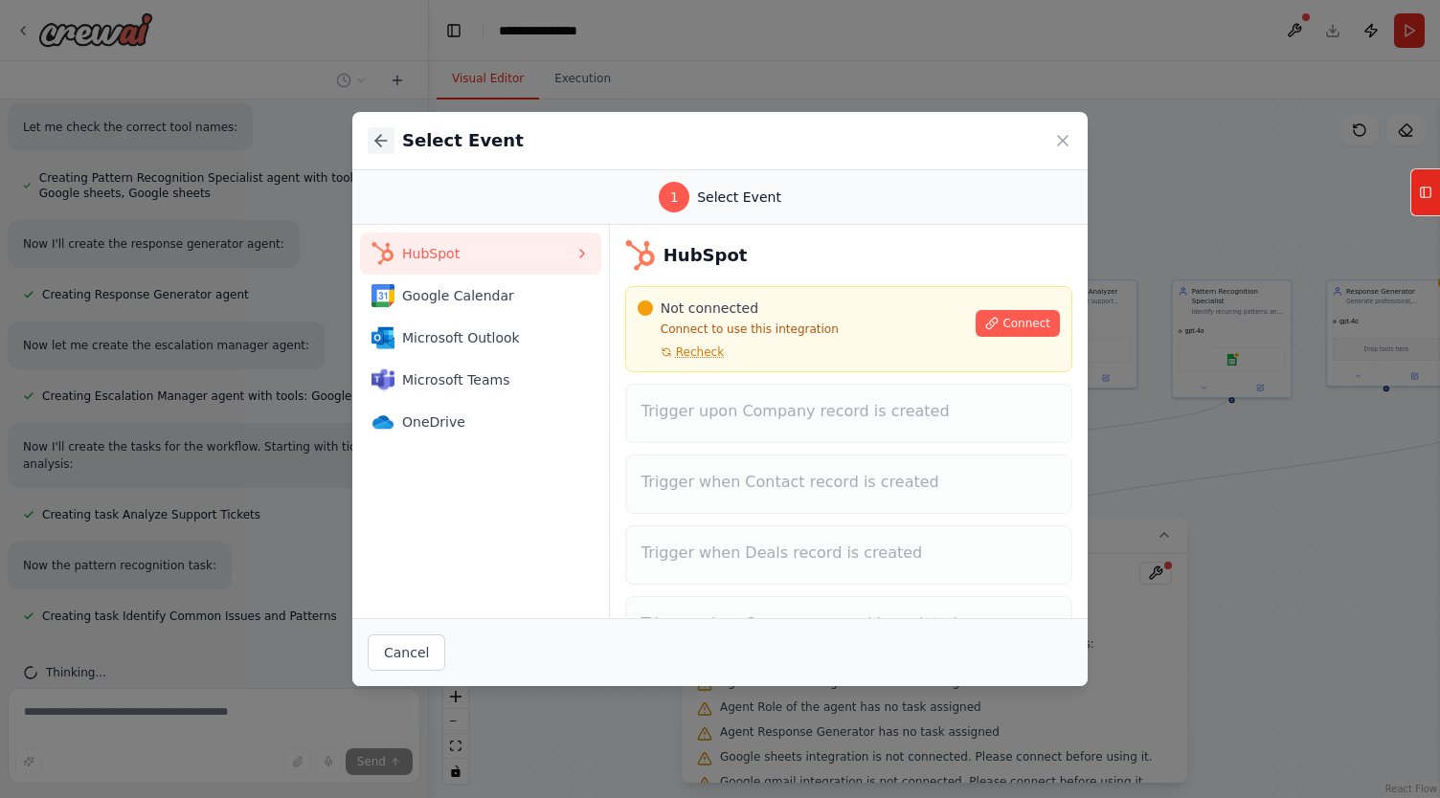
click at [389, 145] on icon at bounding box center [380, 140] width 19 height 19
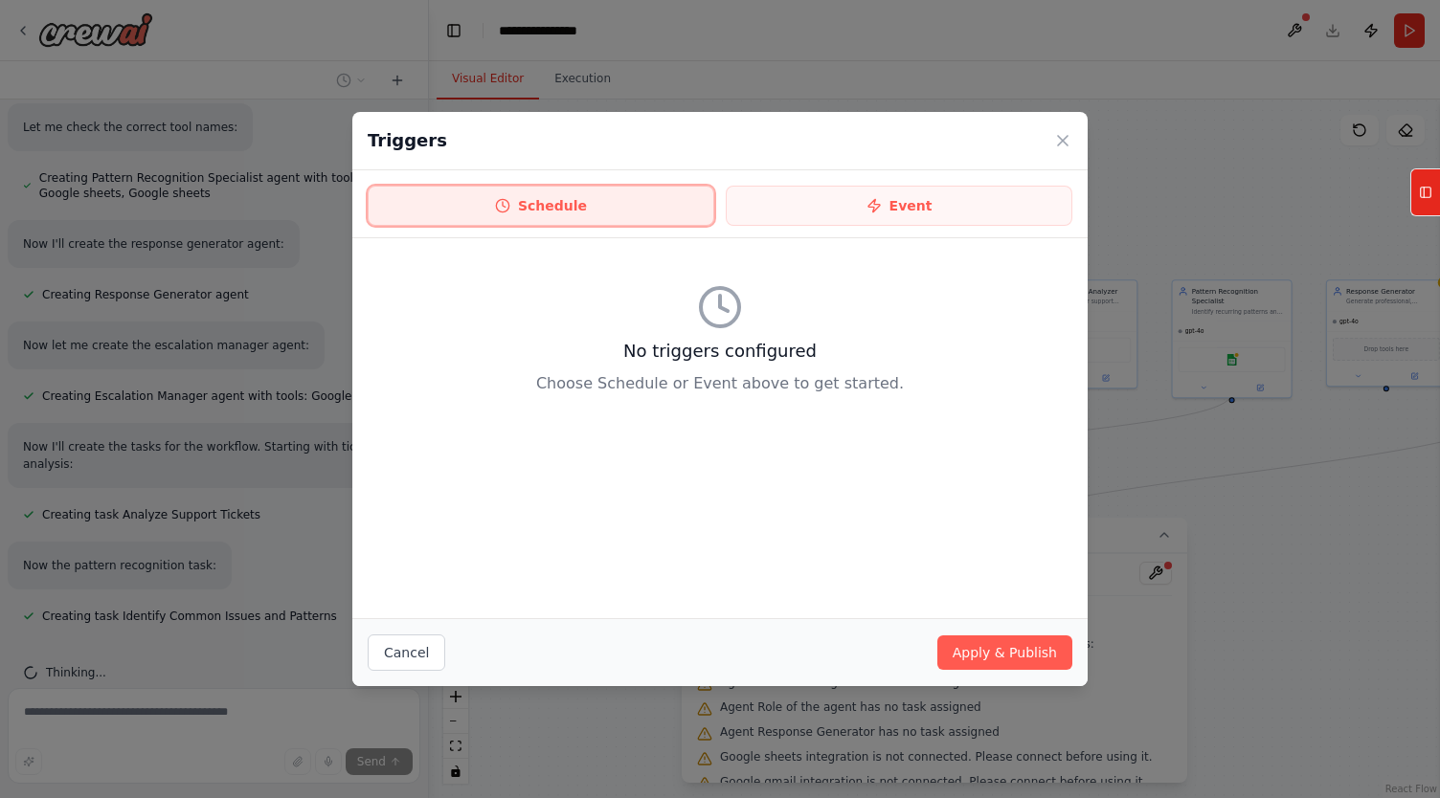
click at [593, 219] on button "Schedule" at bounding box center [541, 206] width 346 height 40
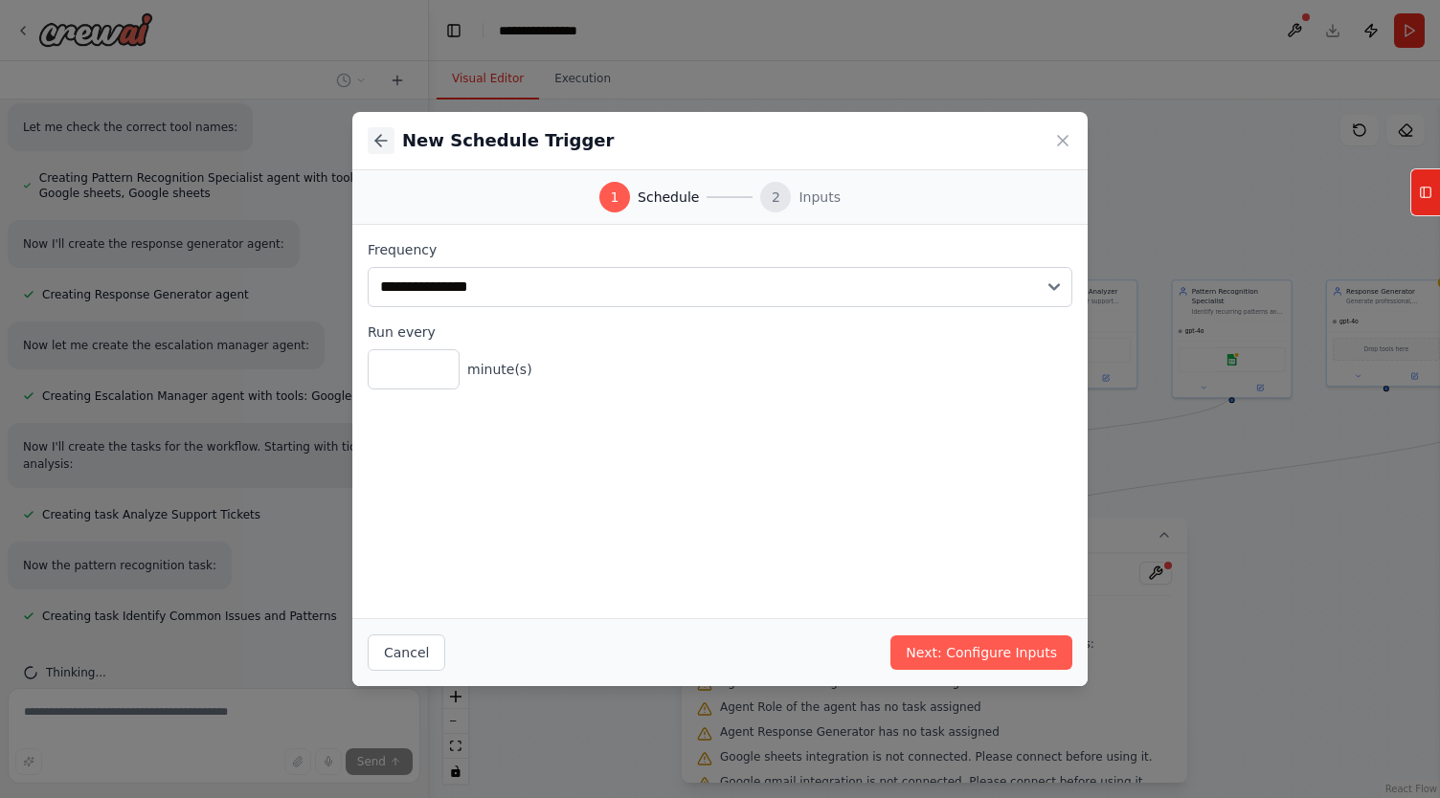
click at [369, 138] on button at bounding box center [381, 140] width 27 height 27
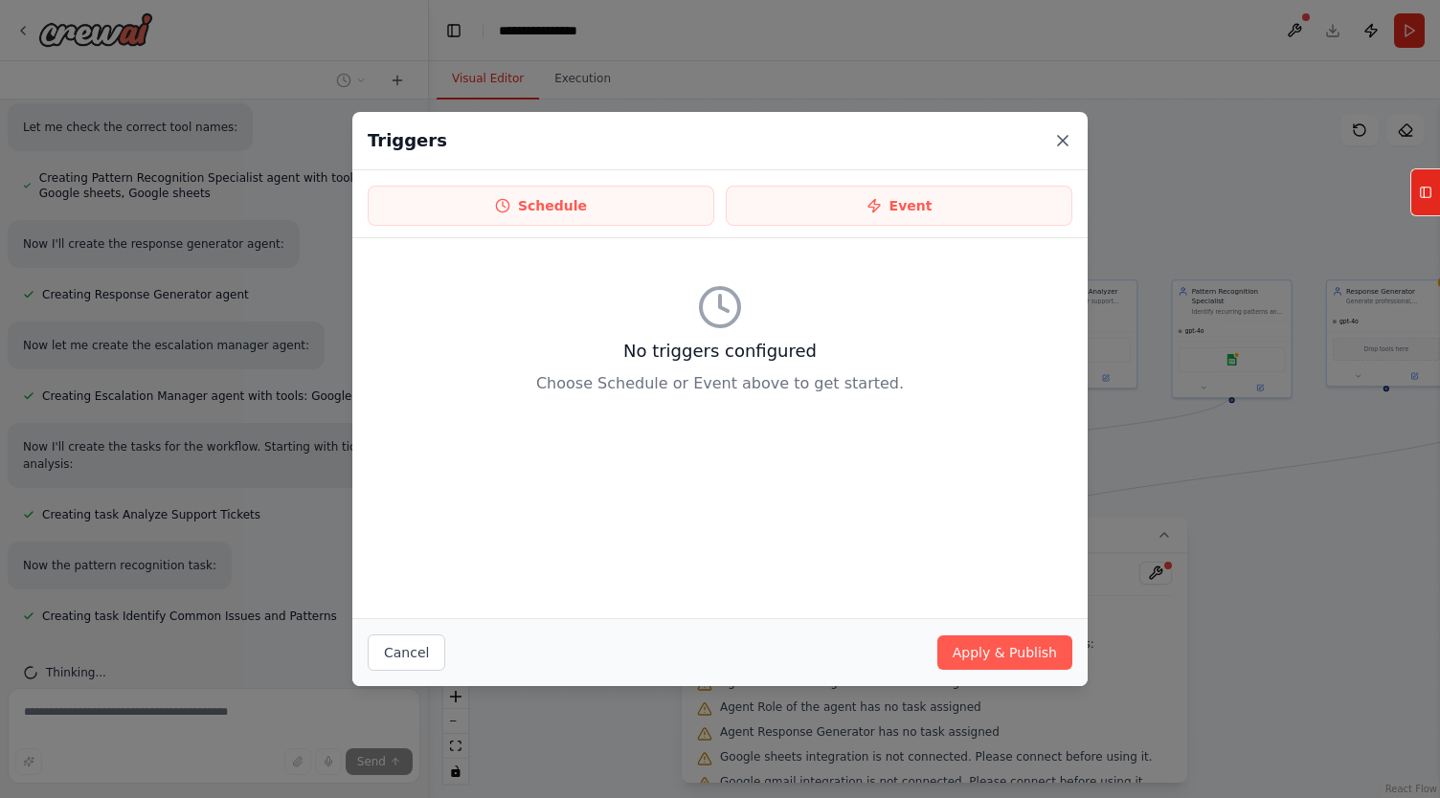
click at [1064, 137] on icon at bounding box center [1062, 140] width 19 height 19
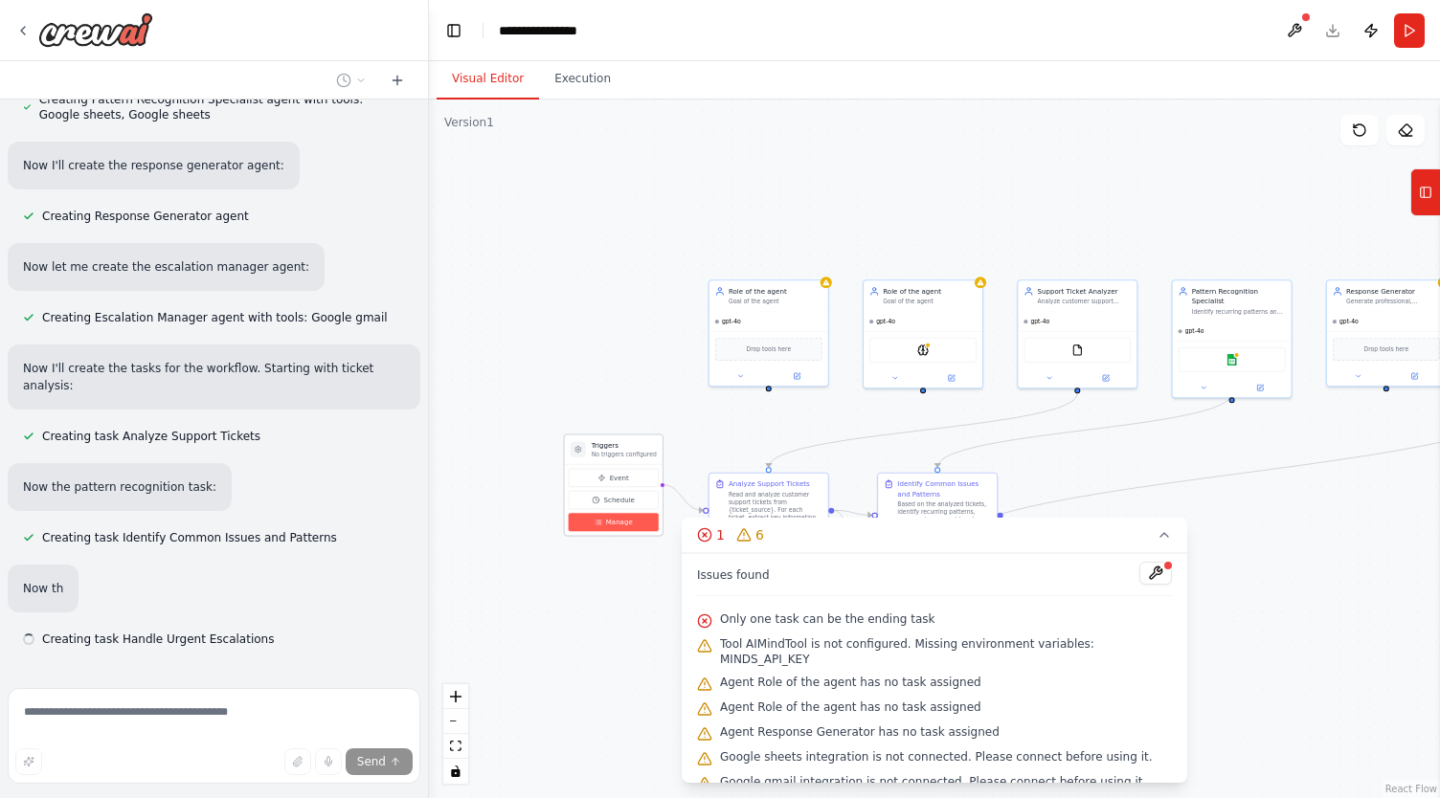
scroll to position [817, 0]
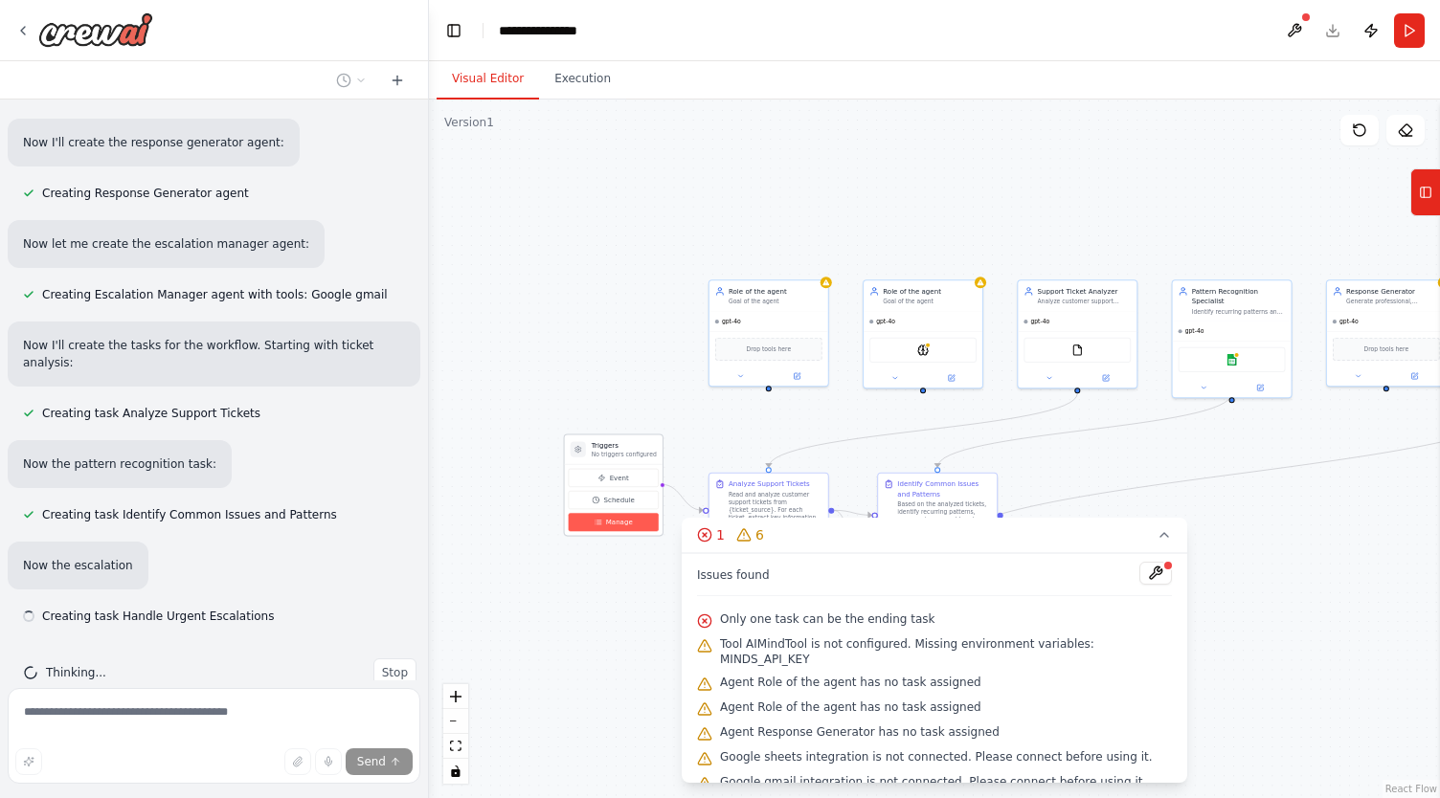
click at [619, 522] on span "Manage" at bounding box center [619, 523] width 27 height 10
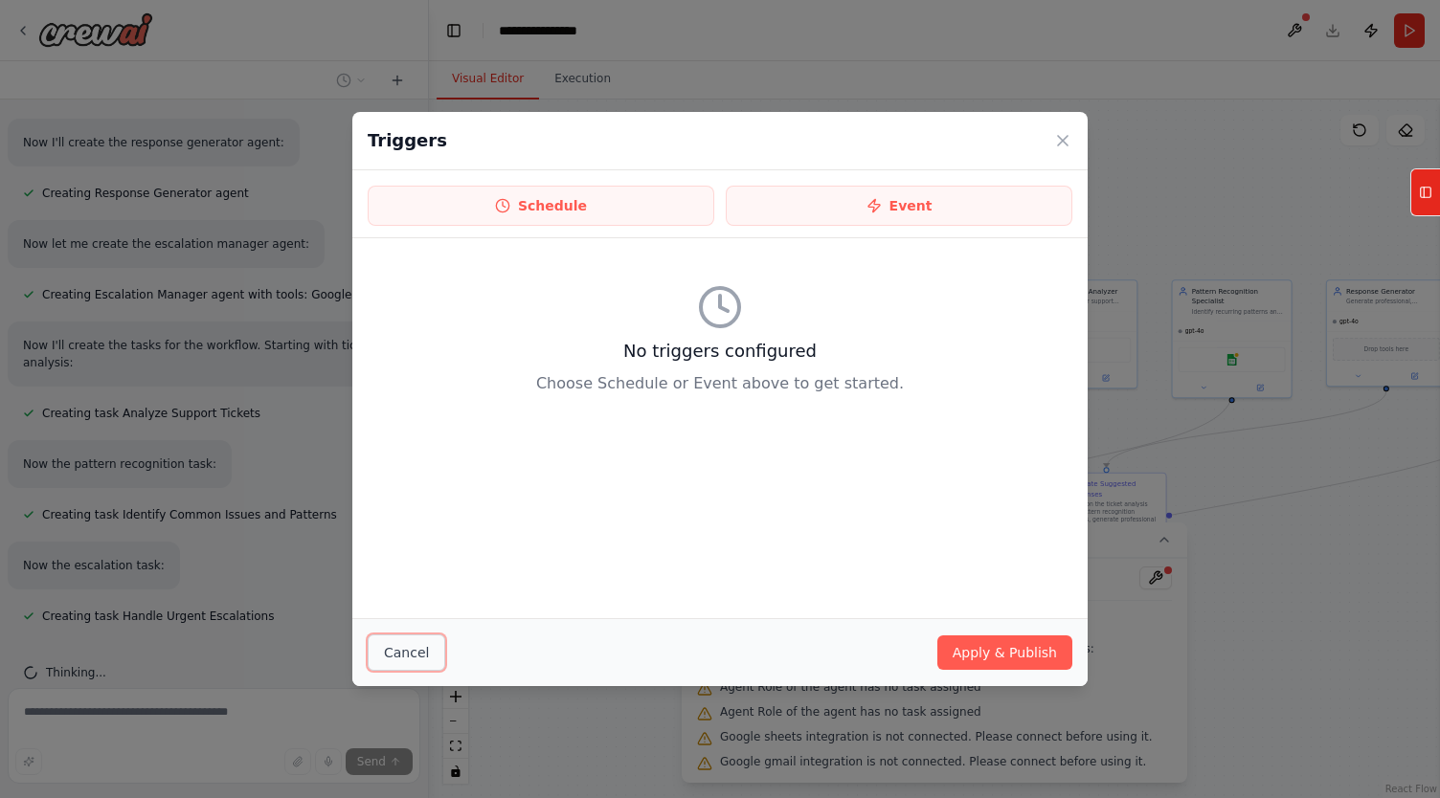
click at [420, 659] on button "Cancel" at bounding box center [407, 653] width 78 height 36
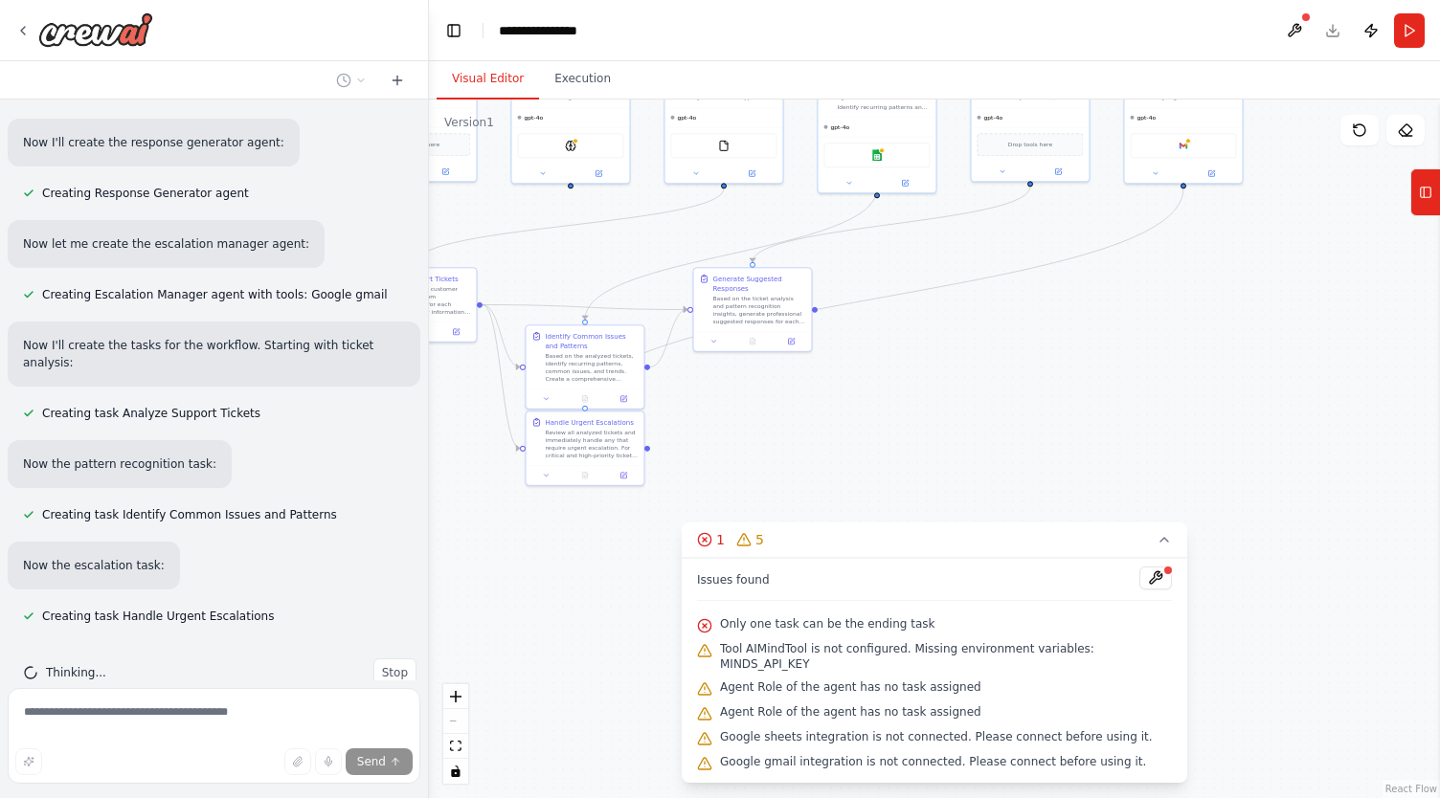
drag, startPoint x: 1061, startPoint y: 110, endPoint x: 705, endPoint y: -114, distance: 419.8
click at [705, 0] on html "Create a crew that automatically reads through customer support tickets, catego…" at bounding box center [720, 399] width 1440 height 798
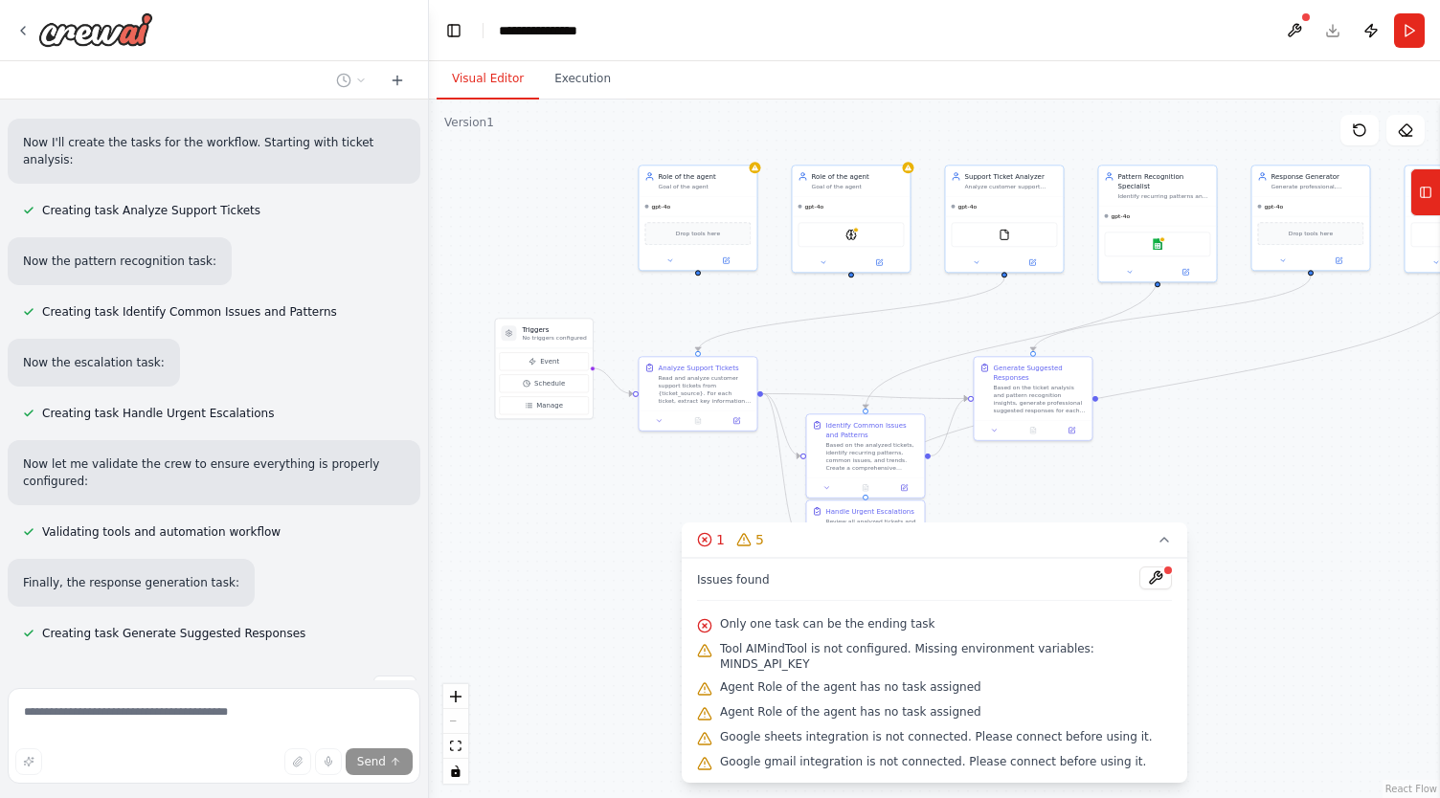
scroll to position [1038, 0]
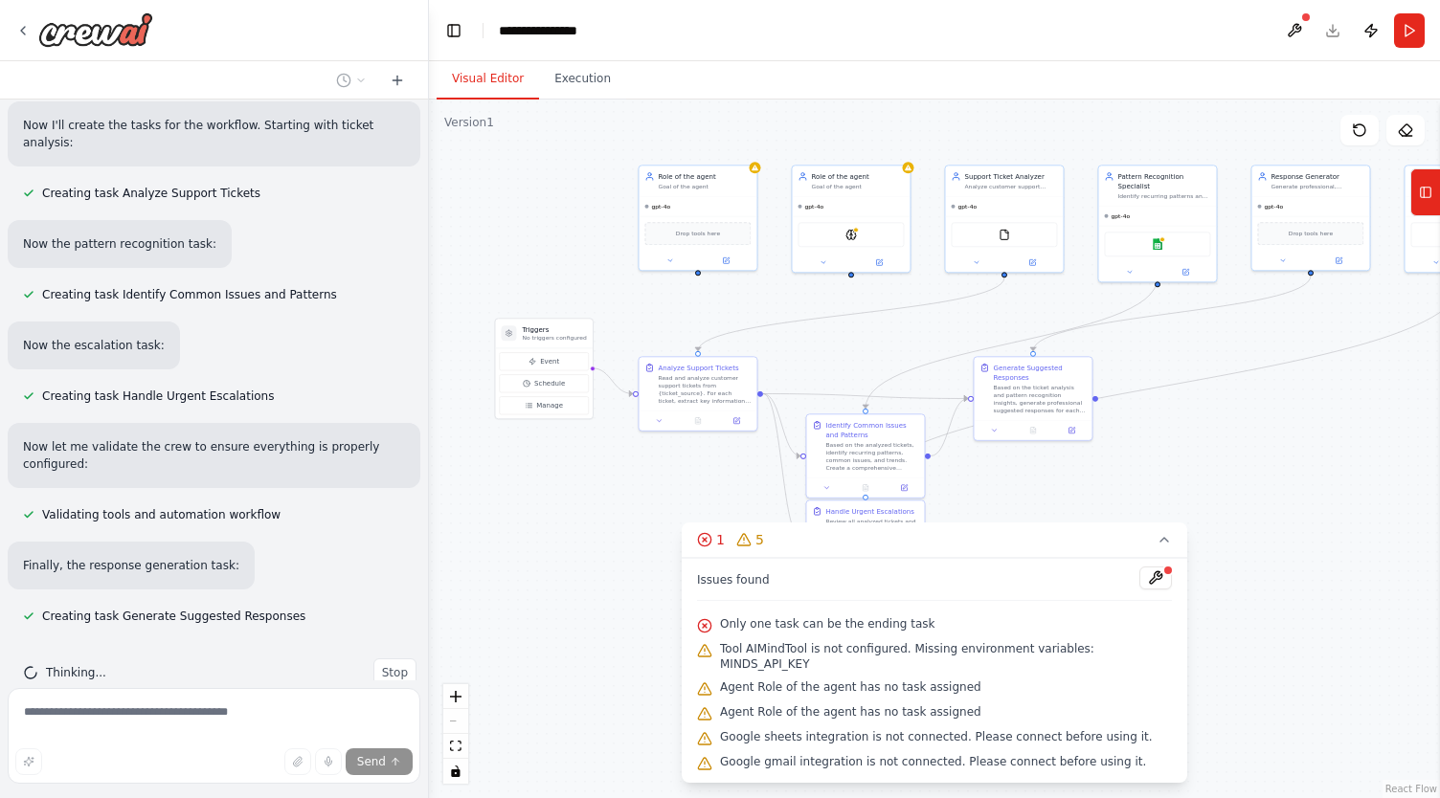
drag, startPoint x: 868, startPoint y: 264, endPoint x: 1151, endPoint y: 371, distance: 302.9
click at [1151, 371] on div ".deletable-edge-delete-btn { width: 20px; height: 20px; border: 0px solid #ffff…" at bounding box center [934, 449] width 1011 height 699
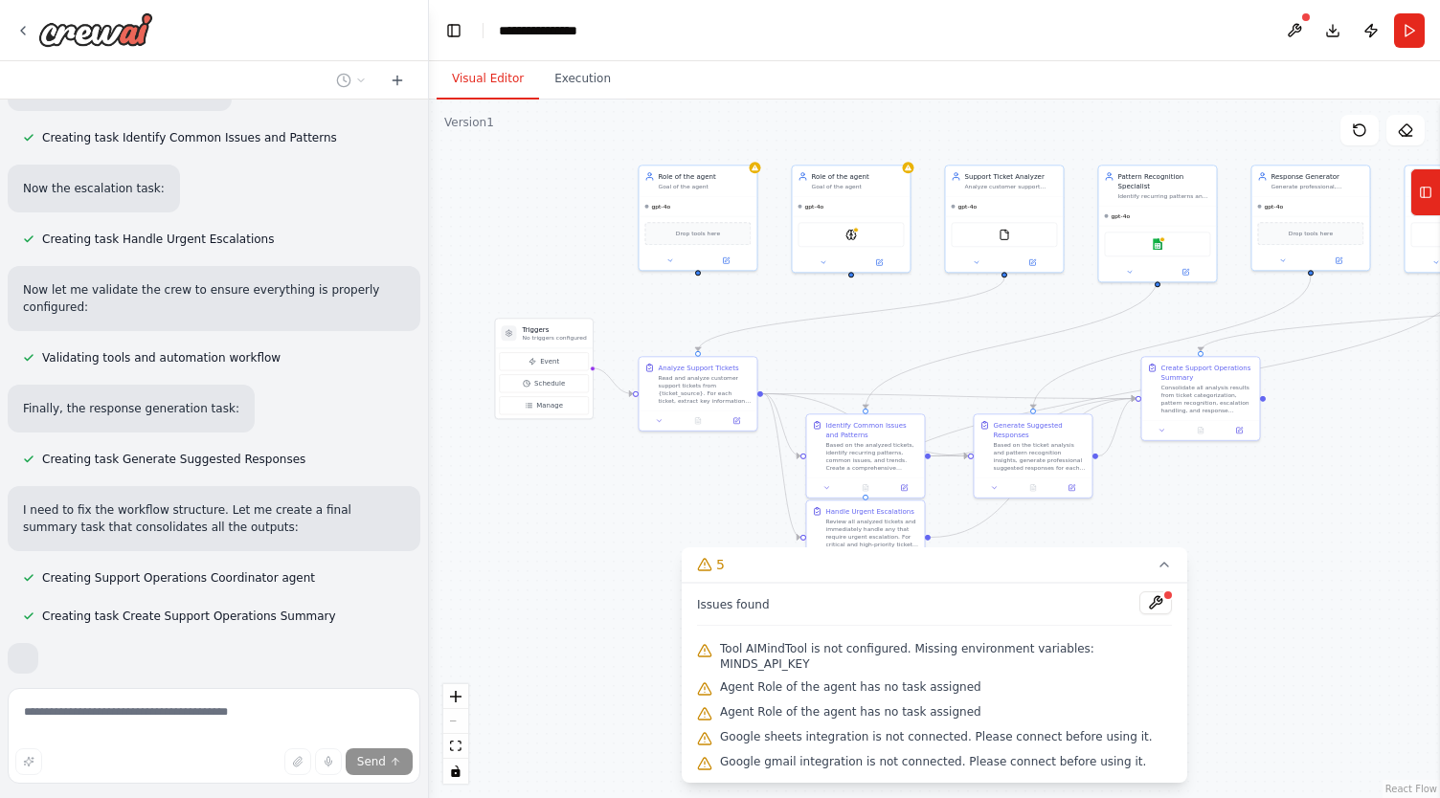
scroll to position [1240, 0]
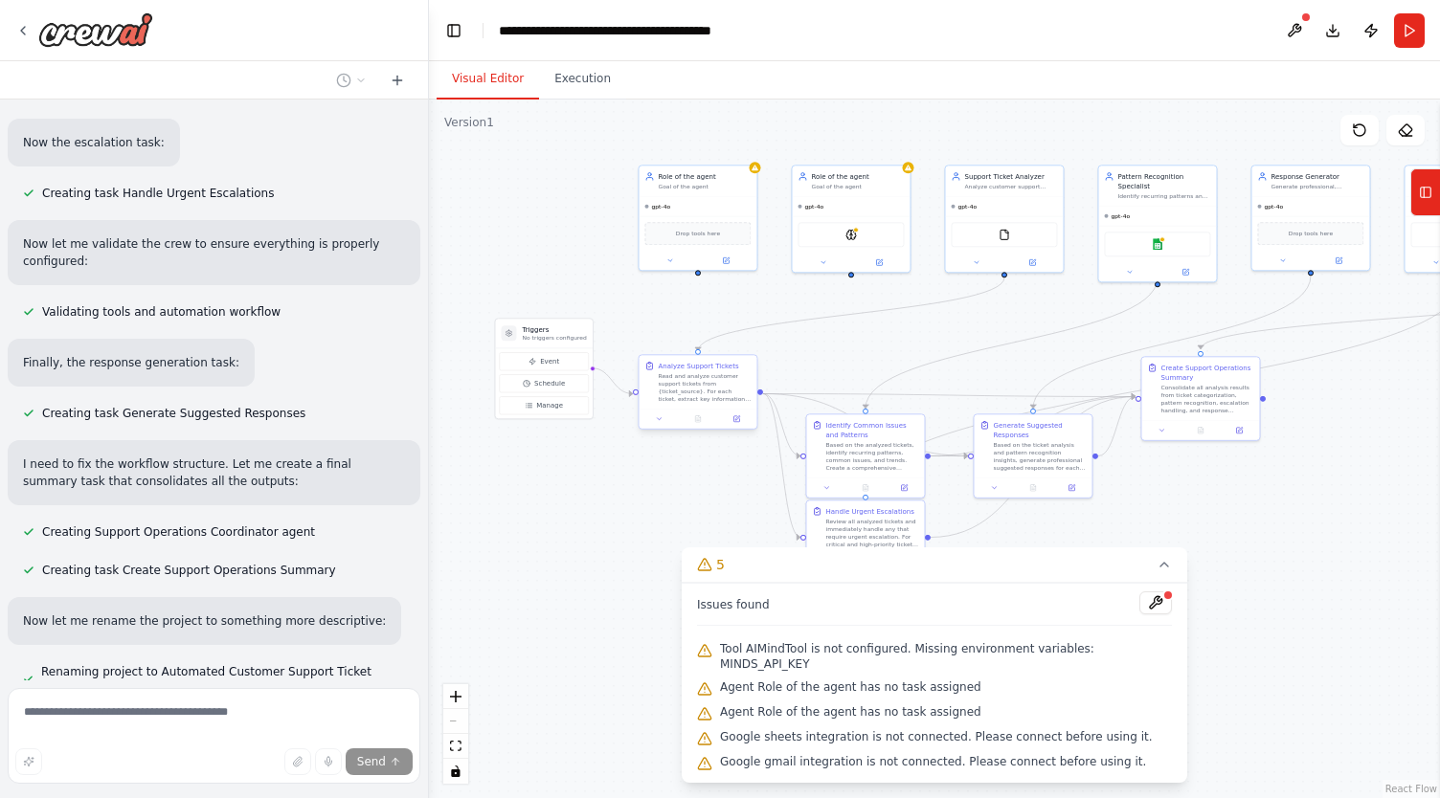
click at [714, 388] on div "Read and analyze customer support tickets from {ticket_source}. For each ticket…" at bounding box center [704, 387] width 93 height 31
click at [688, 411] on div at bounding box center [697, 419] width 118 height 20
click at [664, 384] on div "Read and analyze customer support tickets from {ticket_source}. For each ticket…" at bounding box center [704, 387] width 93 height 31
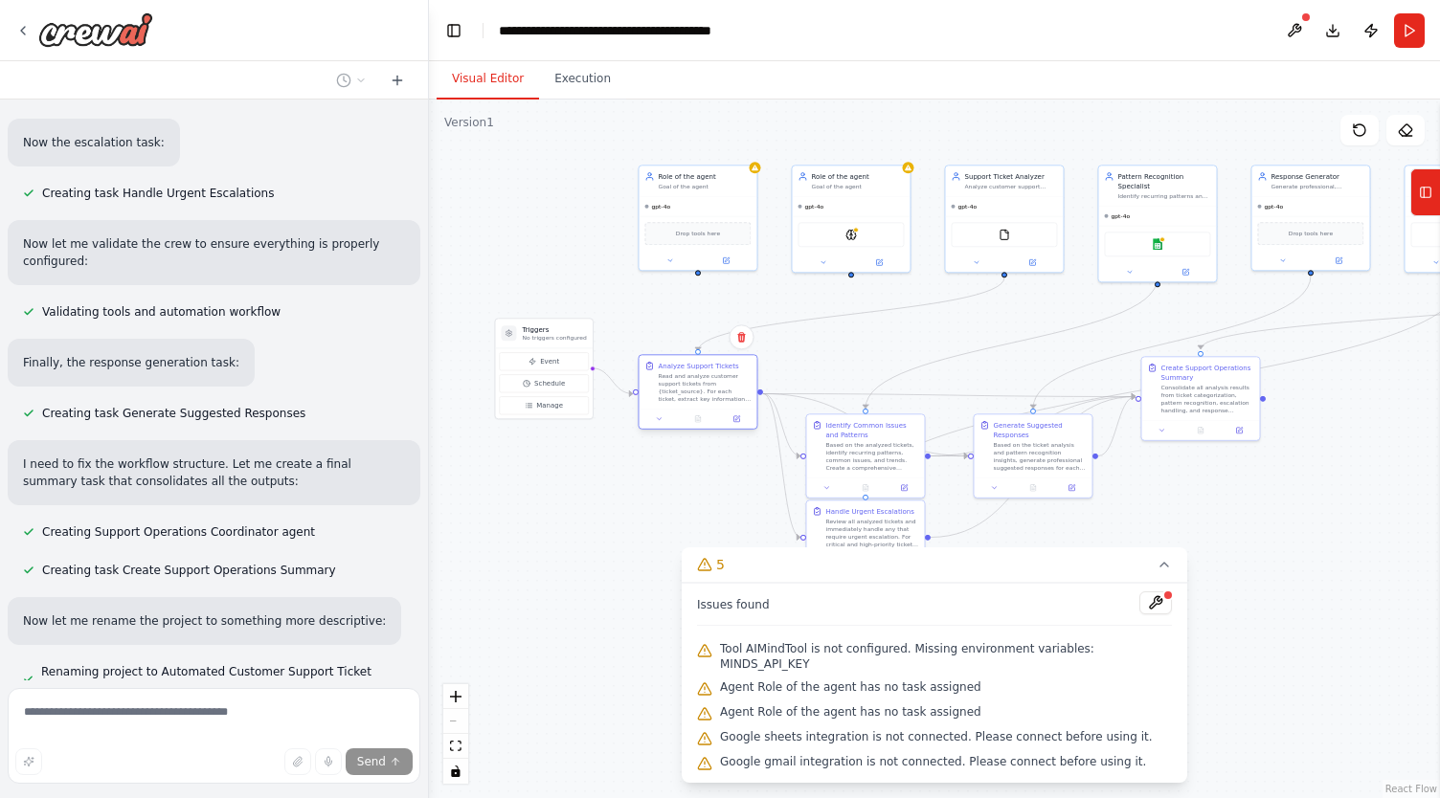
click at [664, 384] on div "Read and analyze customer support tickets from {ticket_source}. For each ticket…" at bounding box center [704, 387] width 93 height 31
click at [659, 422] on icon at bounding box center [660, 419] width 8 height 8
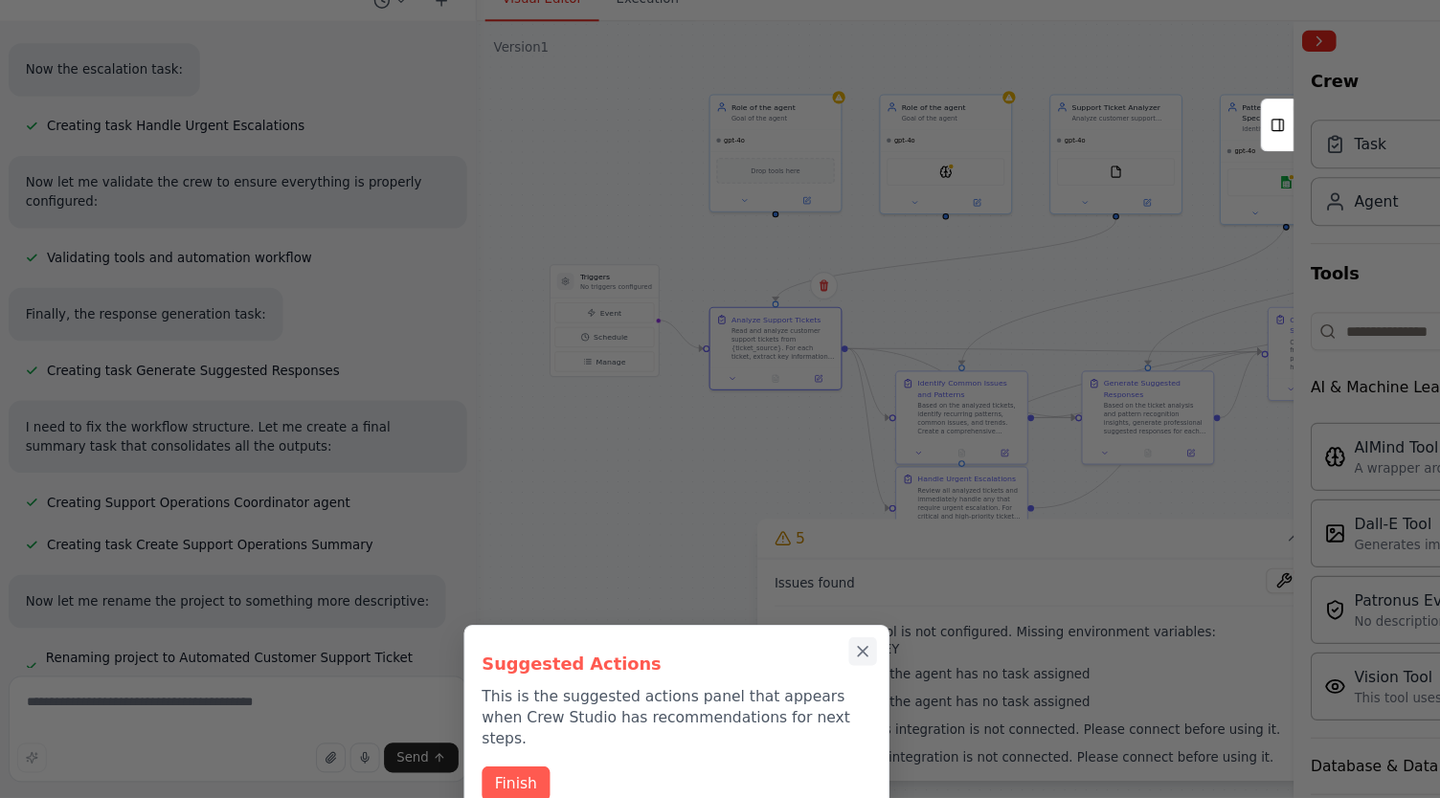
click at [773, 666] on icon "Close walkthrough" at bounding box center [776, 667] width 17 height 17
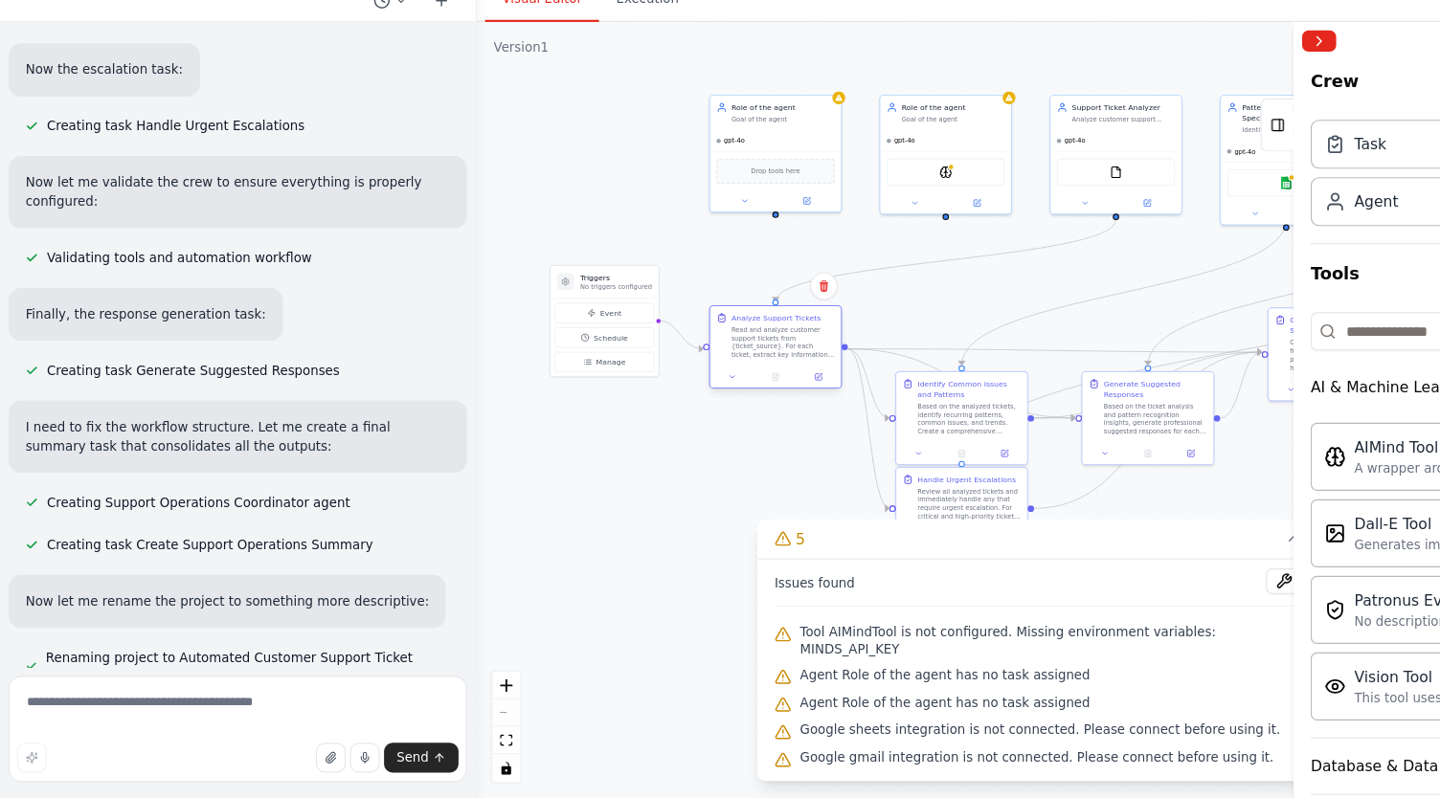
click at [716, 388] on div "Read and analyze customer support tickets from {ticket_source}. For each ticket…" at bounding box center [704, 387] width 93 height 31
click at [650, 422] on button at bounding box center [658, 418] width 33 height 11
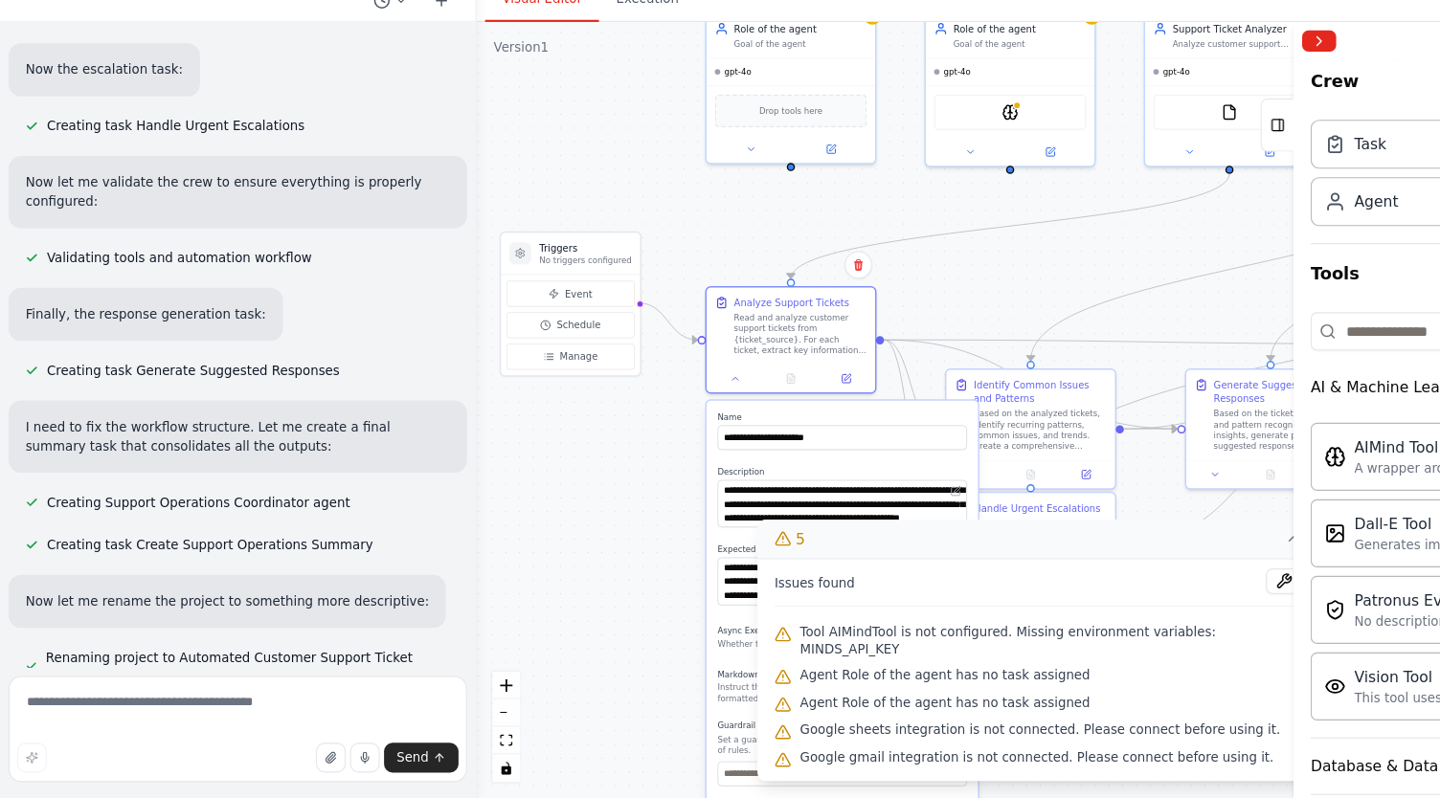
click at [1156, 572] on icon at bounding box center [1163, 564] width 15 height 15
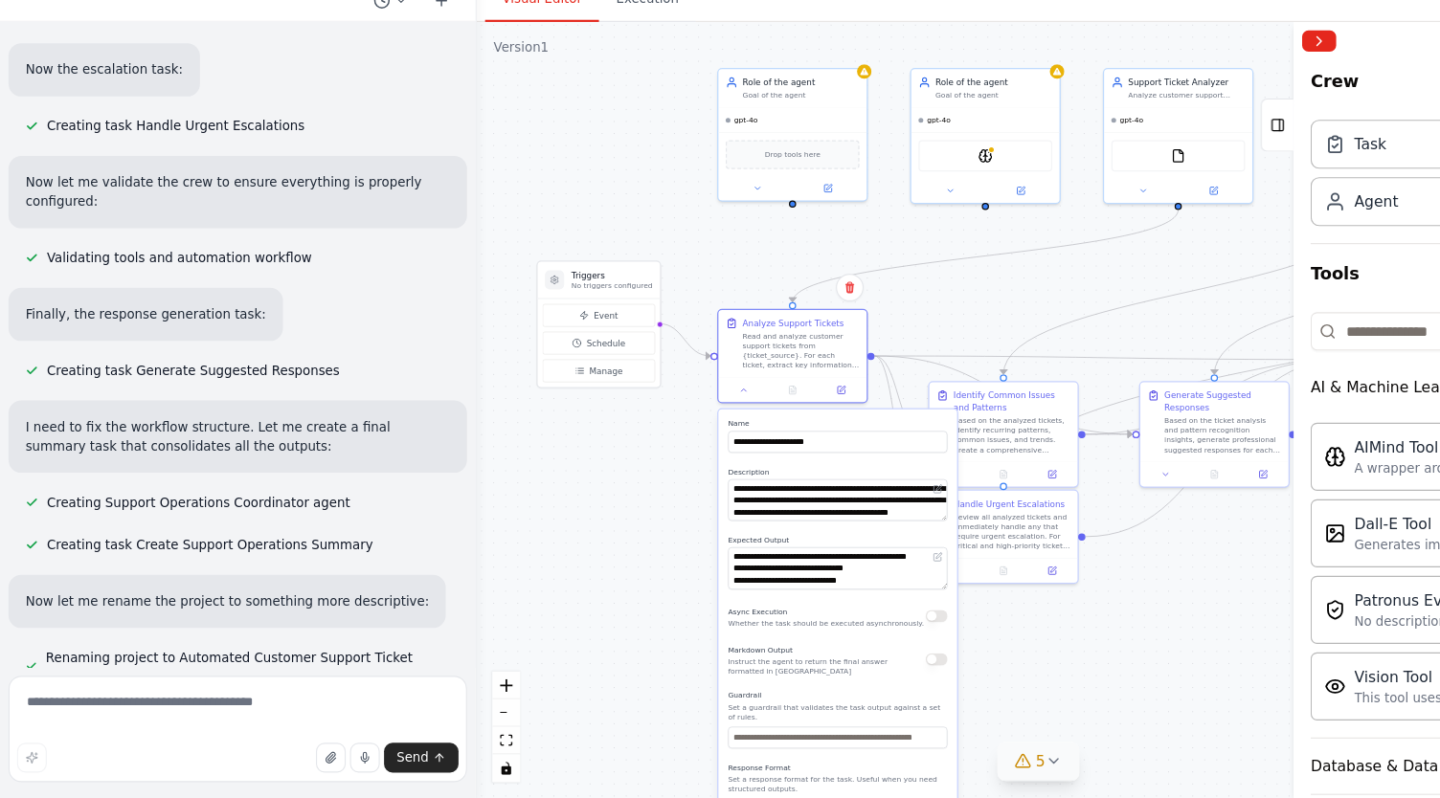
click at [566, 525] on div ".deletable-edge-delete-btn { width: 20px; height: 20px; border: 0px solid #ffff…" at bounding box center [934, 449] width 1011 height 699
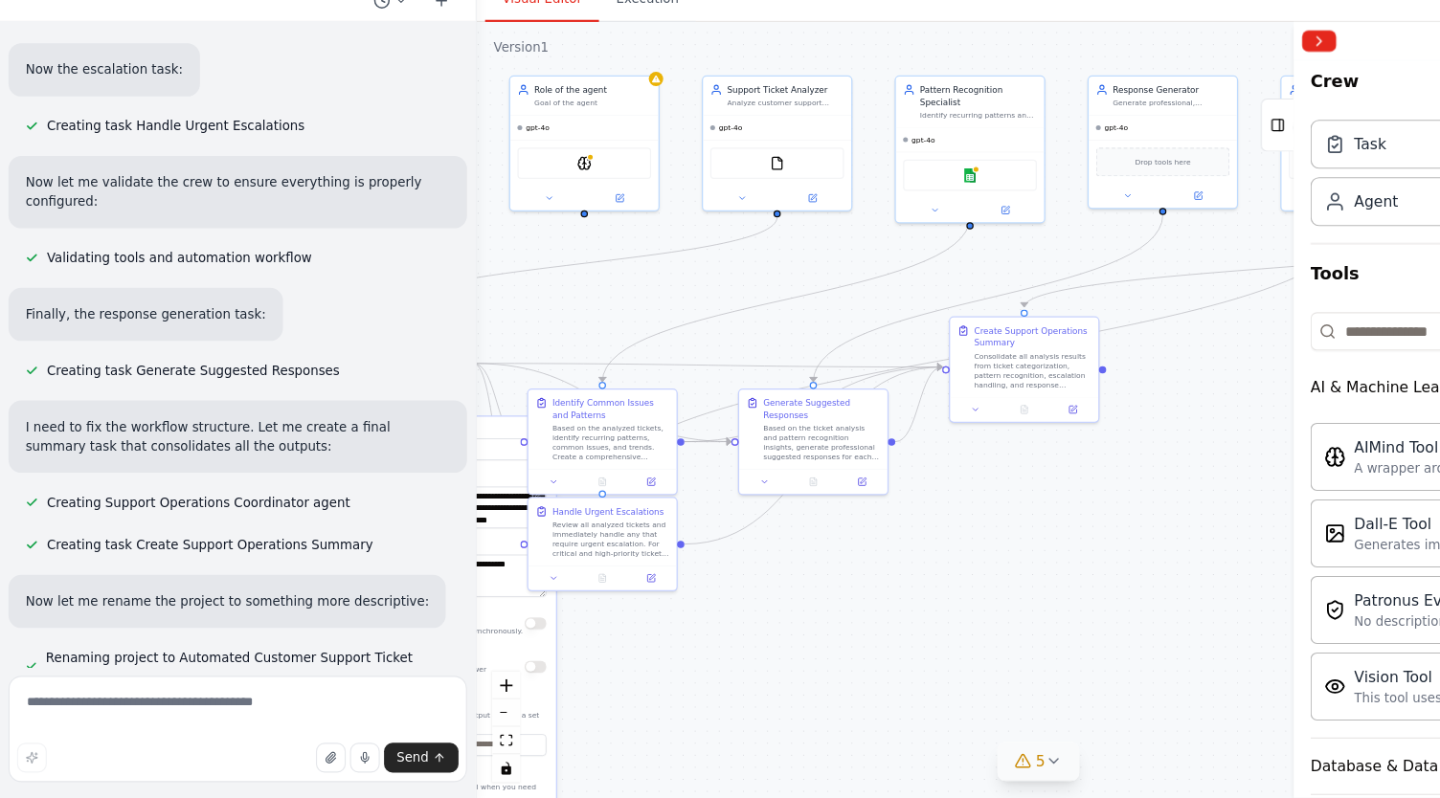
drag, startPoint x: 780, startPoint y: 349, endPoint x: 427, endPoint y: 358, distance: 353.3
click at [421, 355] on div "Create a crew that automatically reads through customer support tickets, catego…" at bounding box center [720, 399] width 1440 height 798
